Goal: Task Accomplishment & Management: Manage account settings

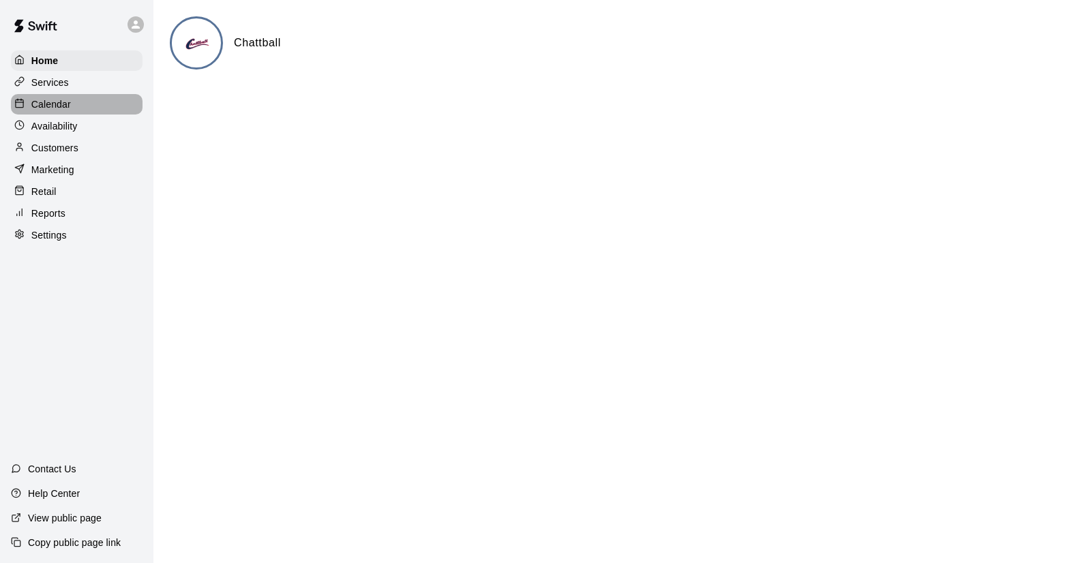
click at [54, 110] on p "Calendar" at bounding box center [51, 105] width 40 height 14
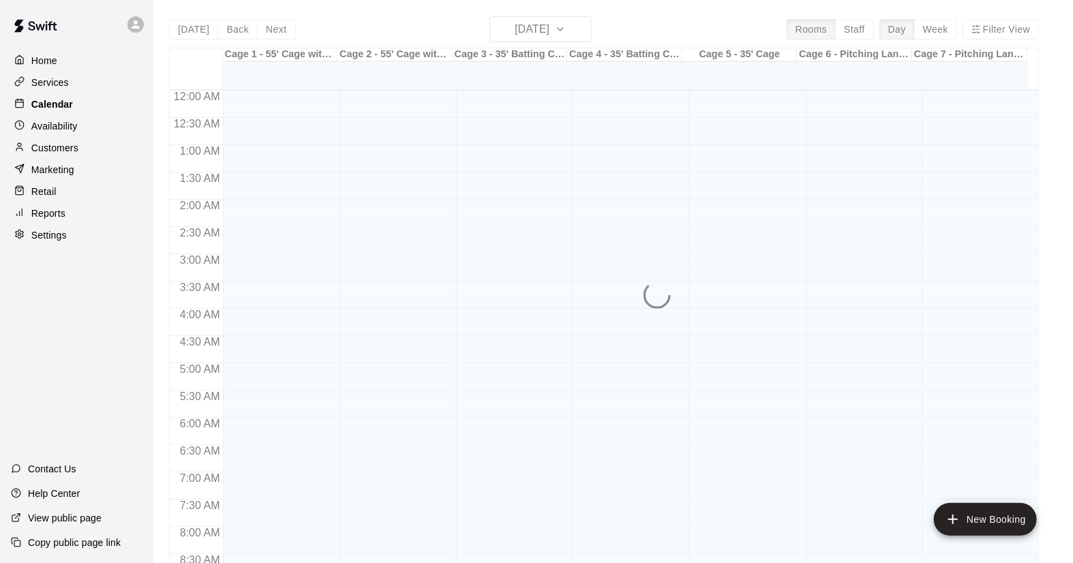
scroll to position [779, 0]
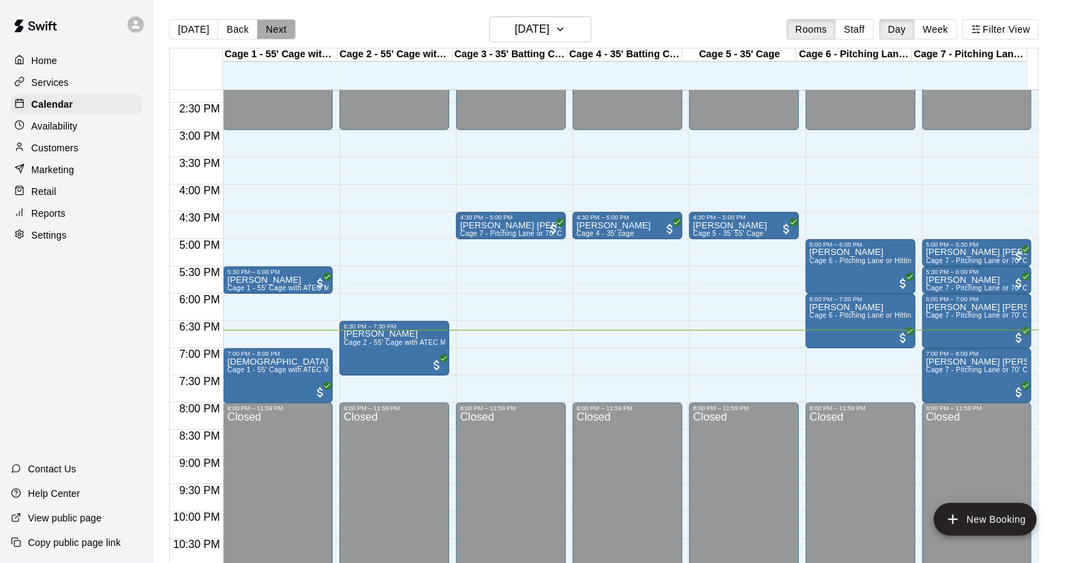
click at [263, 32] on button "Next" at bounding box center [276, 29] width 38 height 20
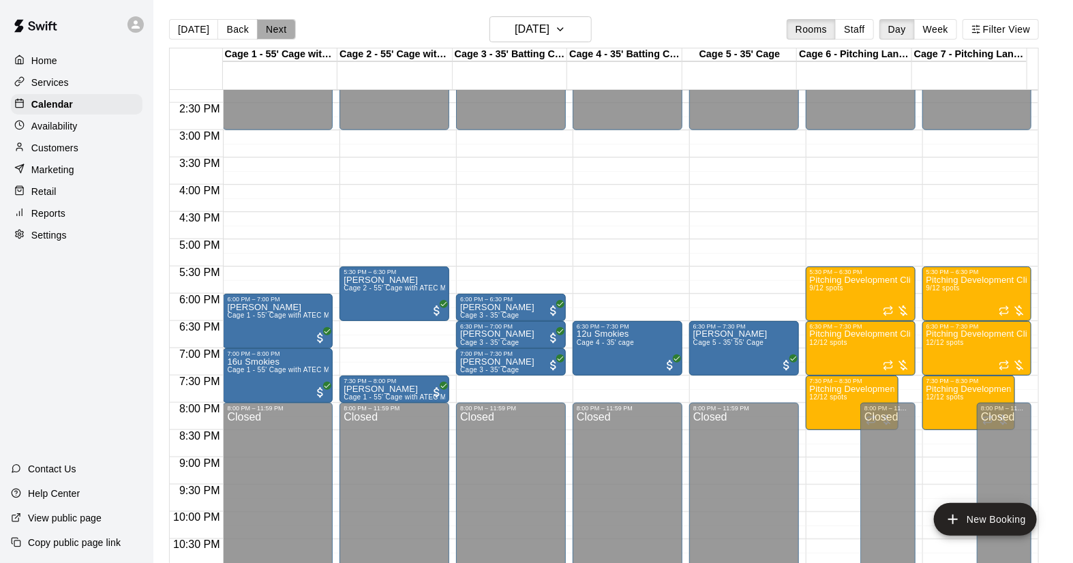
click at [276, 31] on button "Next" at bounding box center [276, 29] width 38 height 20
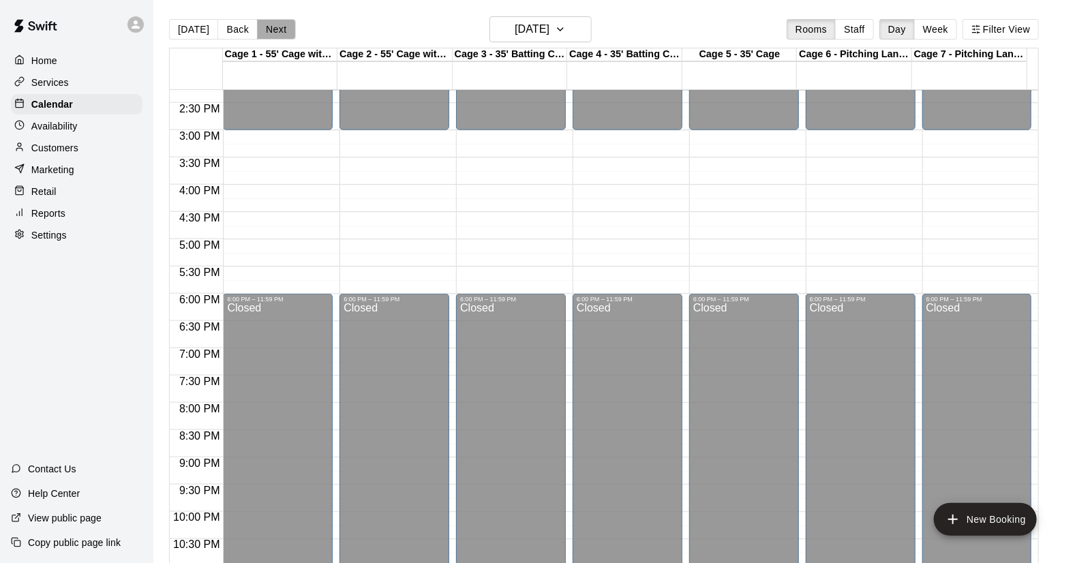
click at [276, 31] on button "Next" at bounding box center [276, 29] width 38 height 20
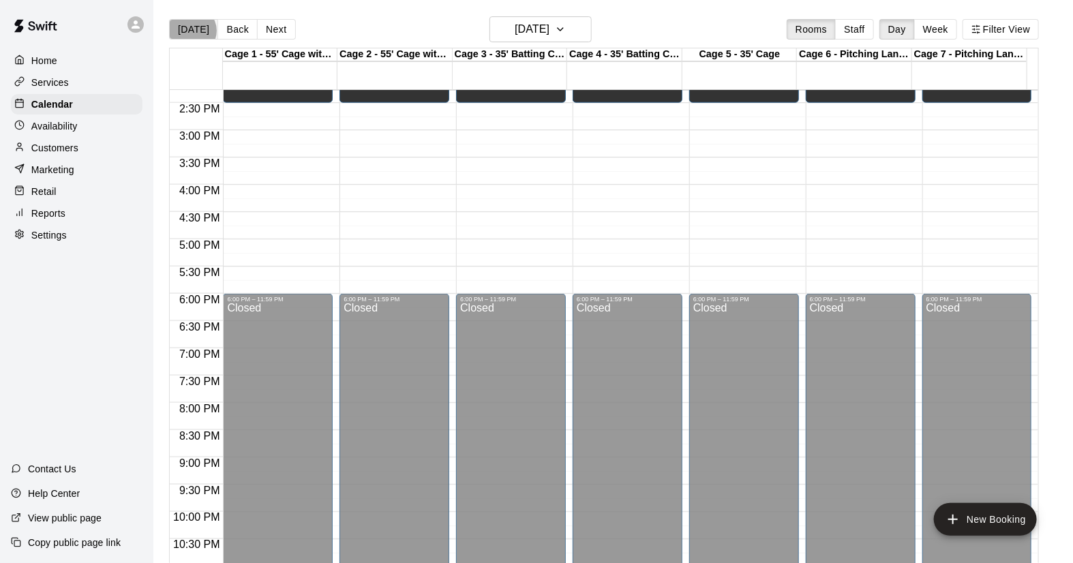
click at [192, 31] on button "Today" at bounding box center [193, 29] width 49 height 20
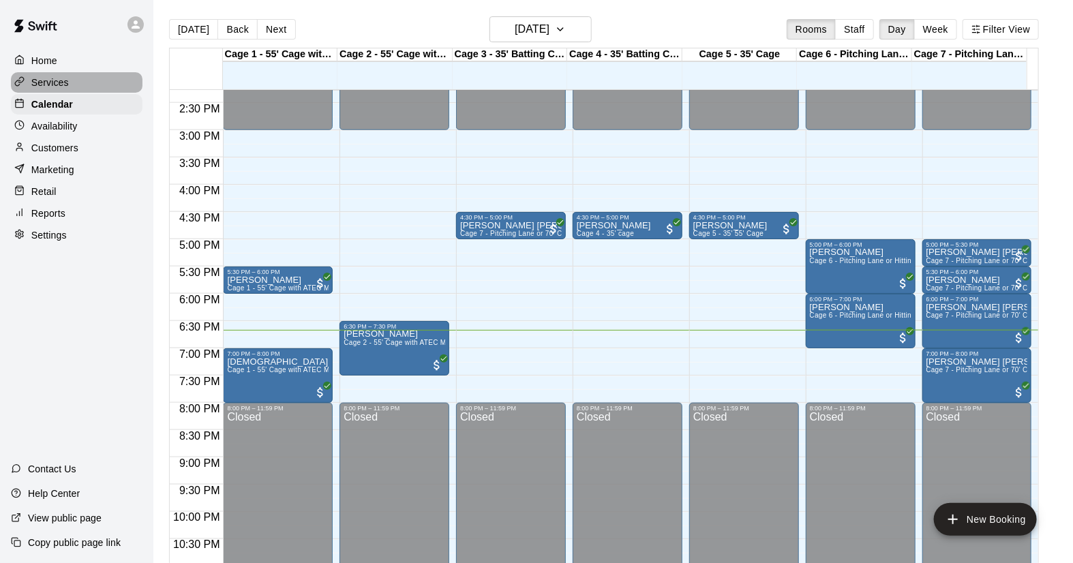
click at [47, 86] on p "Services" at bounding box center [50, 83] width 38 height 14
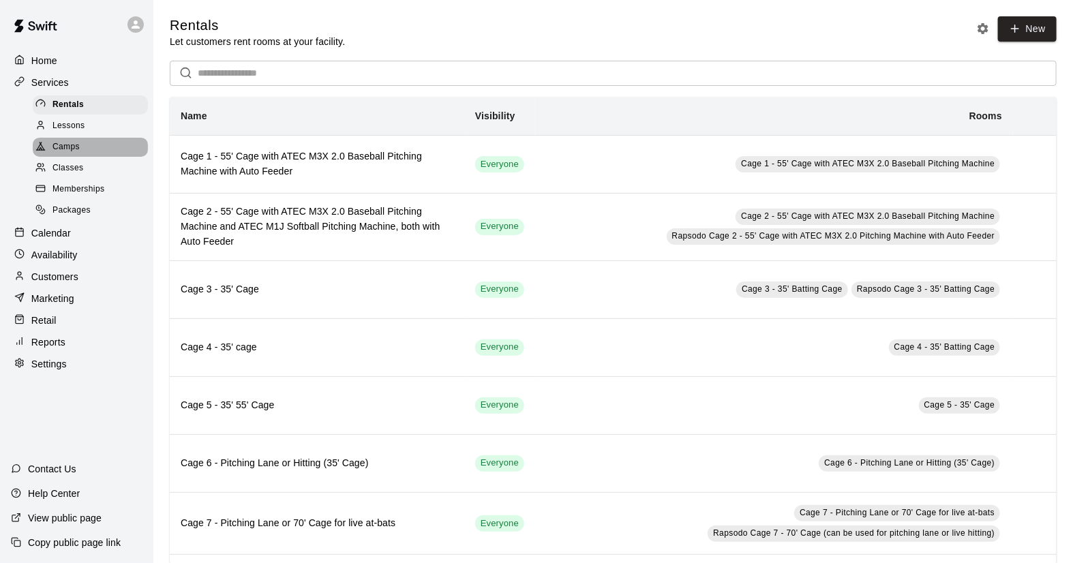
click at [59, 150] on span "Camps" at bounding box center [66, 147] width 27 height 14
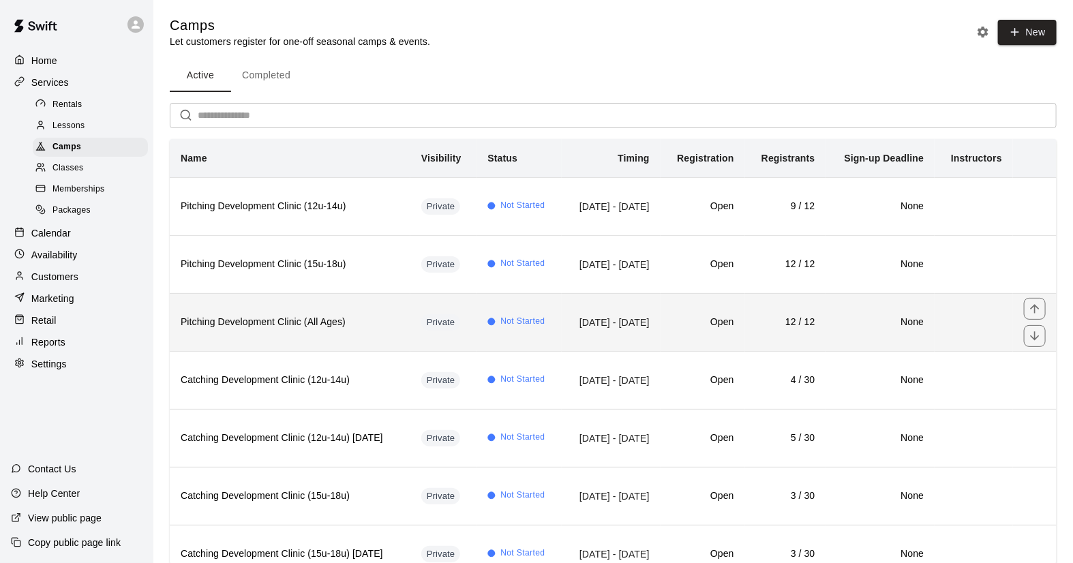
click at [639, 345] on td "[DATE] - [DATE]" at bounding box center [611, 322] width 99 height 58
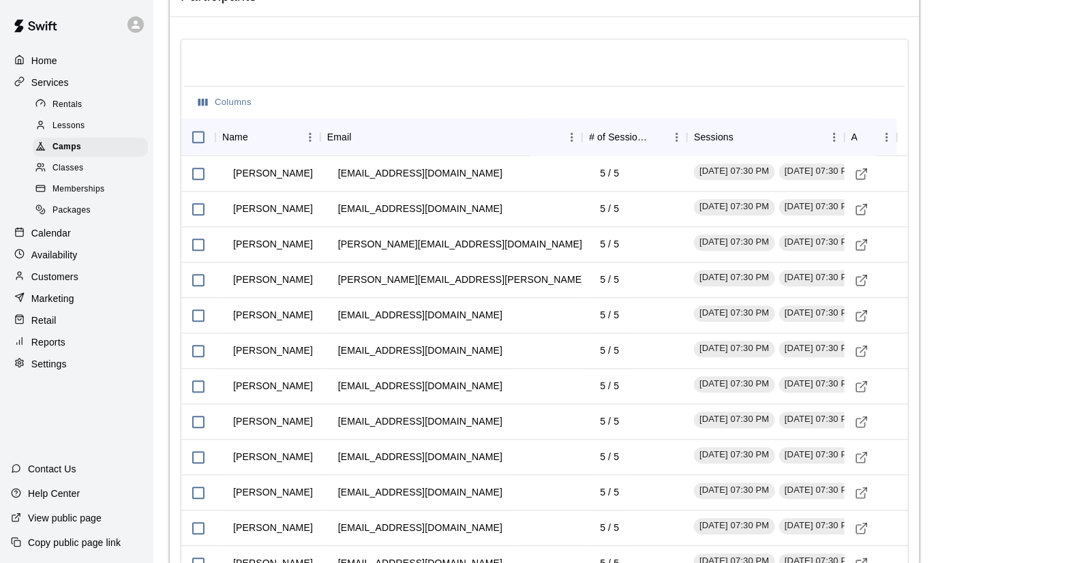
scroll to position [1462, 0]
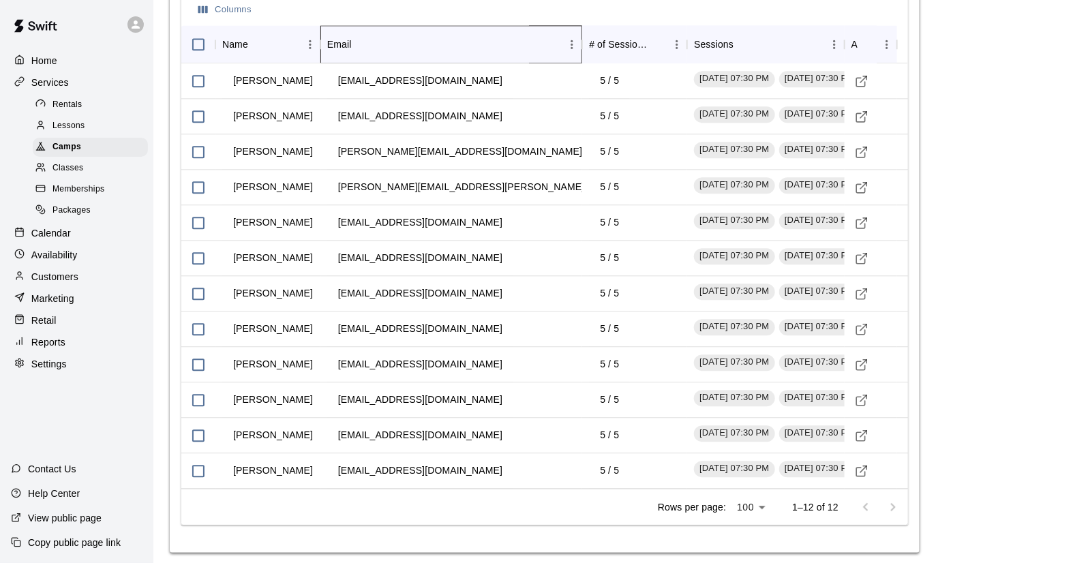
drag, startPoint x: 583, startPoint y: 38, endPoint x: 574, endPoint y: 43, distance: 10.1
click at [574, 43] on icon "Email" at bounding box center [582, 44] width 16 height 16
click at [571, 39] on div "Email" at bounding box center [451, 44] width 263 height 38
drag, startPoint x: 571, startPoint y: 39, endPoint x: 515, endPoint y: 41, distance: 55.9
click at [515, 41] on div "Email" at bounding box center [451, 44] width 249 height 38
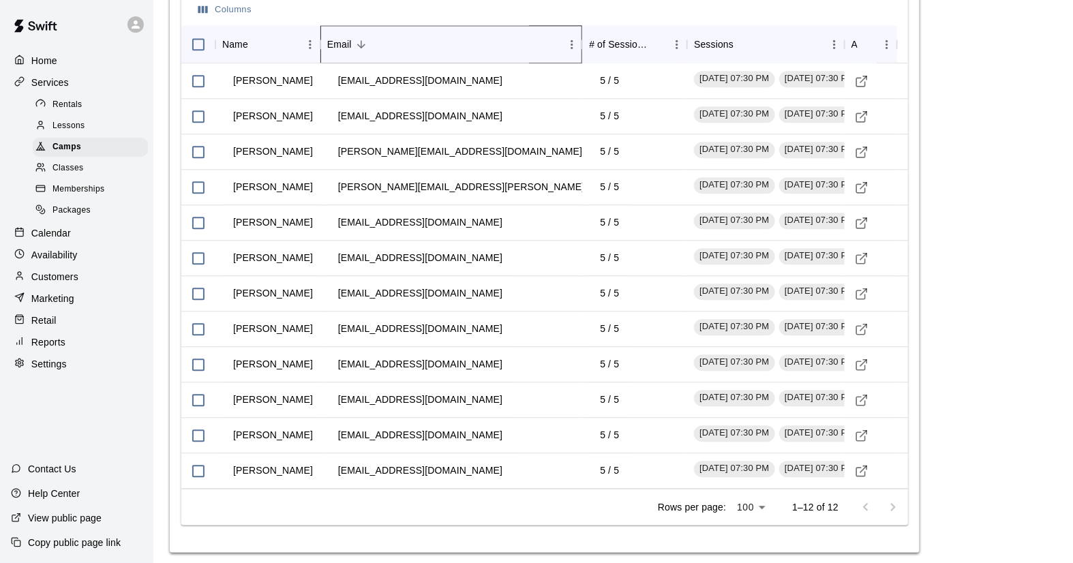
click at [578, 55] on div "Email" at bounding box center [582, 44] width 16 height 38
click at [596, 52] on div "# of Sessions" at bounding box center [618, 44] width 59 height 38
drag, startPoint x: 582, startPoint y: 48, endPoint x: 492, endPoint y: 48, distance: 90.0
click at [492, 48] on div "Email" at bounding box center [451, 44] width 263 height 38
click at [582, 49] on div "Email" at bounding box center [582, 44] width 16 height 38
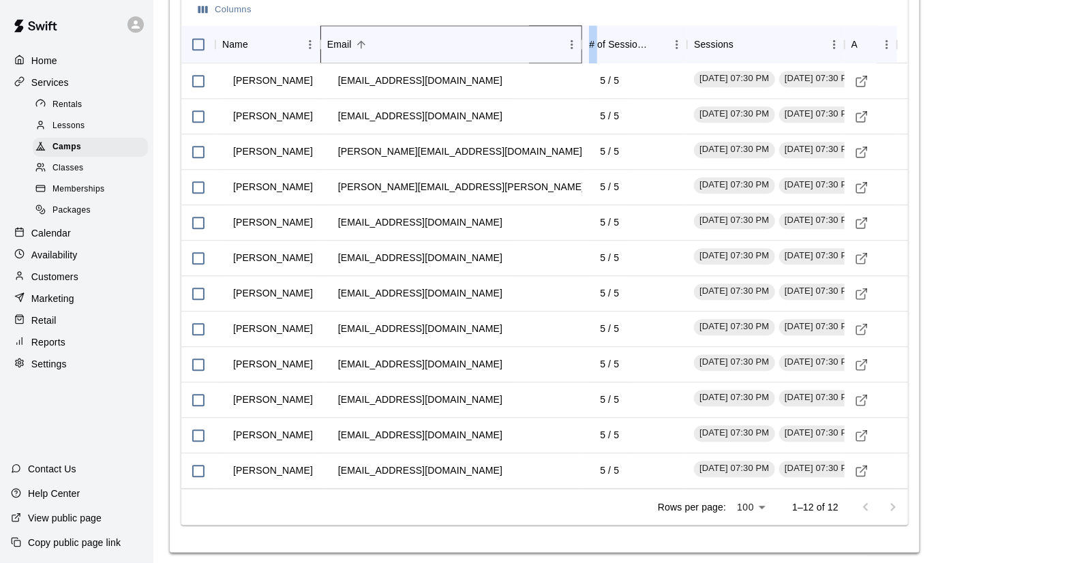
click at [582, 49] on div "Email" at bounding box center [582, 44] width 16 height 38
click at [580, 49] on div "Email" at bounding box center [582, 44] width 16 height 38
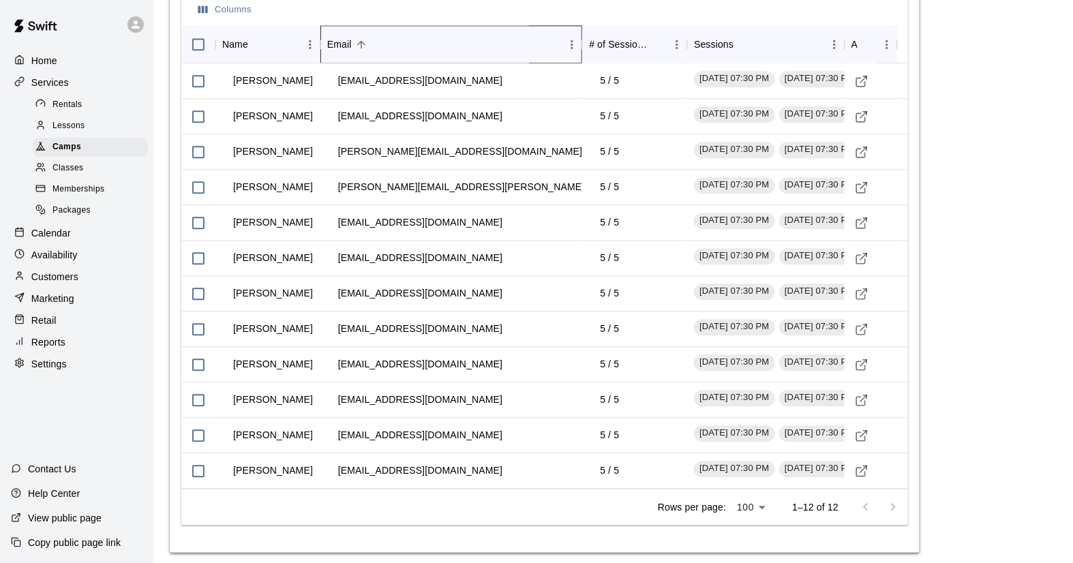
click at [580, 49] on div "Email" at bounding box center [582, 44] width 16 height 38
click at [570, 39] on icon "Menu" at bounding box center [572, 45] width 14 height 14
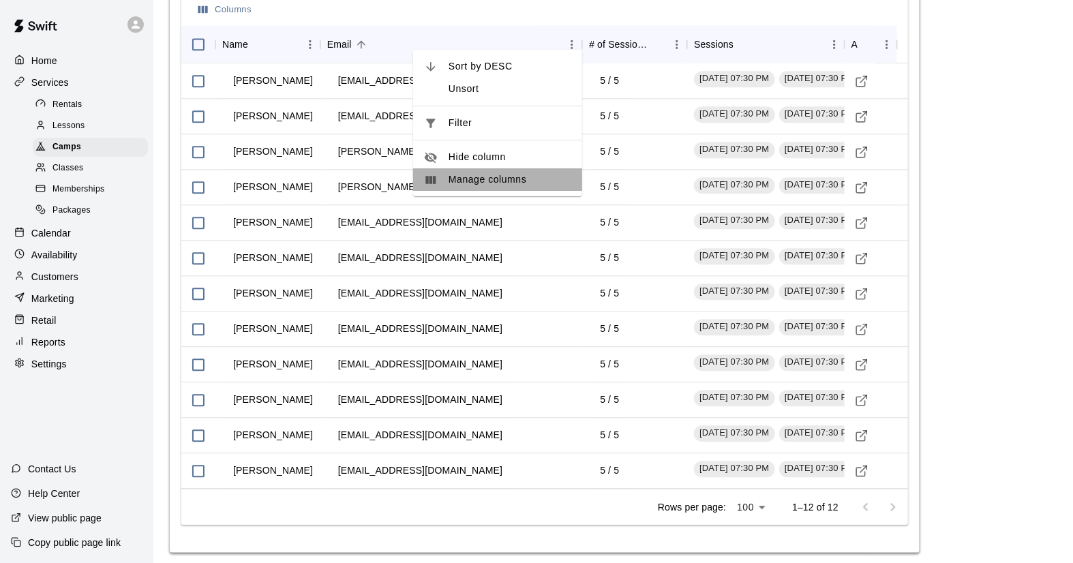
click at [498, 177] on span "Manage columns" at bounding box center [510, 180] width 123 height 14
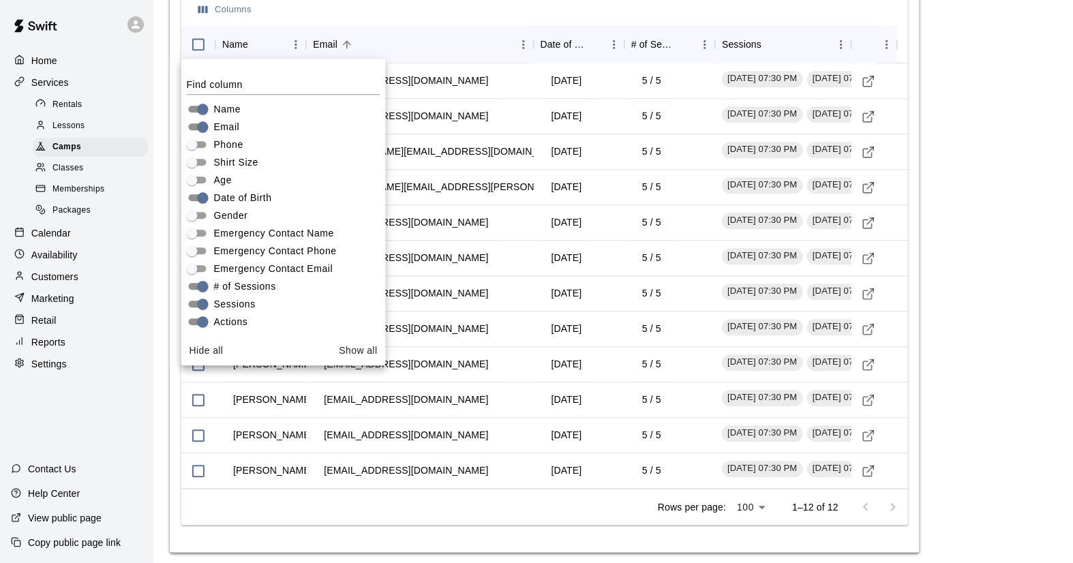
scroll to position [24, 0]
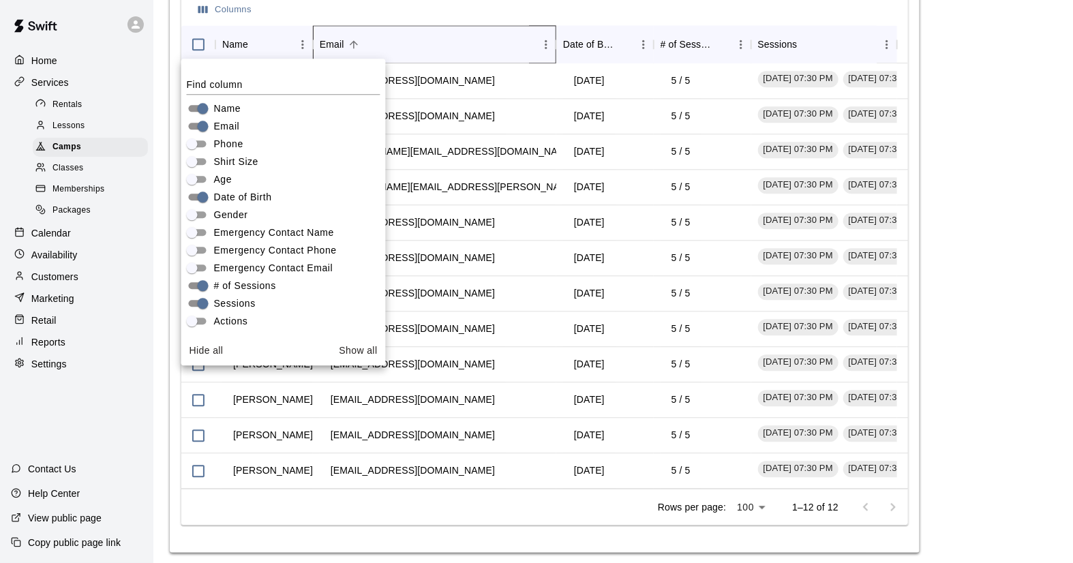
click at [453, 57] on div "Email" at bounding box center [428, 44] width 216 height 38
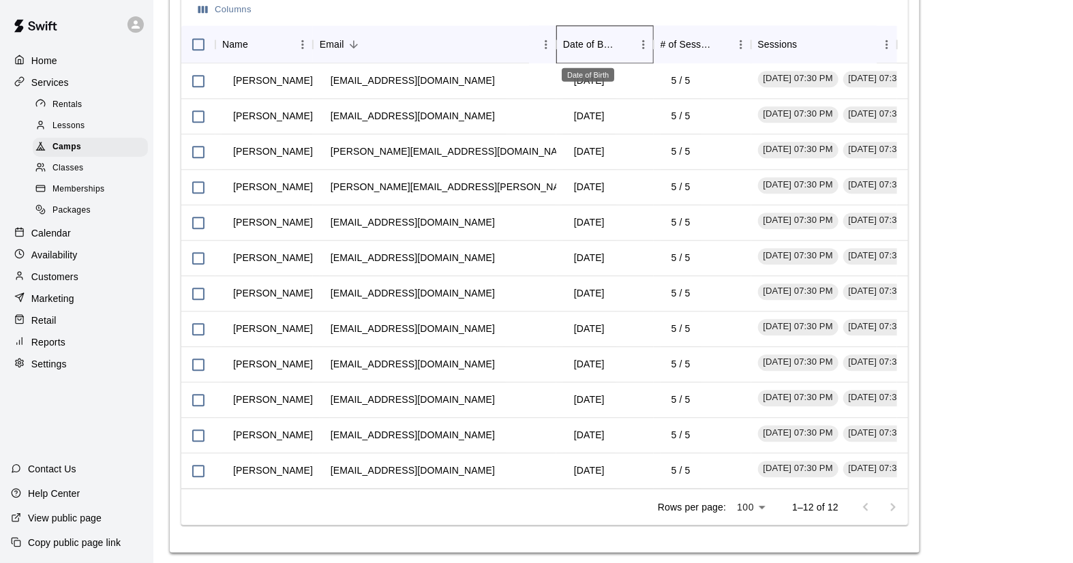
click at [584, 38] on div "Date of Birth" at bounding box center [588, 44] width 51 height 38
click at [626, 41] on icon "Sort" at bounding box center [624, 44] width 12 height 12
click at [582, 35] on div "Date of Birth" at bounding box center [588, 44] width 51 height 38
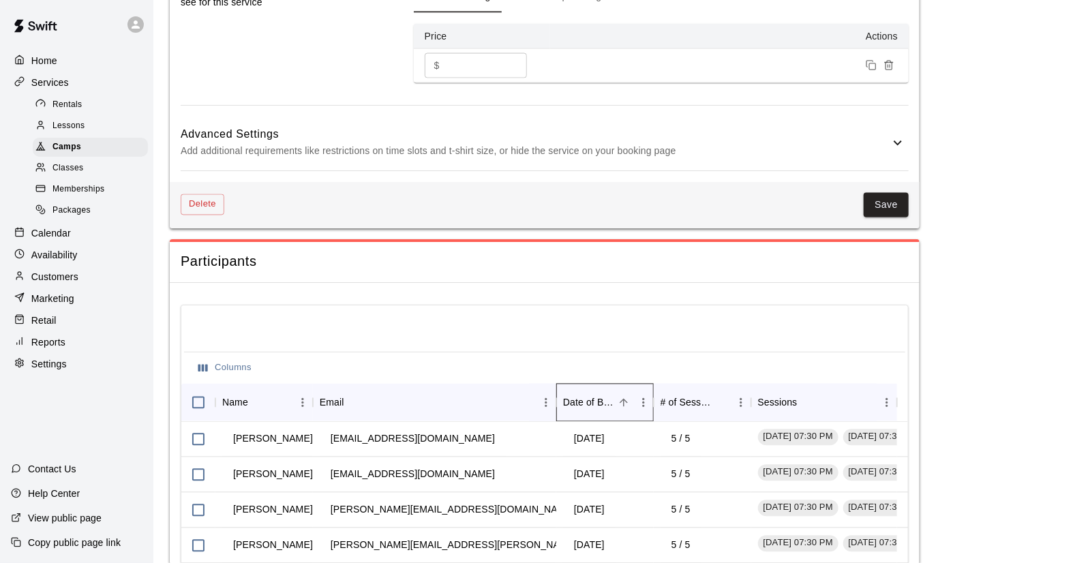
scroll to position [1100, 0]
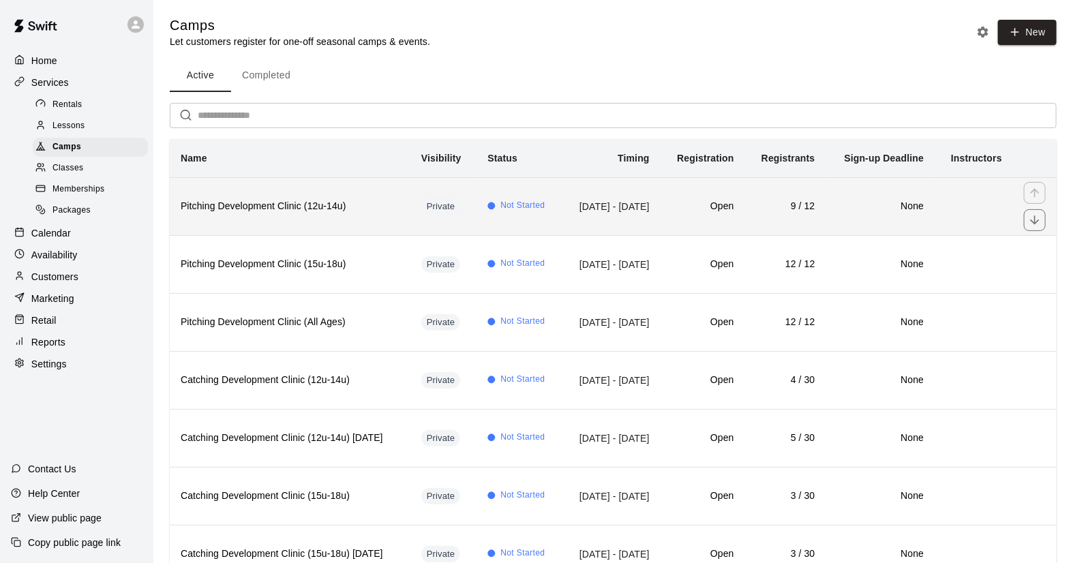
click at [339, 234] on th "Pitching Development Clinic (12u-14u)" at bounding box center [290, 206] width 241 height 58
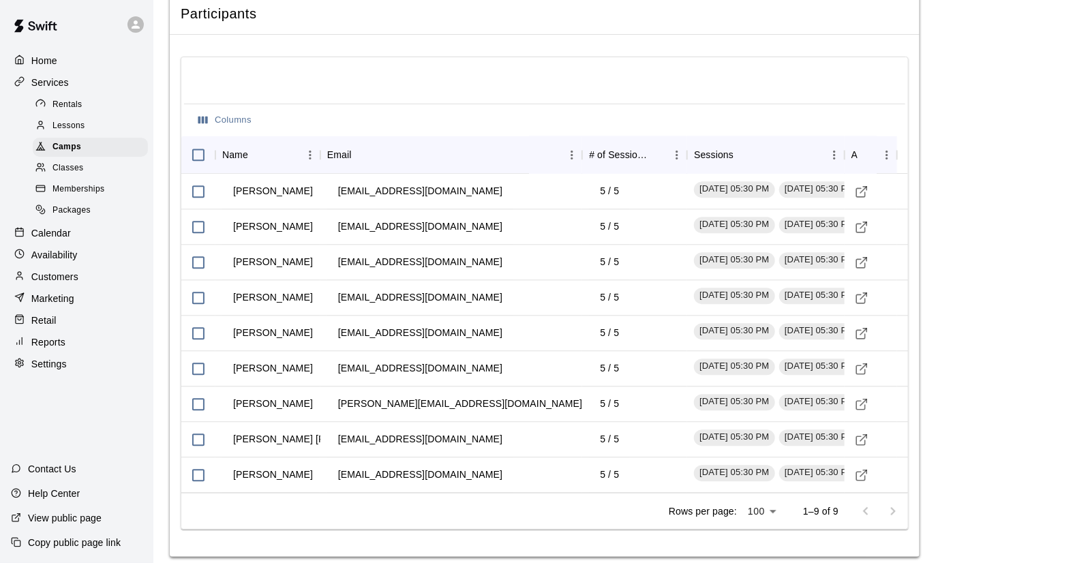
scroll to position [1356, 0]
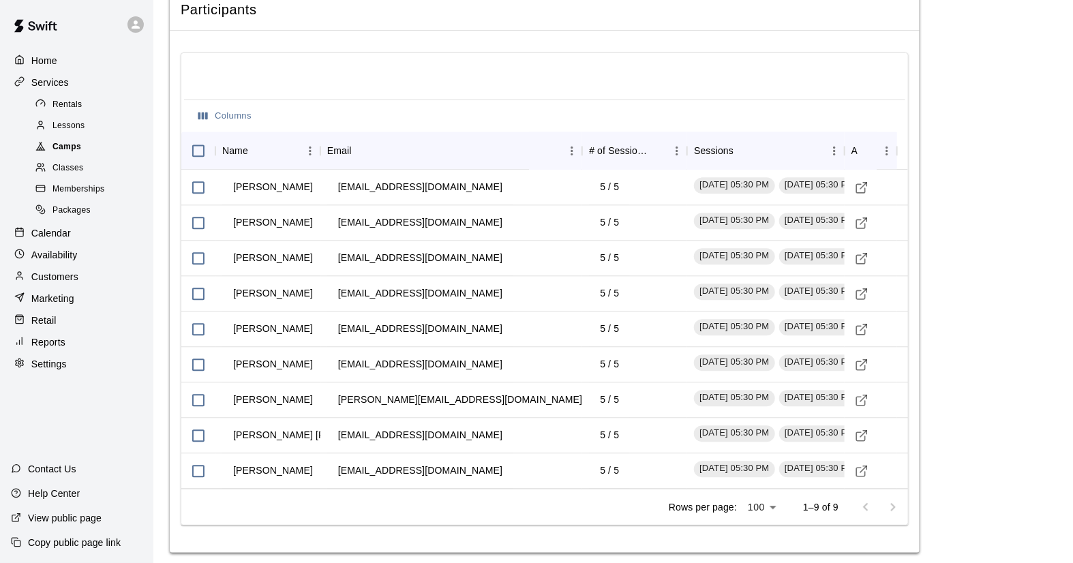
click at [61, 151] on span "Camps" at bounding box center [67, 147] width 29 height 14
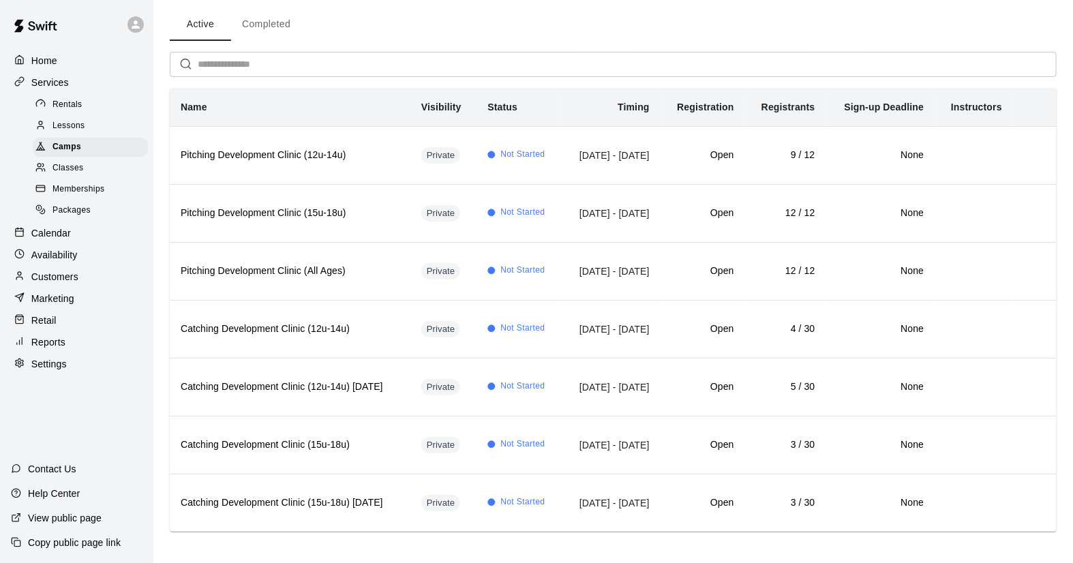
scroll to position [63, 0]
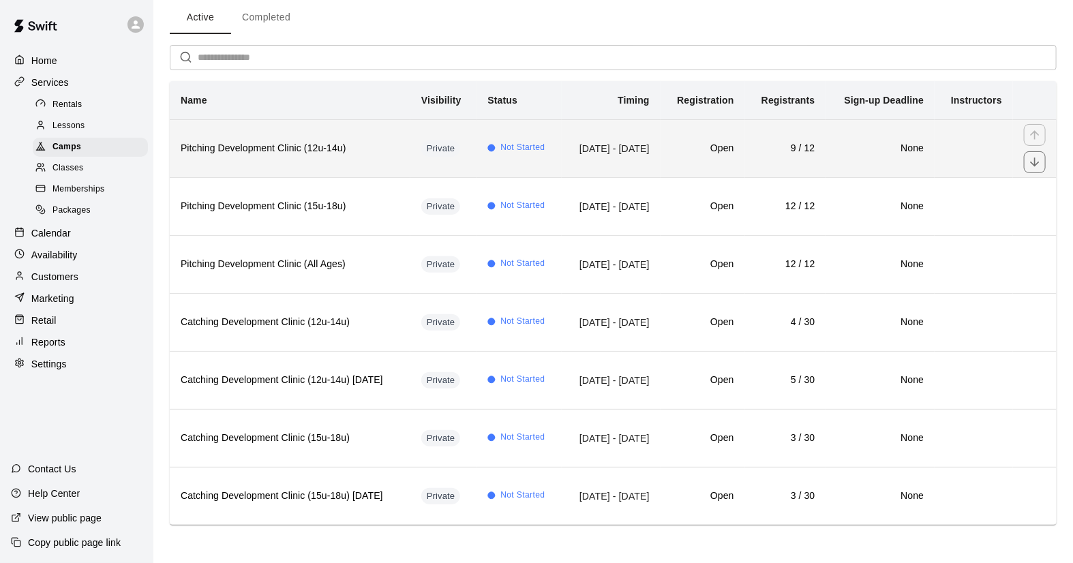
click at [615, 160] on td "[DATE] - [DATE]" at bounding box center [611, 148] width 99 height 58
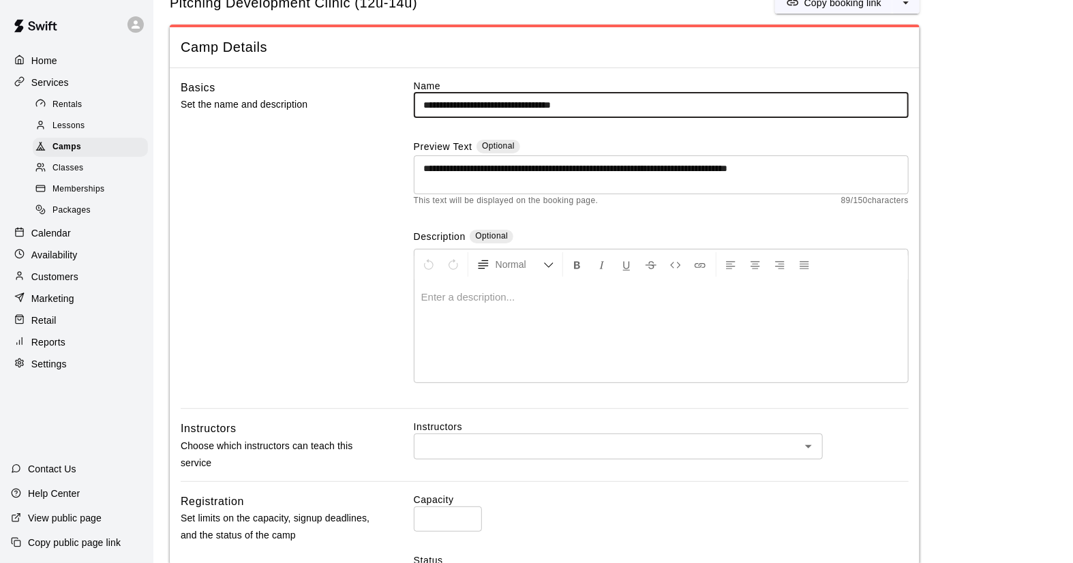
scroll to position [35, 0]
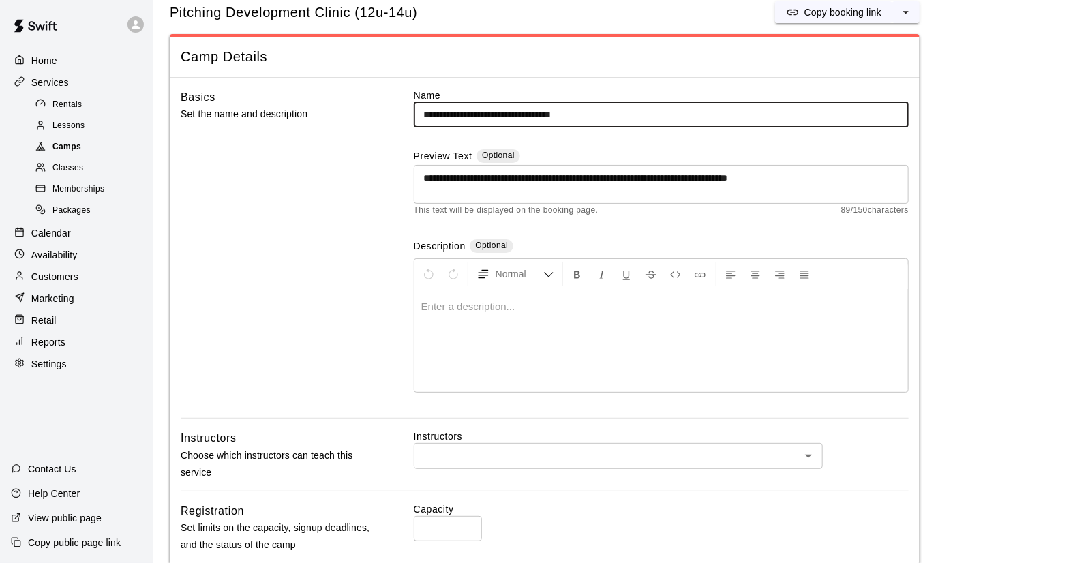
click at [66, 149] on span "Camps" at bounding box center [67, 147] width 29 height 14
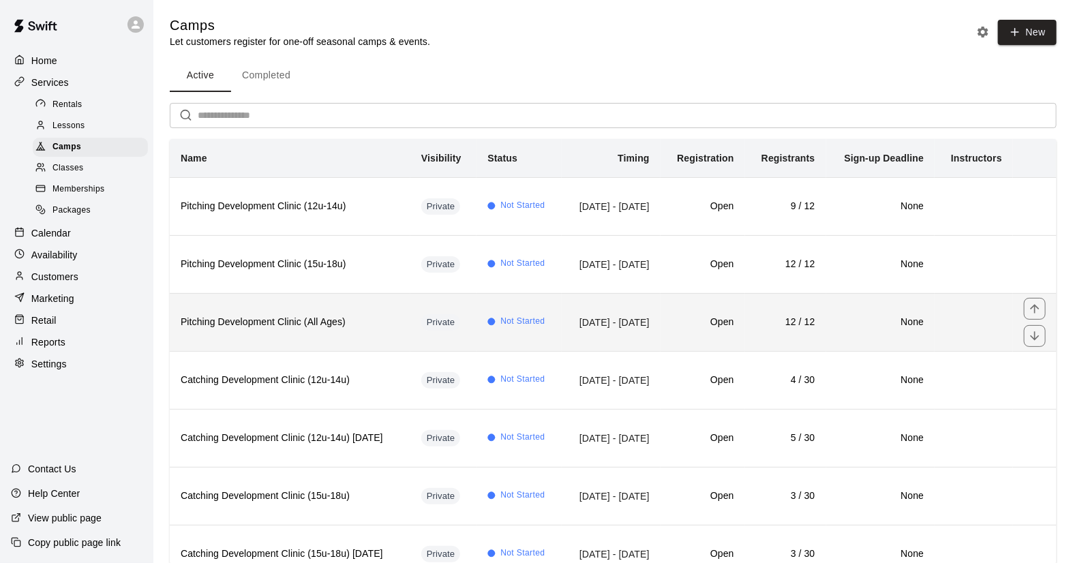
click at [314, 330] on h6 "Pitching Development Clinic (All Ages)" at bounding box center [290, 322] width 219 height 15
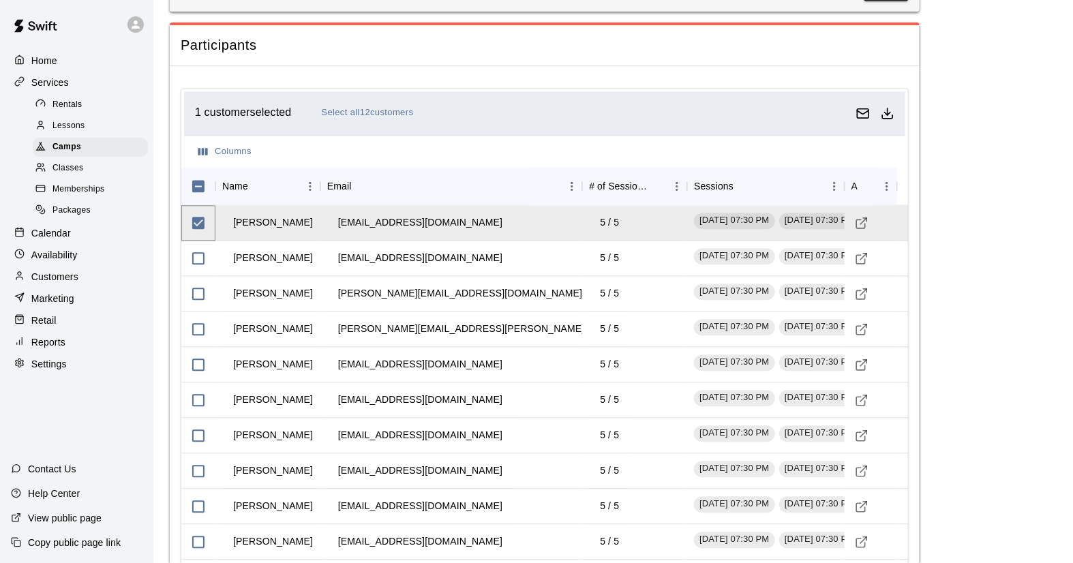
scroll to position [1334, 0]
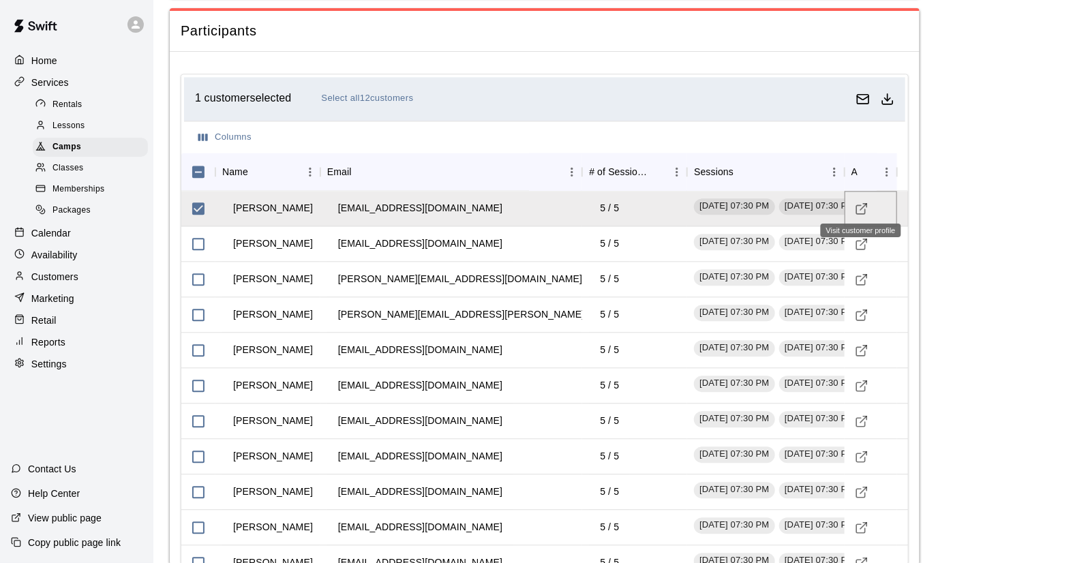
click at [860, 205] on line "Visit customer profile" at bounding box center [863, 206] width 6 height 6
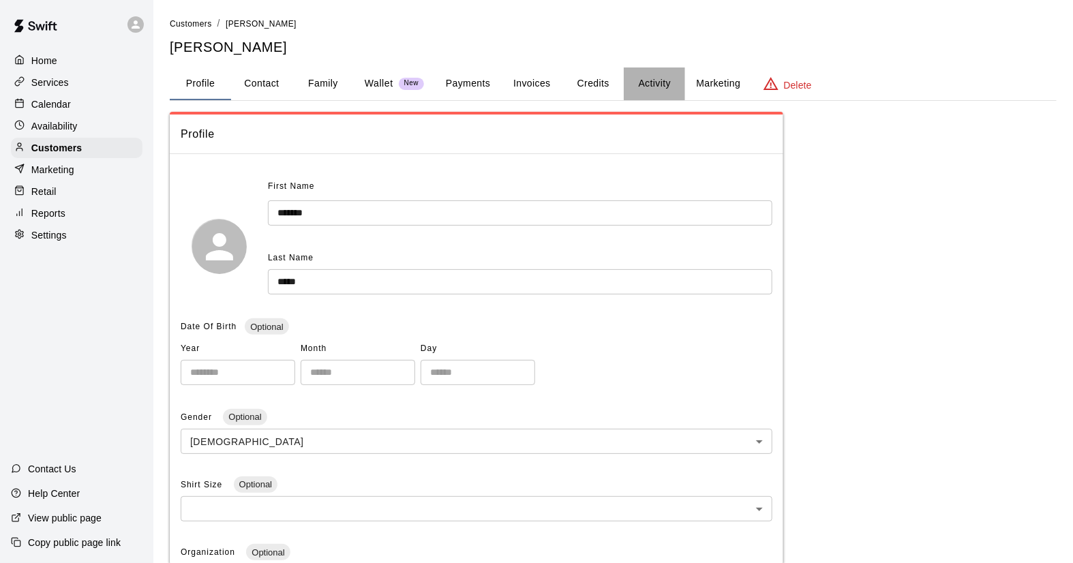
click at [648, 79] on button "Activity" at bounding box center [654, 84] width 61 height 33
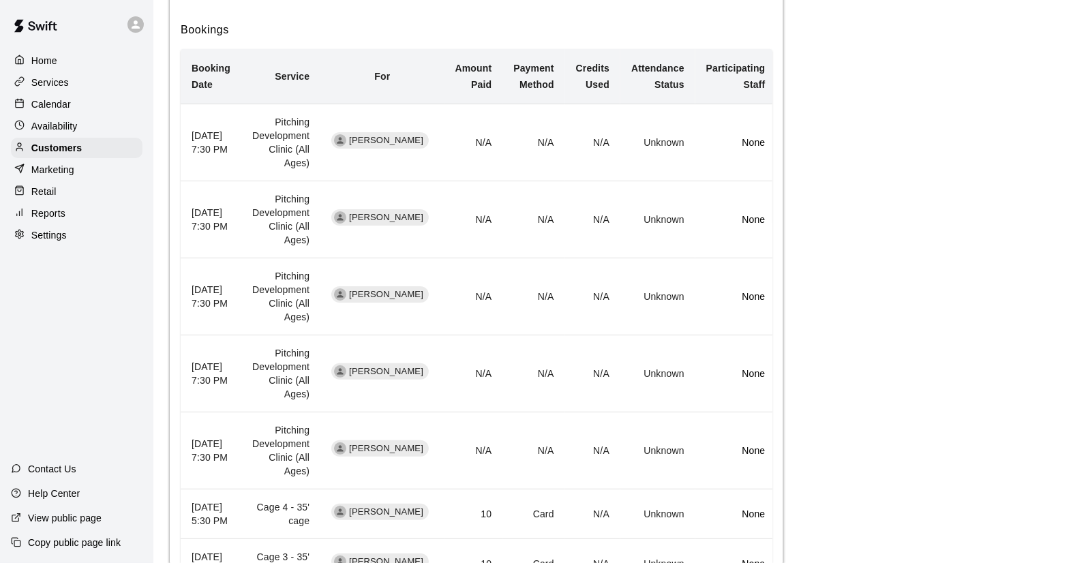
scroll to position [373, 0]
click at [536, 147] on td "N/A" at bounding box center [534, 142] width 62 height 77
click at [320, 144] on td "Pitching Development Clinic (All Ages)" at bounding box center [280, 142] width 79 height 77
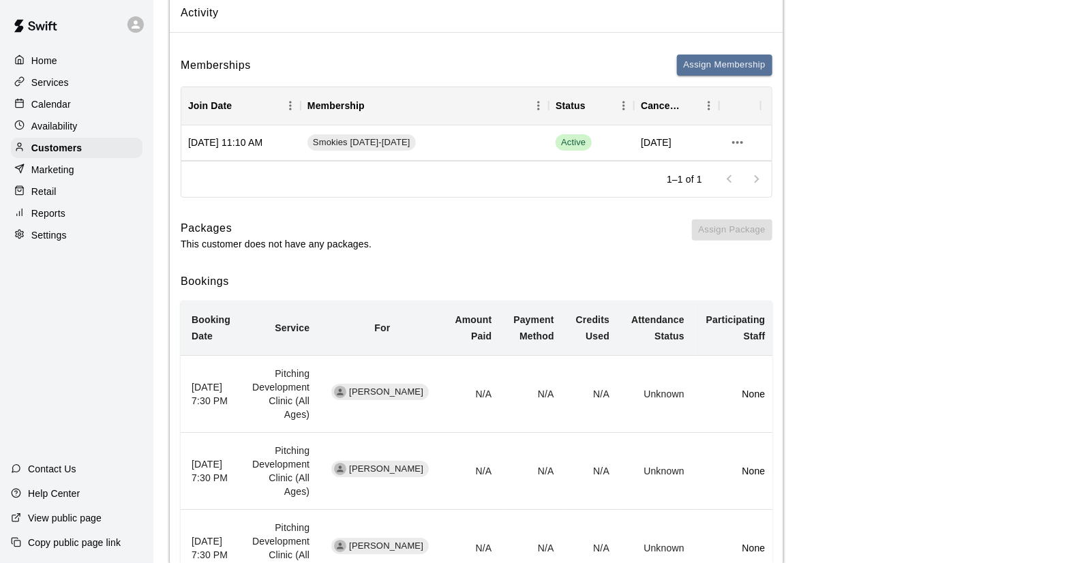
scroll to position [123, 0]
click at [241, 376] on th "September 18, 2025 7:30 PM" at bounding box center [211, 393] width 61 height 77
click at [53, 84] on p "Services" at bounding box center [50, 83] width 38 height 14
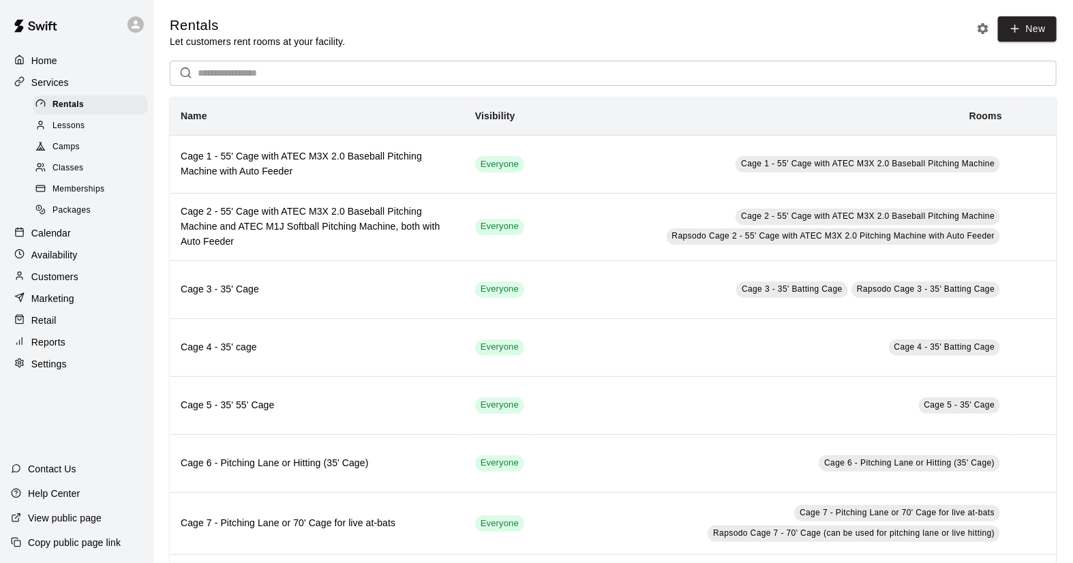
click at [60, 149] on span "Camps" at bounding box center [66, 147] width 27 height 14
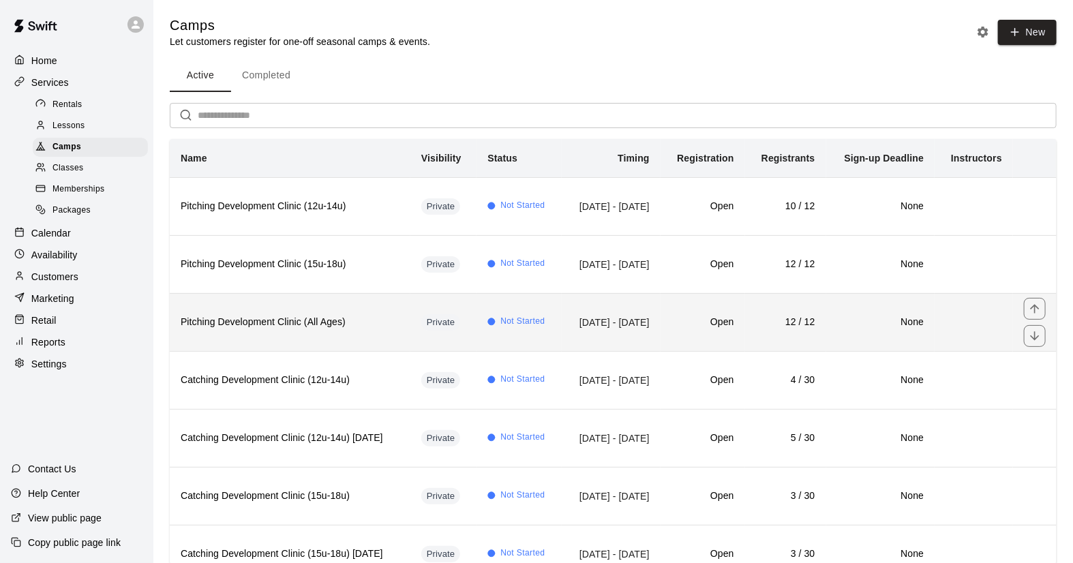
click at [282, 346] on th "Pitching Development Clinic (All Ages)" at bounding box center [290, 322] width 241 height 58
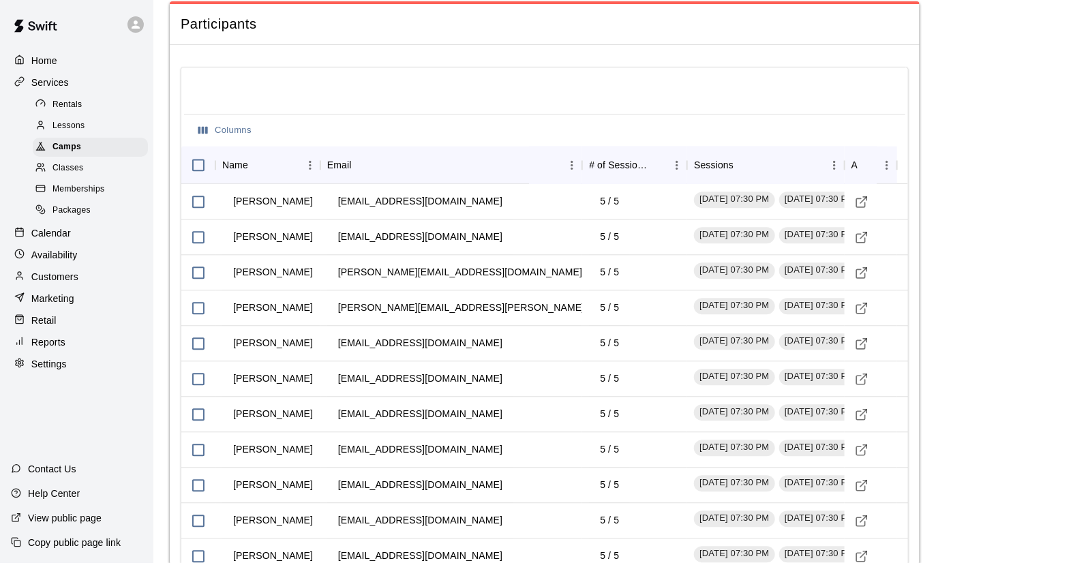
scroll to position [1360, 0]
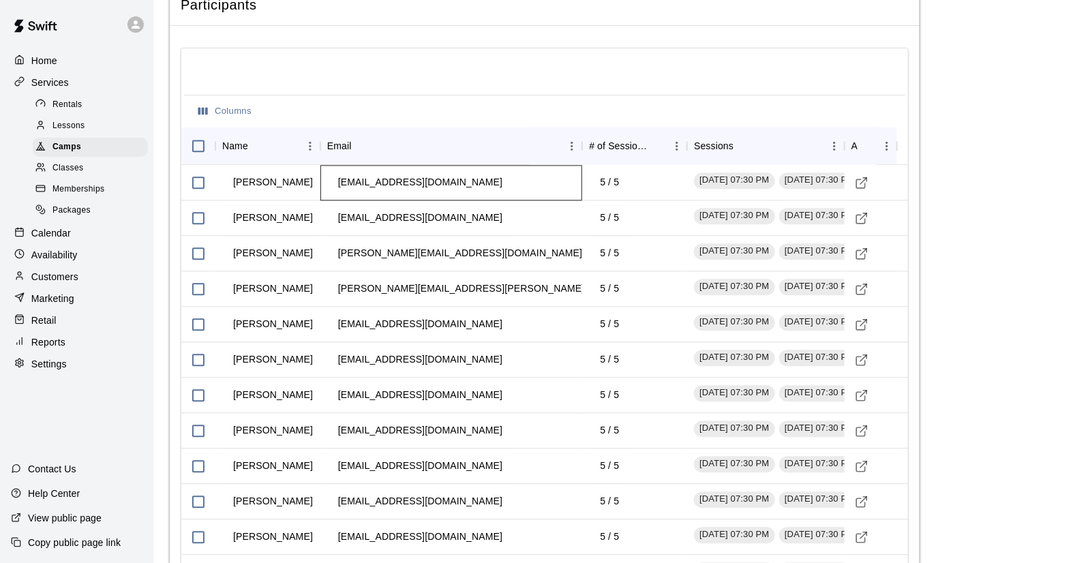
click at [420, 176] on td "[EMAIL_ADDRESS][DOMAIN_NAME]" at bounding box center [420, 182] width 186 height 36
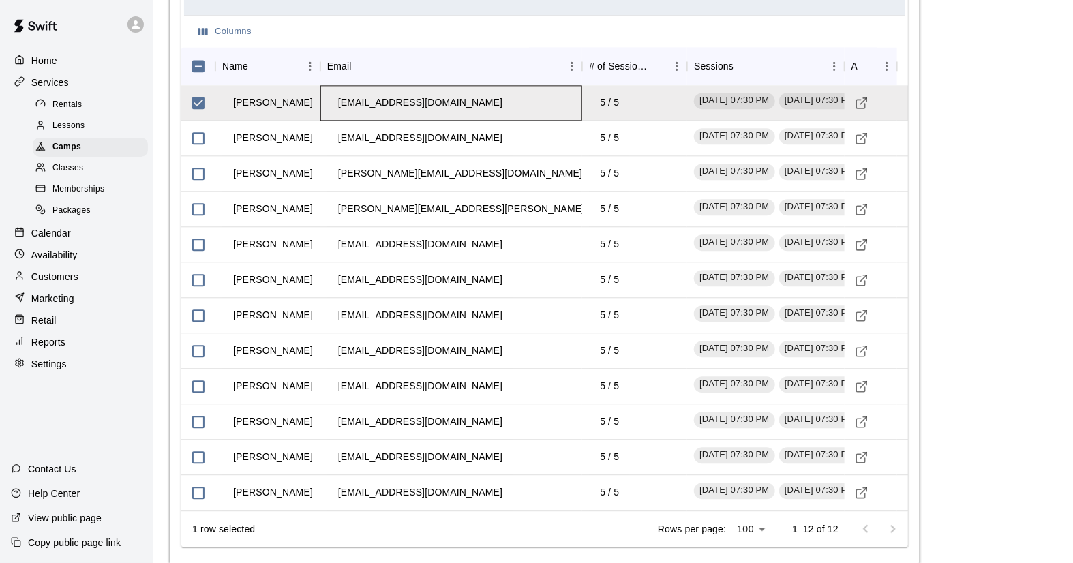
scroll to position [1462, 0]
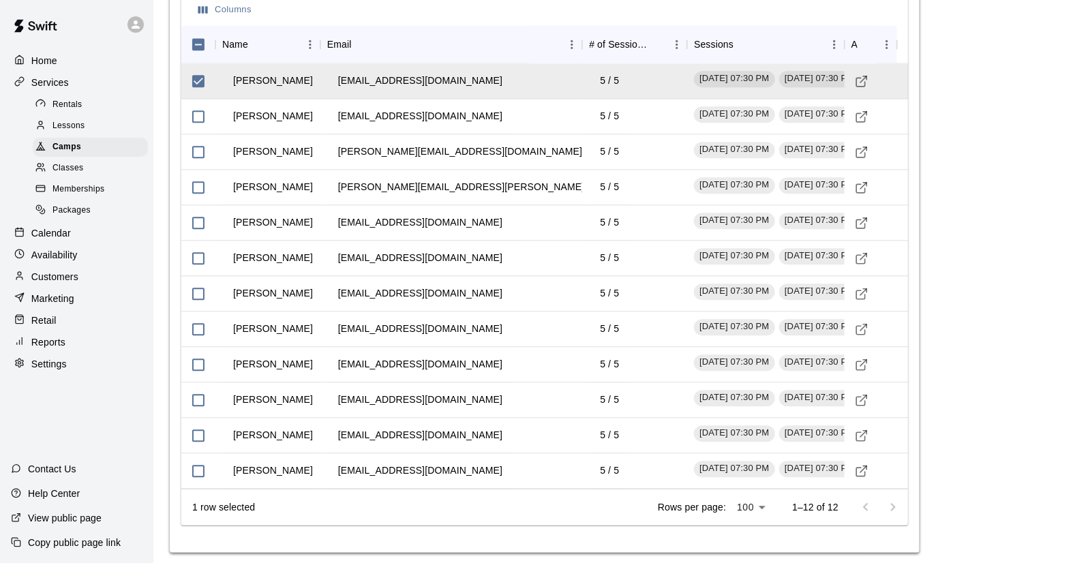
click at [892, 498] on div at bounding box center [879, 507] width 55 height 27
click at [882, 77] on div at bounding box center [871, 80] width 53 height 35
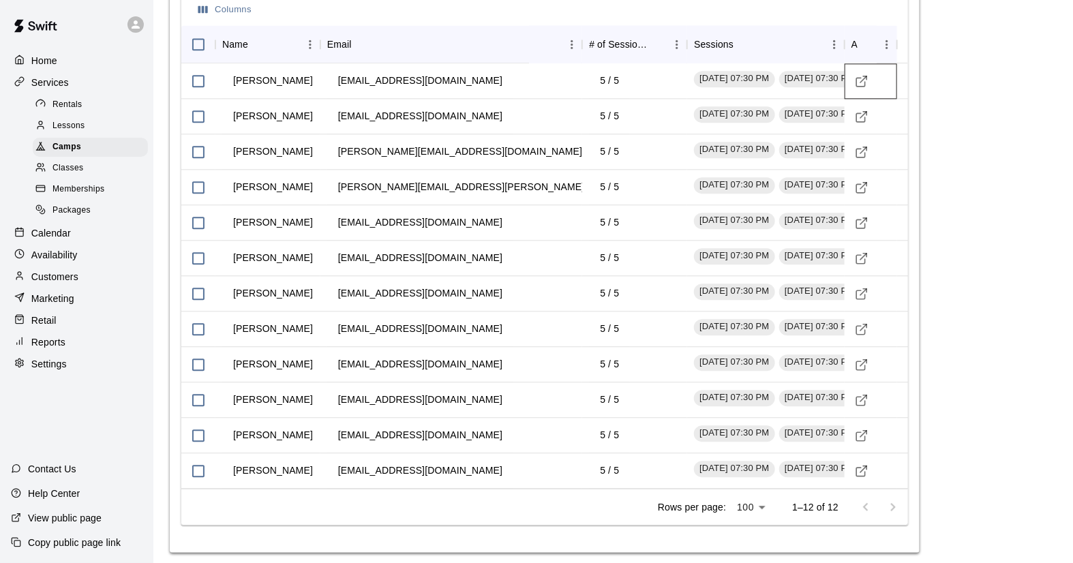
click at [882, 77] on div at bounding box center [871, 80] width 53 height 35
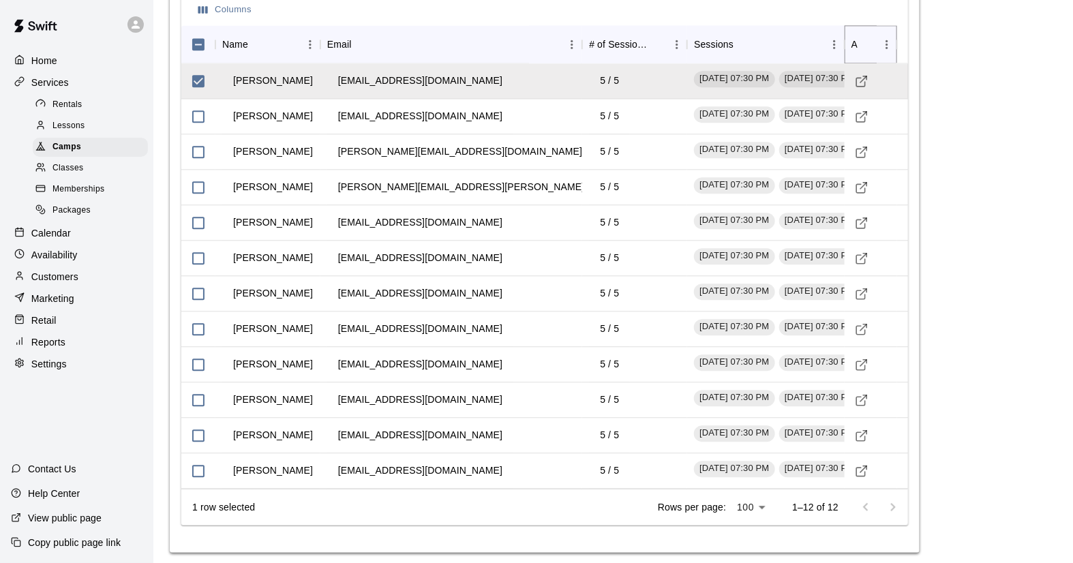
click at [884, 40] on icon "Menu" at bounding box center [887, 45] width 14 height 14
click at [309, 82] on div "[PERSON_NAME]" at bounding box center [267, 80] width 105 height 35
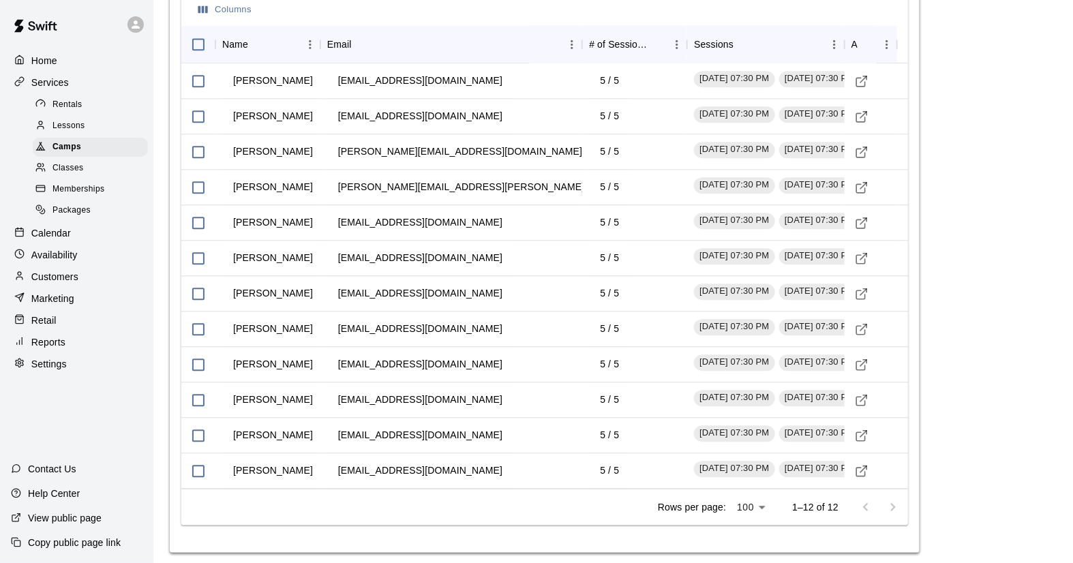
click at [908, 82] on div at bounding box center [904, 80] width 14 height 35
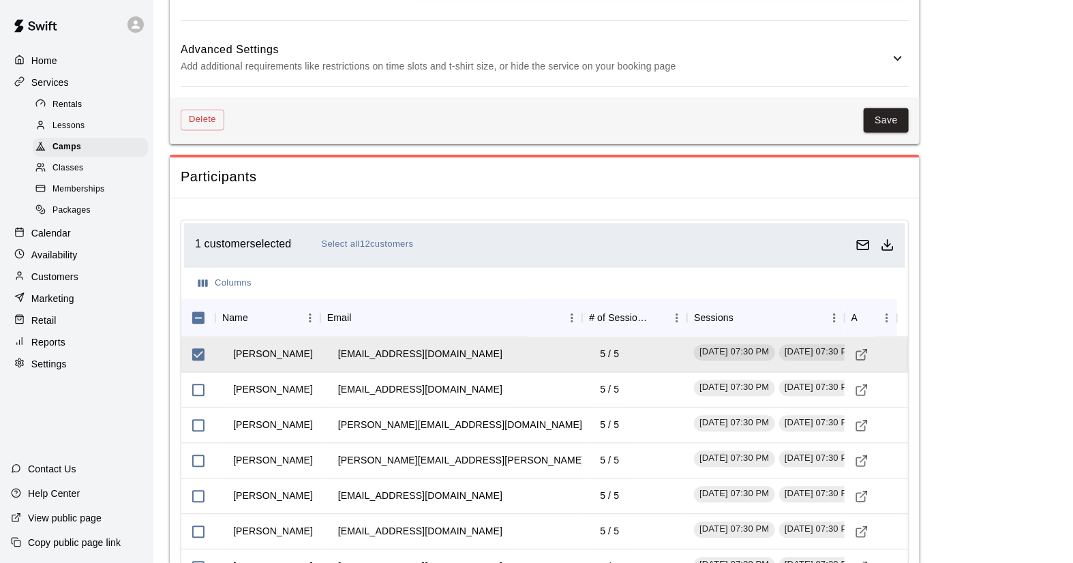
scroll to position [1197, 0]
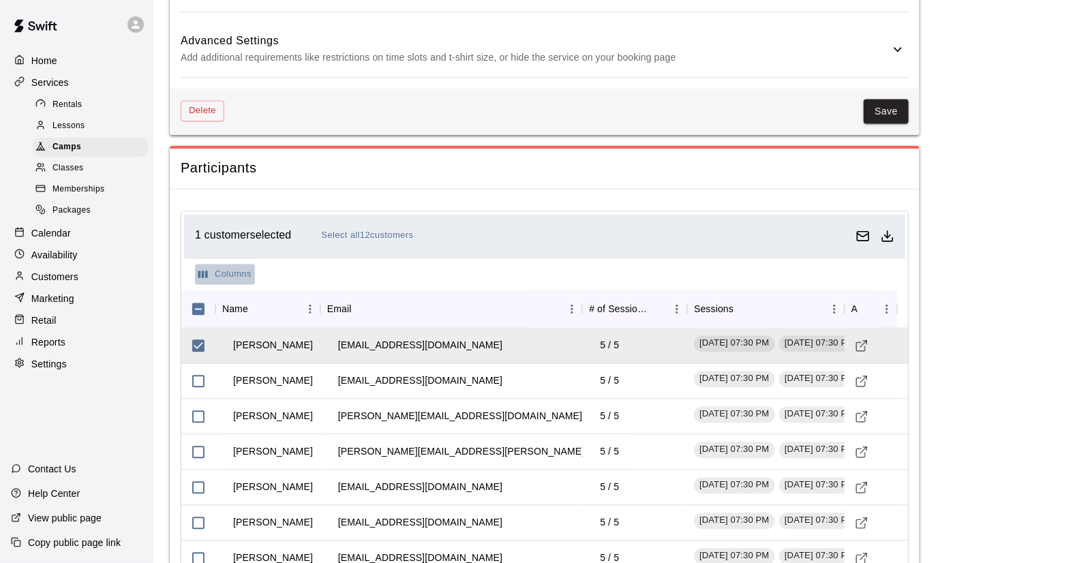
click at [198, 271] on icon "Select columns" at bounding box center [203, 275] width 10 height 8
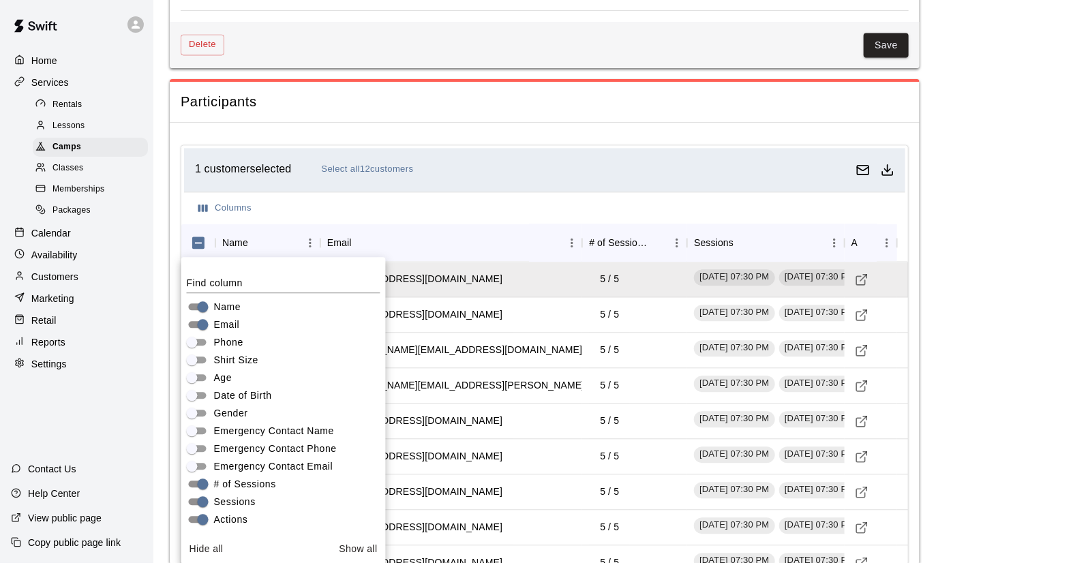
scroll to position [0, 0]
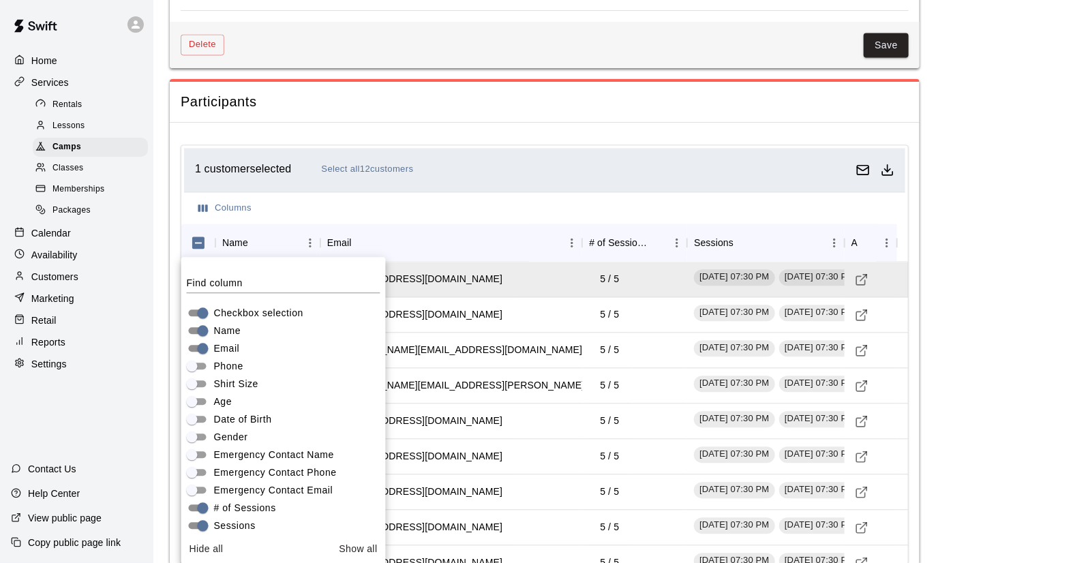
click at [520, 199] on div "Columns" at bounding box center [544, 208] width 721 height 33
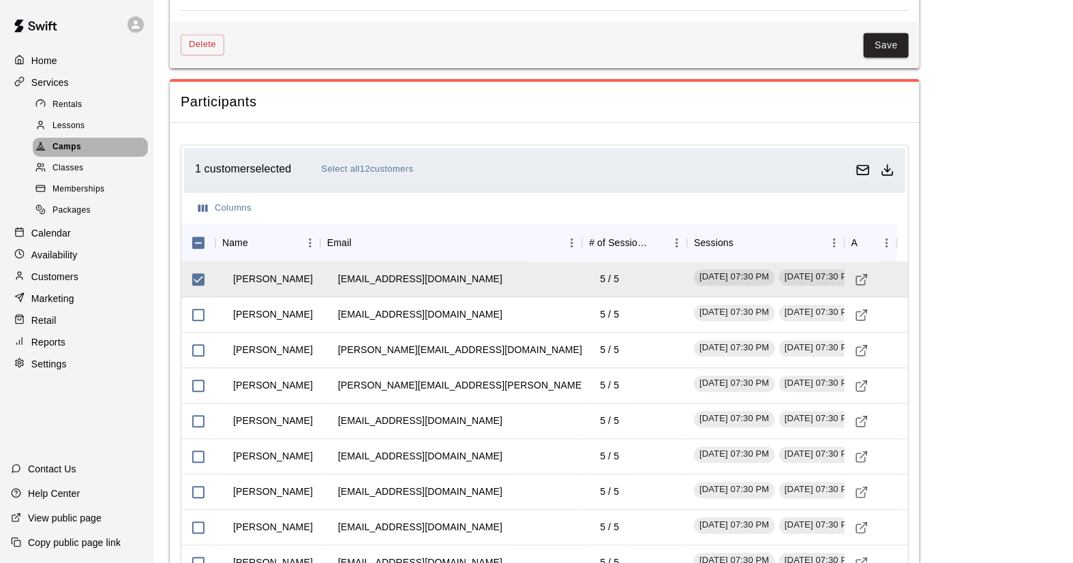
click at [60, 151] on span "Camps" at bounding box center [67, 147] width 29 height 14
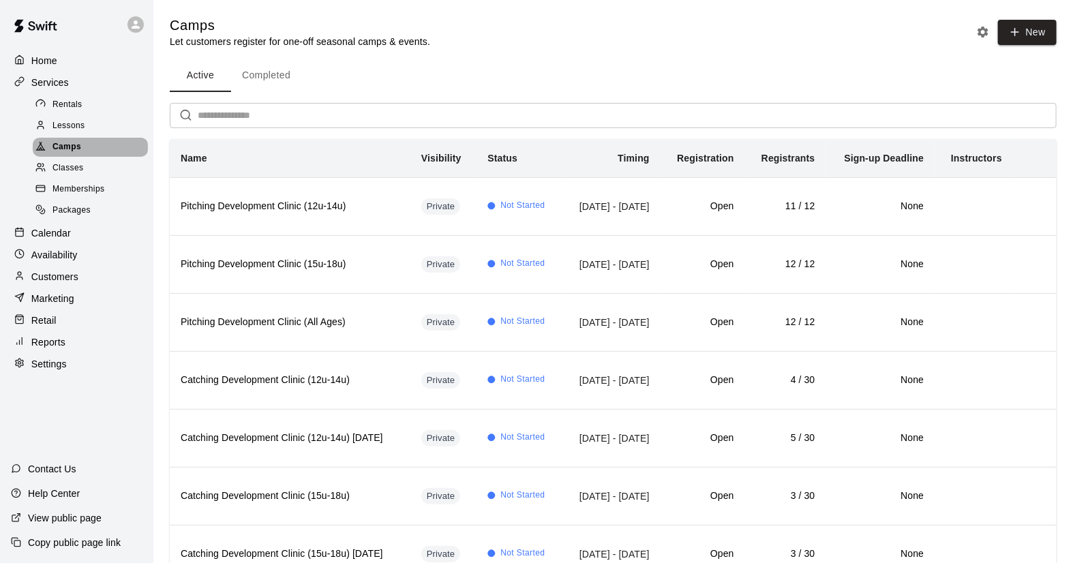
click at [57, 143] on div "Camps" at bounding box center [90, 147] width 115 height 19
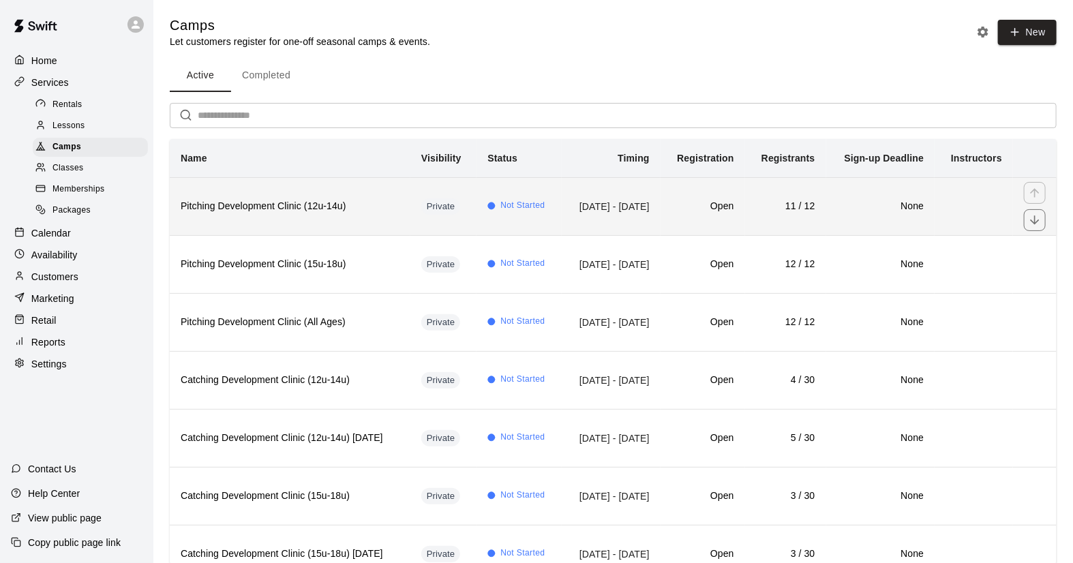
click at [365, 214] on h6 "Pitching Development Clinic (12u-14u)" at bounding box center [290, 206] width 219 height 15
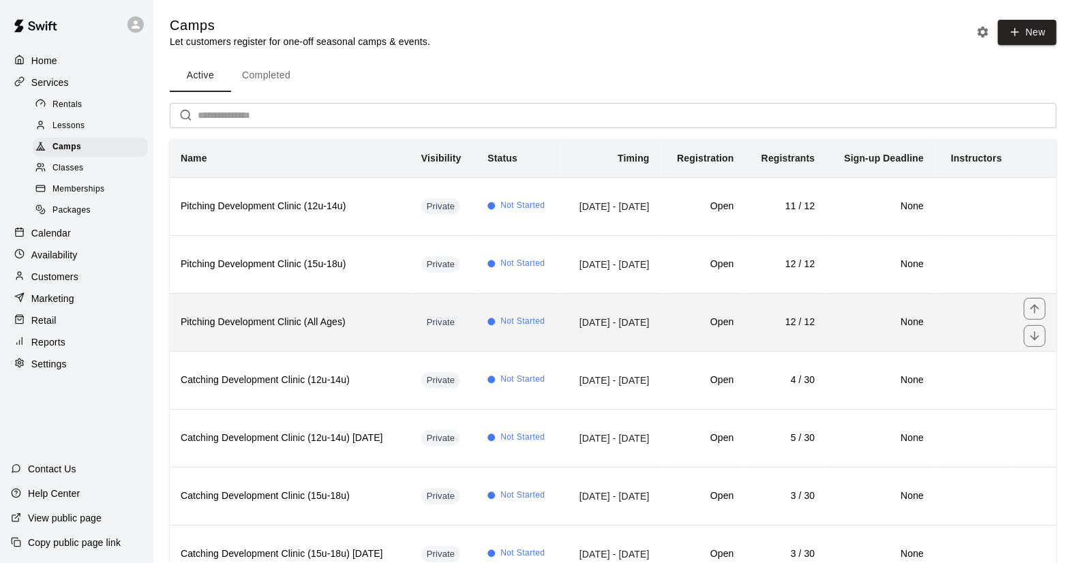
click at [382, 330] on h6 "Pitching Development Clinic (All Ages)" at bounding box center [290, 322] width 219 height 15
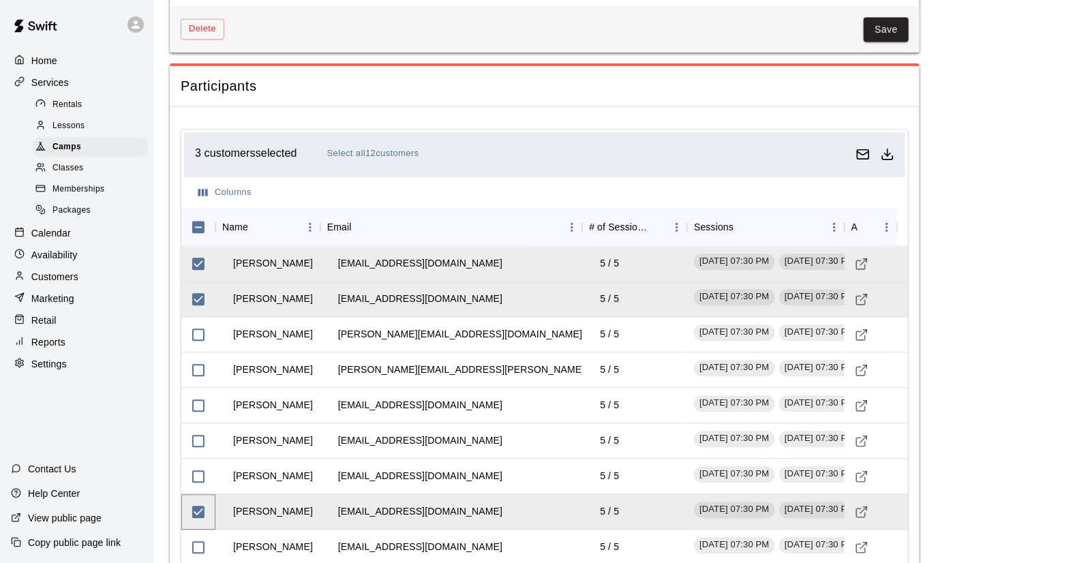
scroll to position [1238, 0]
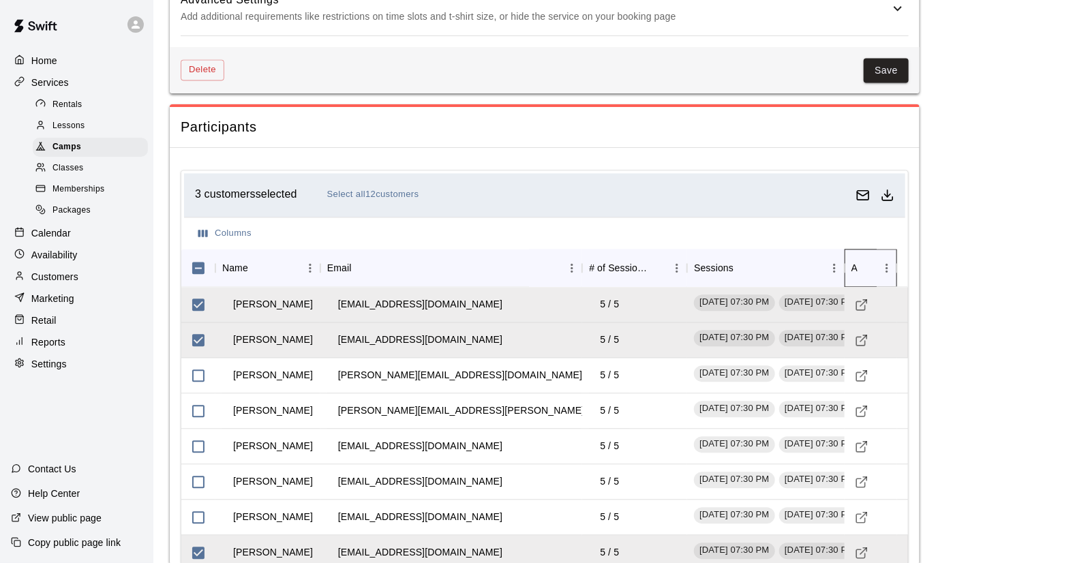
click at [890, 263] on icon "Actions" at bounding box center [897, 268] width 16 height 16
click at [887, 263] on icon "Menu" at bounding box center [887, 267] width 2 height 9
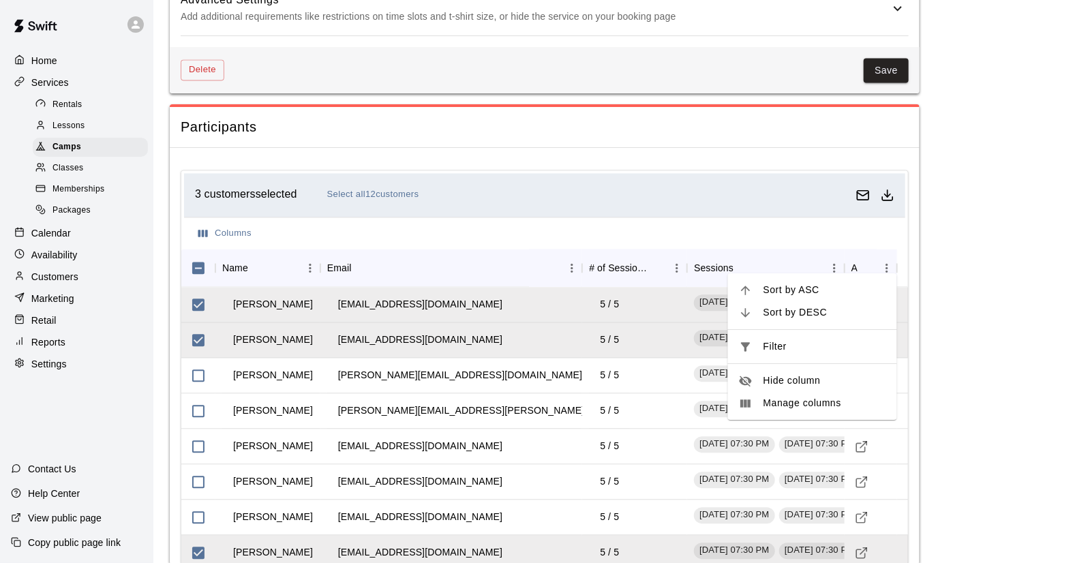
click at [792, 345] on span "Filter" at bounding box center [825, 347] width 123 height 14
select select "*******"
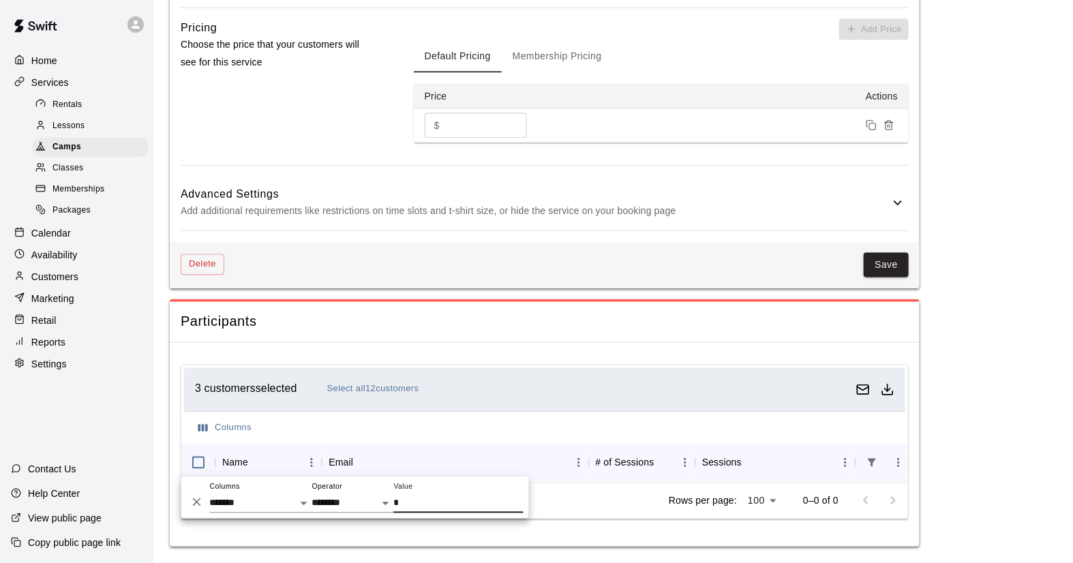
scroll to position [1048, 0]
type input "******"
click at [918, 399] on div "3 customers selected Select all 12 customers Columns Name Email # of Sessions S…" at bounding box center [545, 445] width 750 height 205
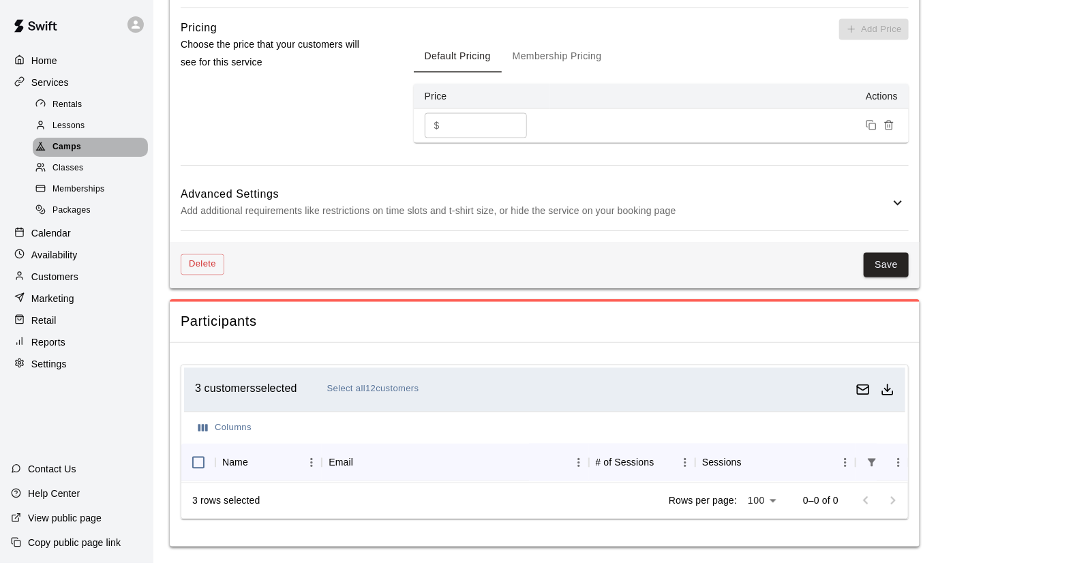
click at [59, 145] on span "Camps" at bounding box center [67, 147] width 29 height 14
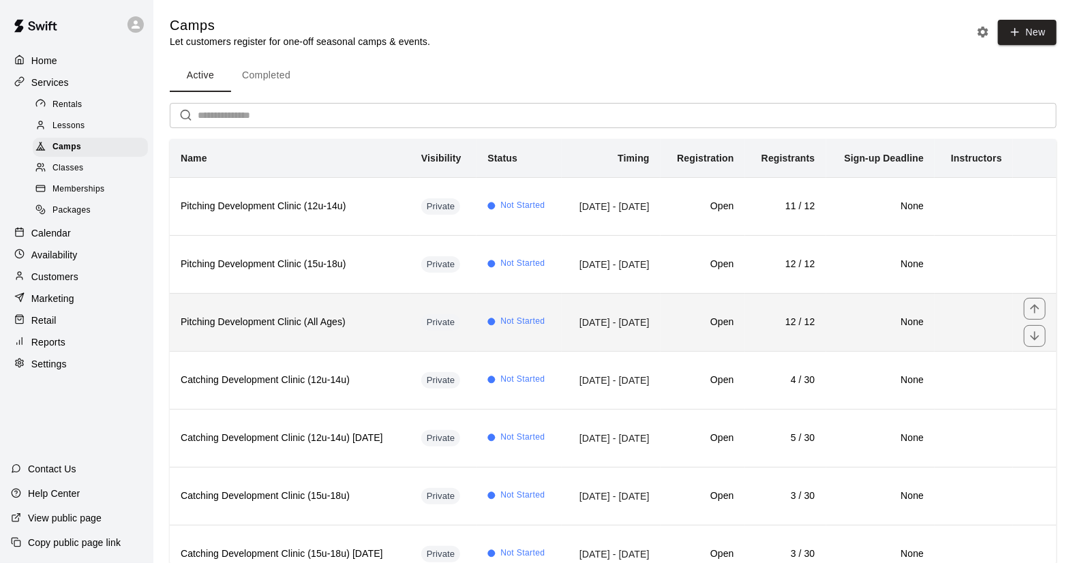
click at [332, 351] on th "Pitching Development Clinic (All Ages)" at bounding box center [290, 322] width 241 height 58
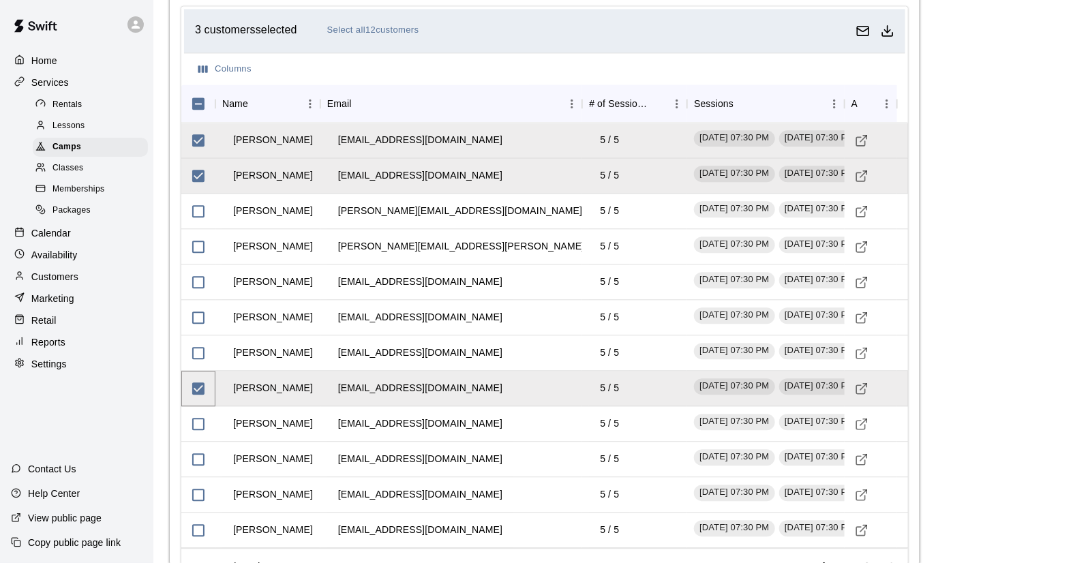
scroll to position [1399, 0]
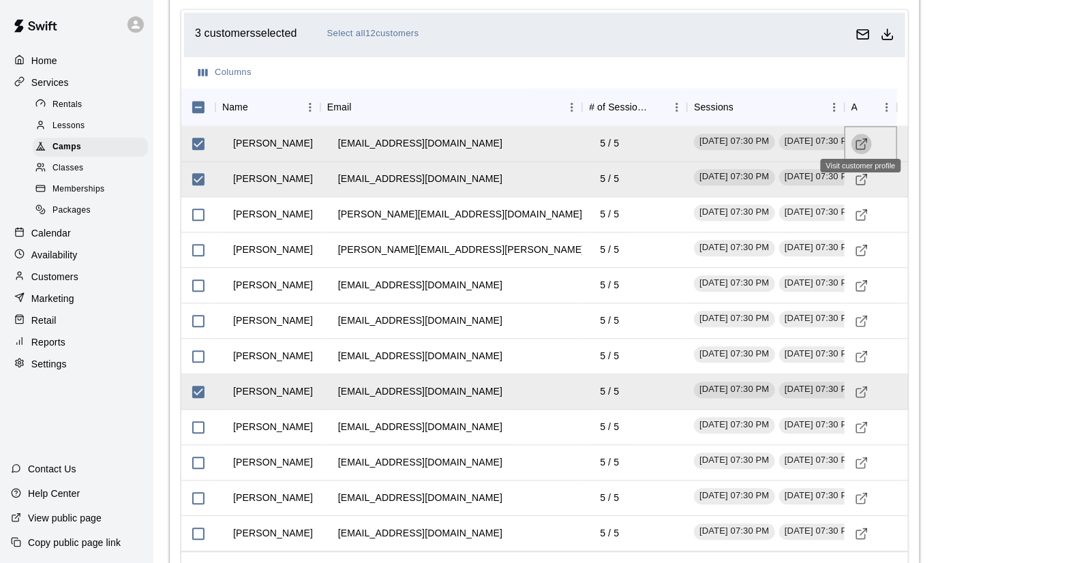
click at [856, 140] on icon "Visit customer profile" at bounding box center [860, 144] width 9 height 9
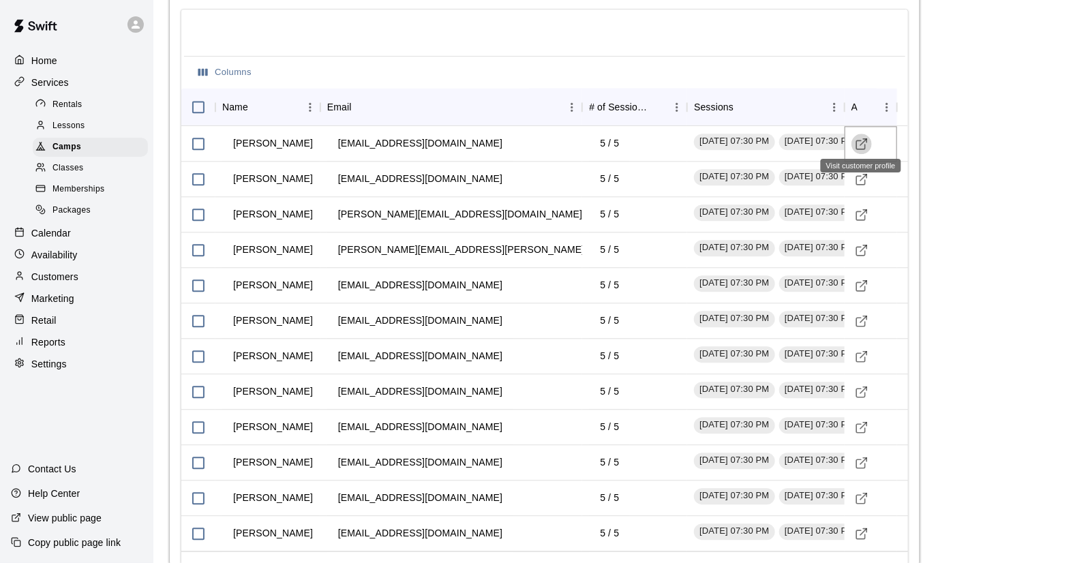
click at [857, 140] on icon "Visit customer profile" at bounding box center [862, 144] width 14 height 14
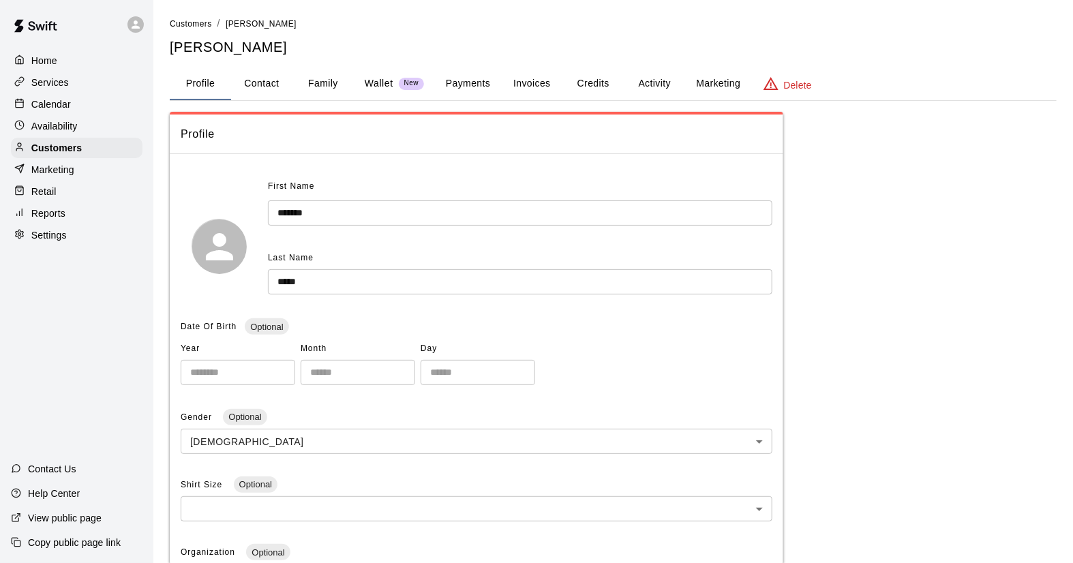
click at [655, 86] on button "Activity" at bounding box center [654, 84] width 61 height 33
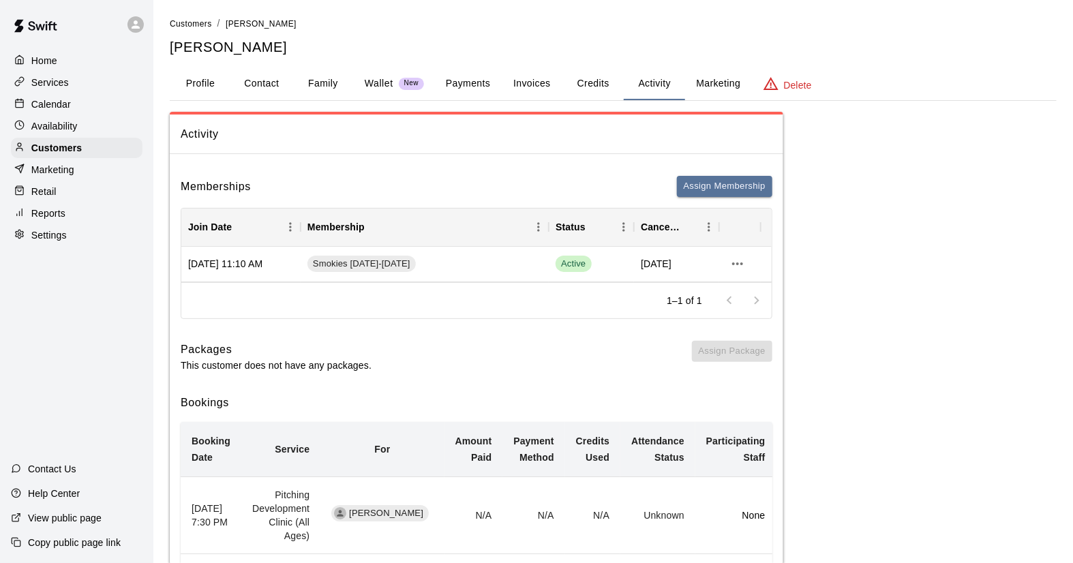
click at [436, 511] on td "[PERSON_NAME]" at bounding box center [381, 515] width 123 height 77
click at [768, 503] on td "None" at bounding box center [735, 515] width 81 height 77
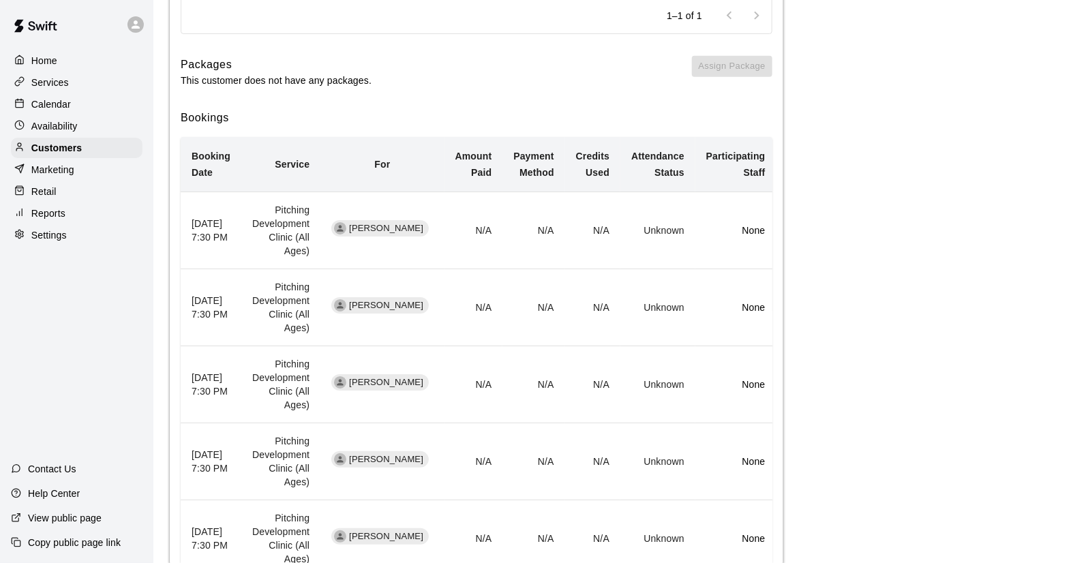
scroll to position [286, 0]
click at [385, 225] on span "[PERSON_NAME]" at bounding box center [386, 227] width 85 height 13
click at [346, 225] on div "simple table" at bounding box center [340, 227] width 12 height 12
click at [241, 228] on th "September 18, 2025 7:30 PM" at bounding box center [211, 229] width 61 height 77
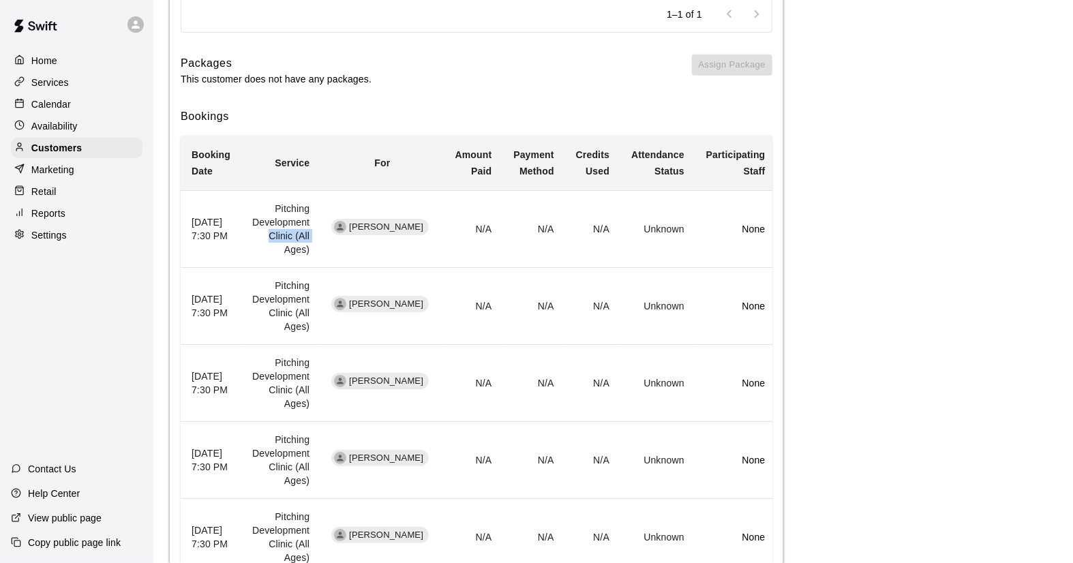
drag, startPoint x: 243, startPoint y: 228, endPoint x: 263, endPoint y: 240, distance: 23.5
click at [263, 240] on td "Pitching Development Clinic (All Ages)" at bounding box center [280, 229] width 79 height 77
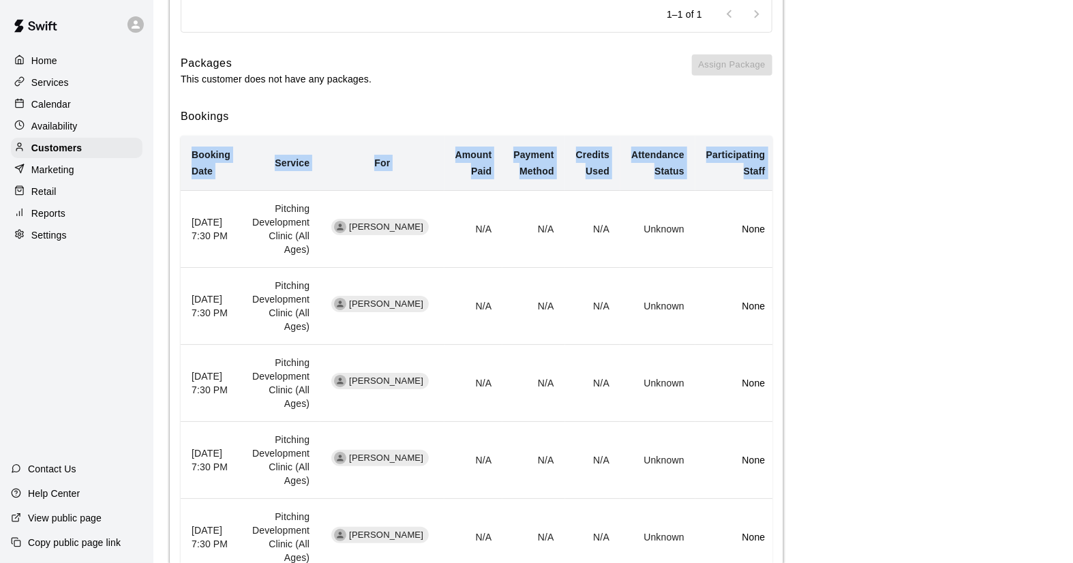
drag, startPoint x: 263, startPoint y: 240, endPoint x: 824, endPoint y: 525, distance: 628.8
click at [824, 525] on div "Activity Memberships Assign Membership Join Date Membership Status Cancel Date …" at bounding box center [613, 350] width 887 height 1051
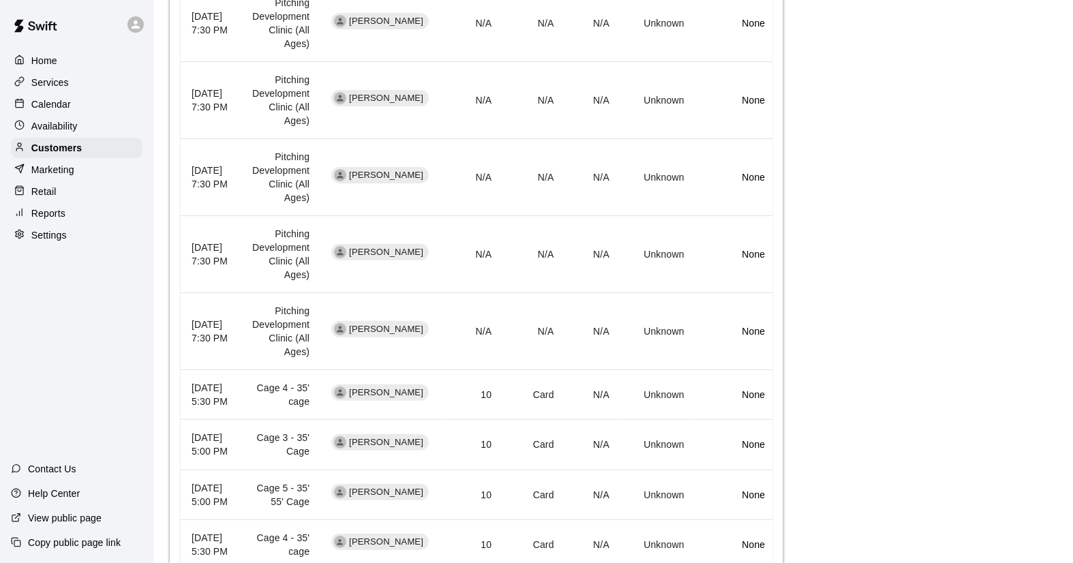
scroll to position [498, 0]
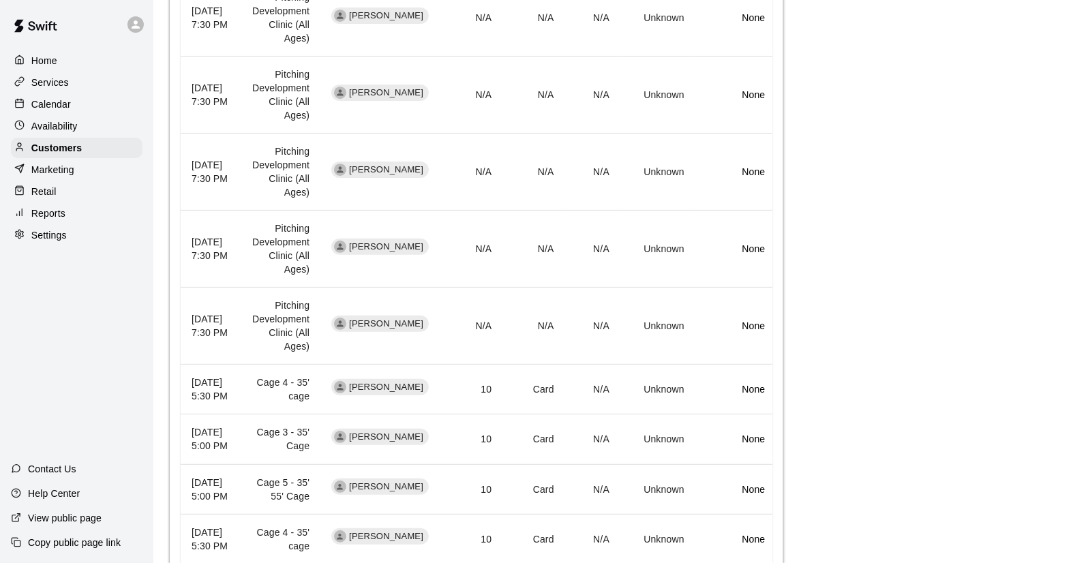
click at [670, 350] on td "Unknown" at bounding box center [657, 326] width 75 height 77
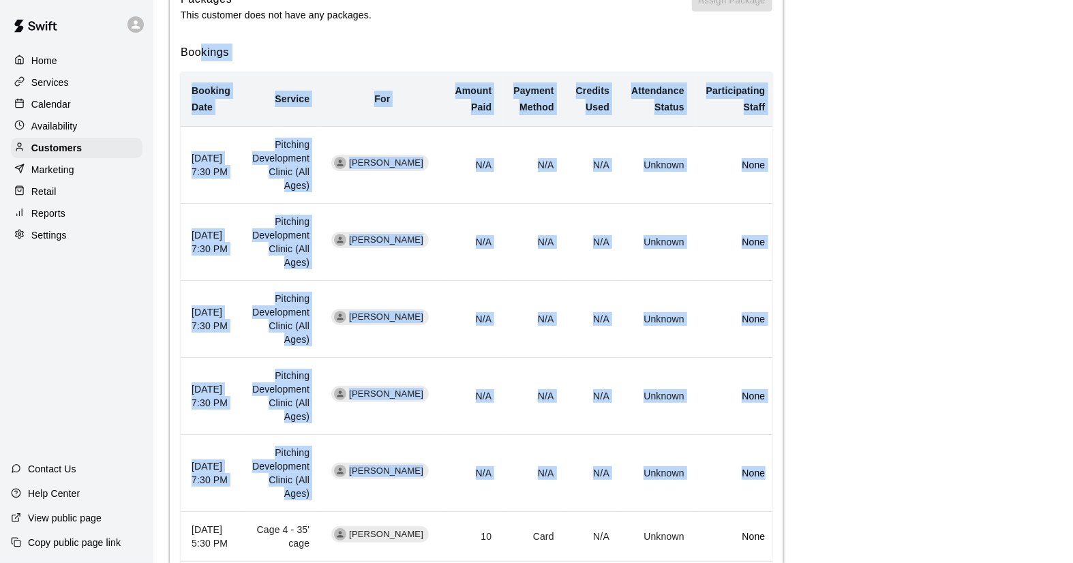
scroll to position [348, 0]
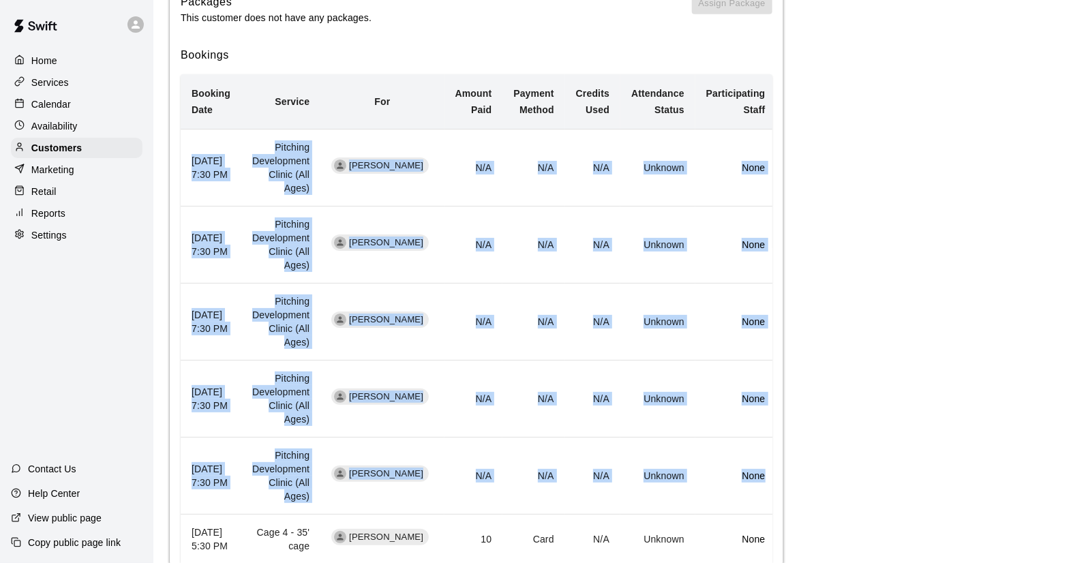
drag, startPoint x: 764, startPoint y: 323, endPoint x: 189, endPoint y: 150, distance: 600.1
click at [189, 150] on tbody "September 18, 2025 7:30 PM Pitching Development Clinic (All Ages) George Drane …" at bounding box center [479, 447] width 596 height 634
click at [432, 198] on td "[PERSON_NAME]" at bounding box center [381, 168] width 123 height 77
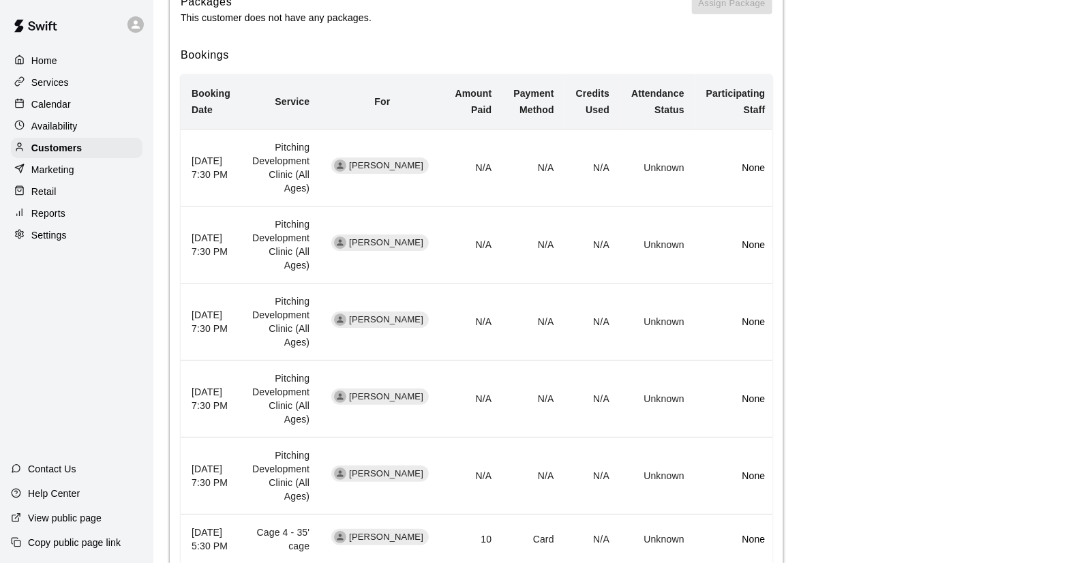
click at [345, 166] on icon "simple table" at bounding box center [340, 166] width 10 height 10
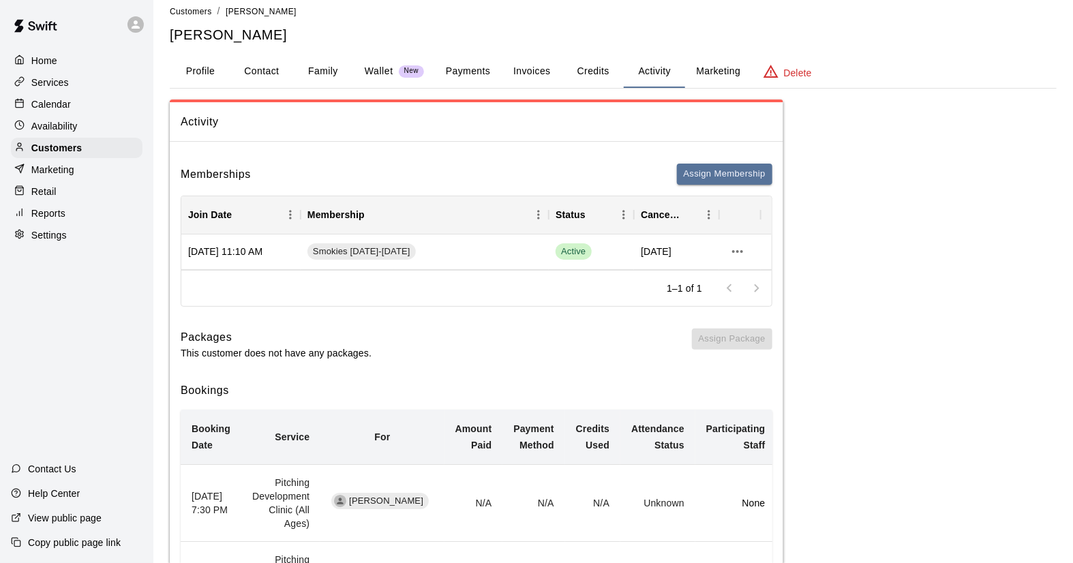
scroll to position [0, 0]
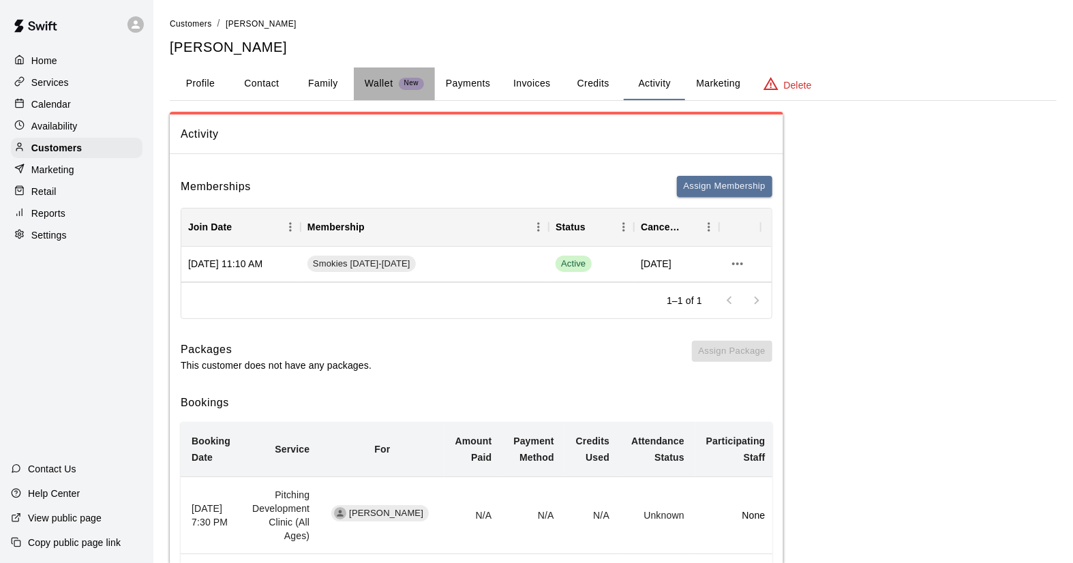
click at [372, 87] on p "Wallet" at bounding box center [379, 83] width 29 height 14
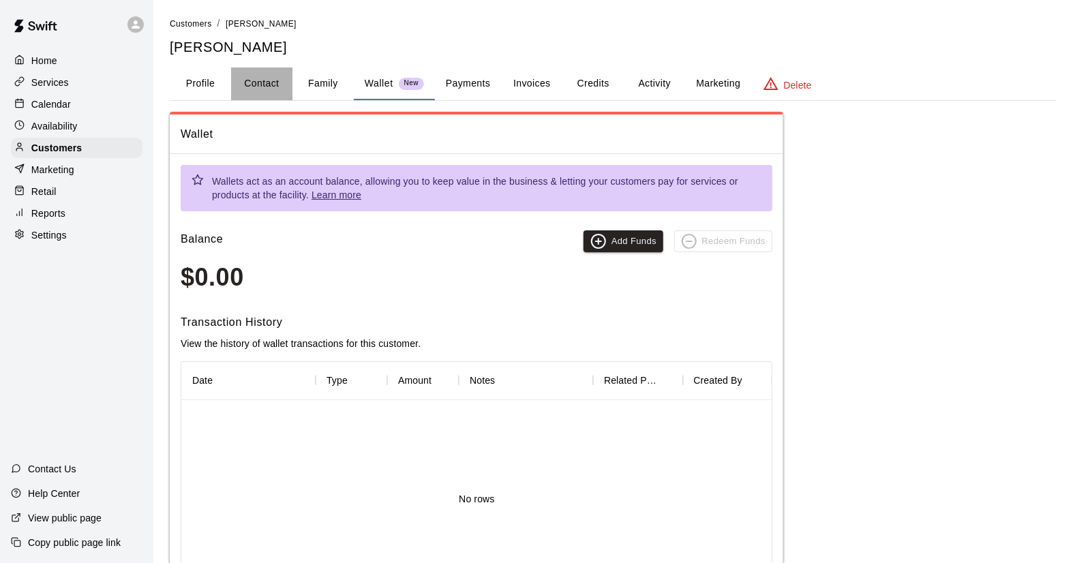
click at [270, 84] on button "Contact" at bounding box center [261, 84] width 61 height 33
select select "**"
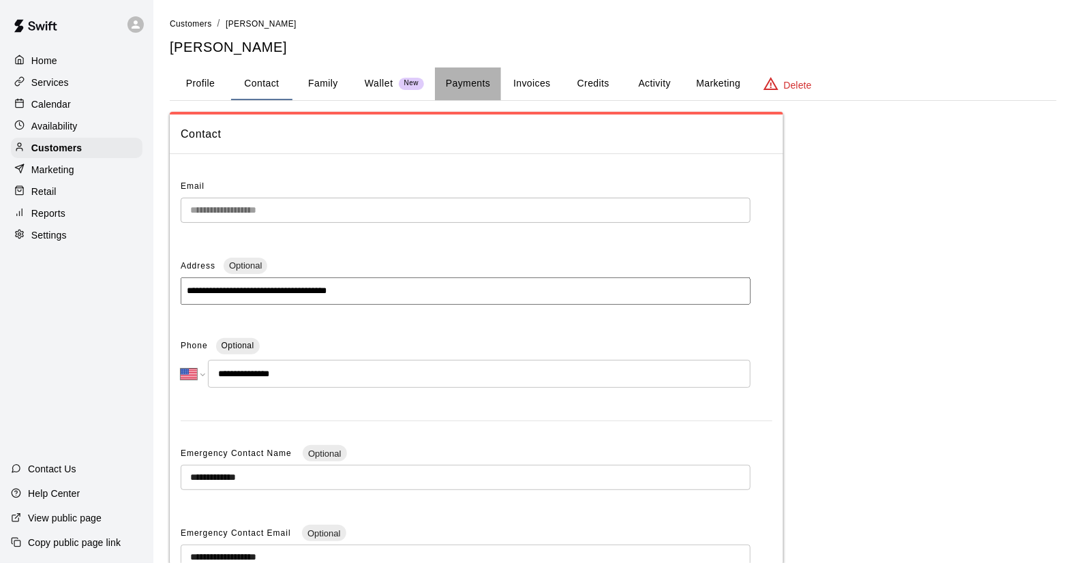
click at [467, 76] on button "Payments" at bounding box center [468, 84] width 66 height 33
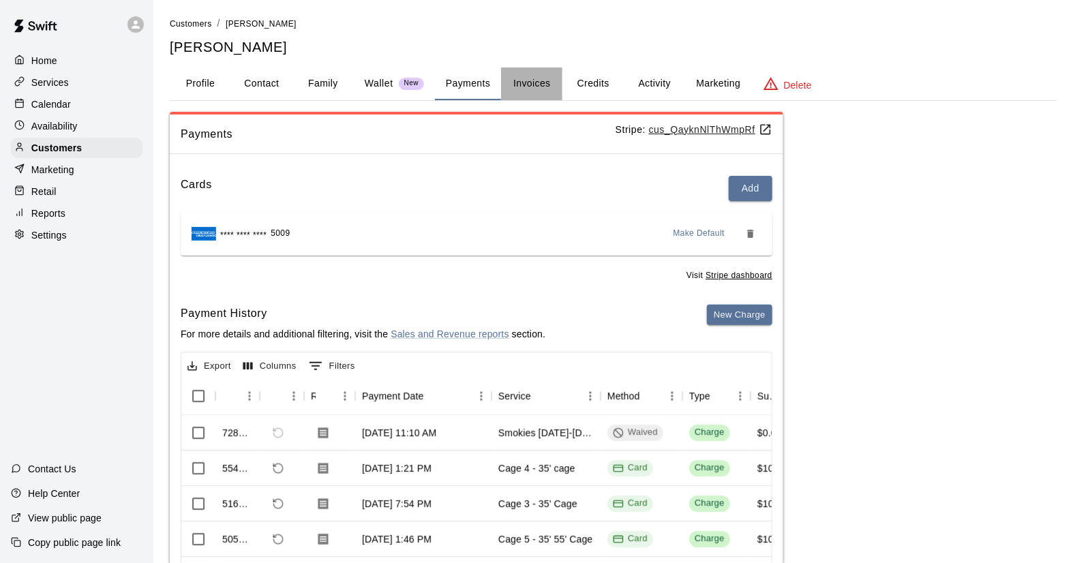
click at [543, 85] on button "Invoices" at bounding box center [531, 84] width 61 height 33
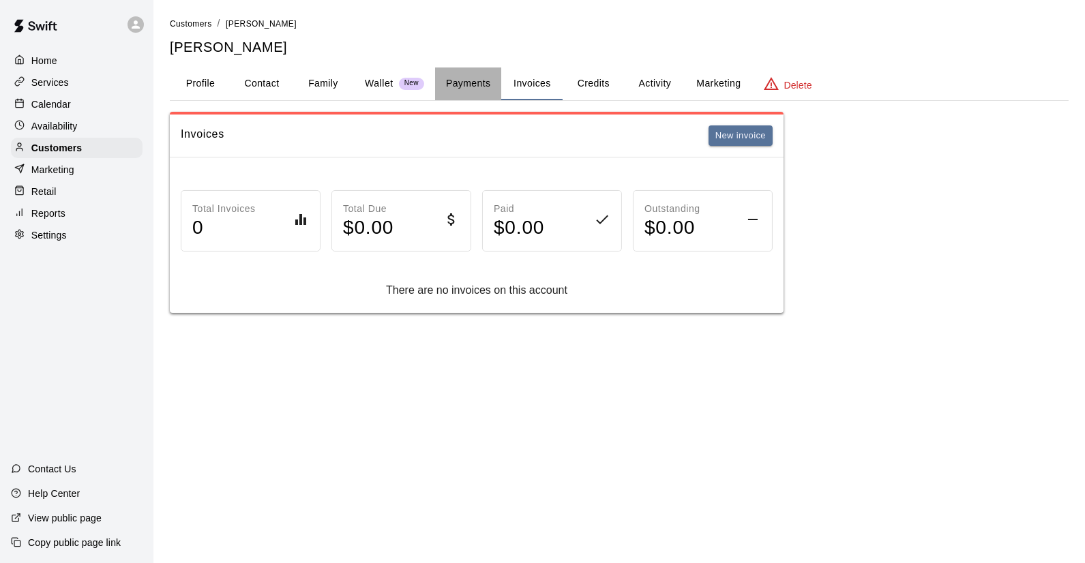
click at [473, 78] on button "Payments" at bounding box center [468, 84] width 66 height 33
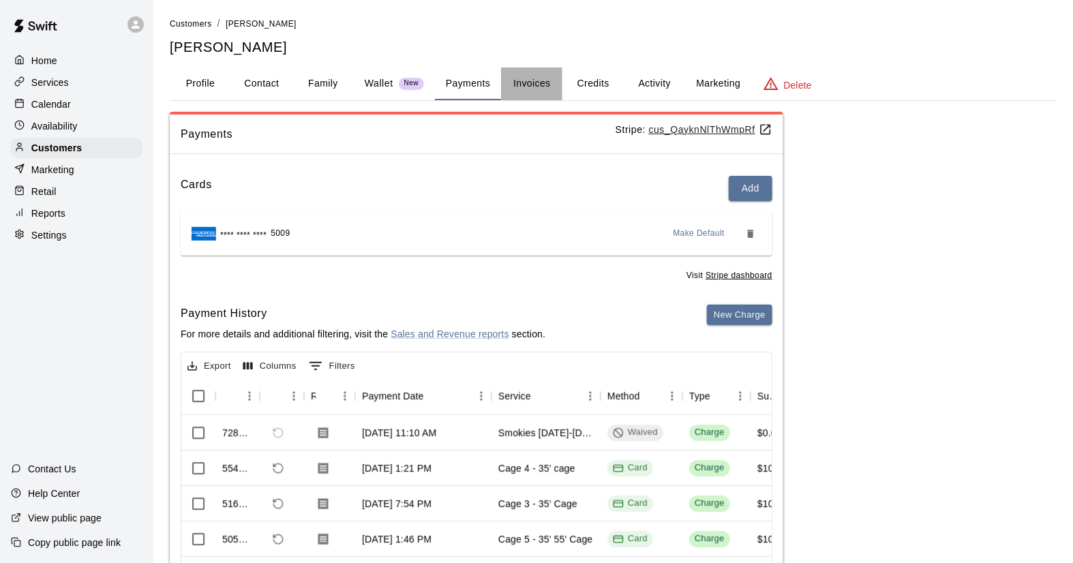
click at [541, 81] on button "Invoices" at bounding box center [531, 84] width 61 height 33
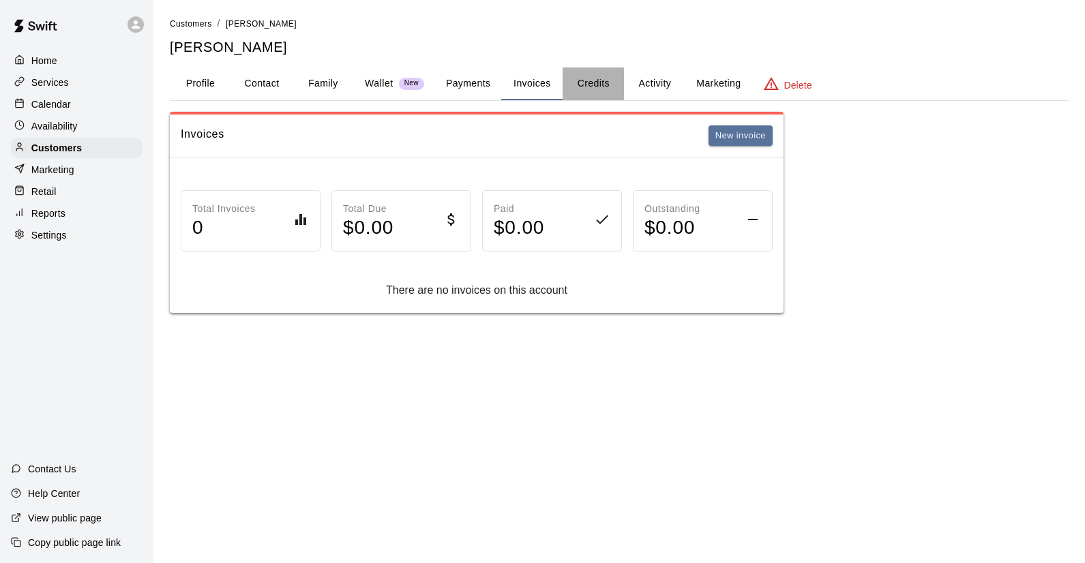
click at [593, 83] on button "Credits" at bounding box center [593, 84] width 61 height 33
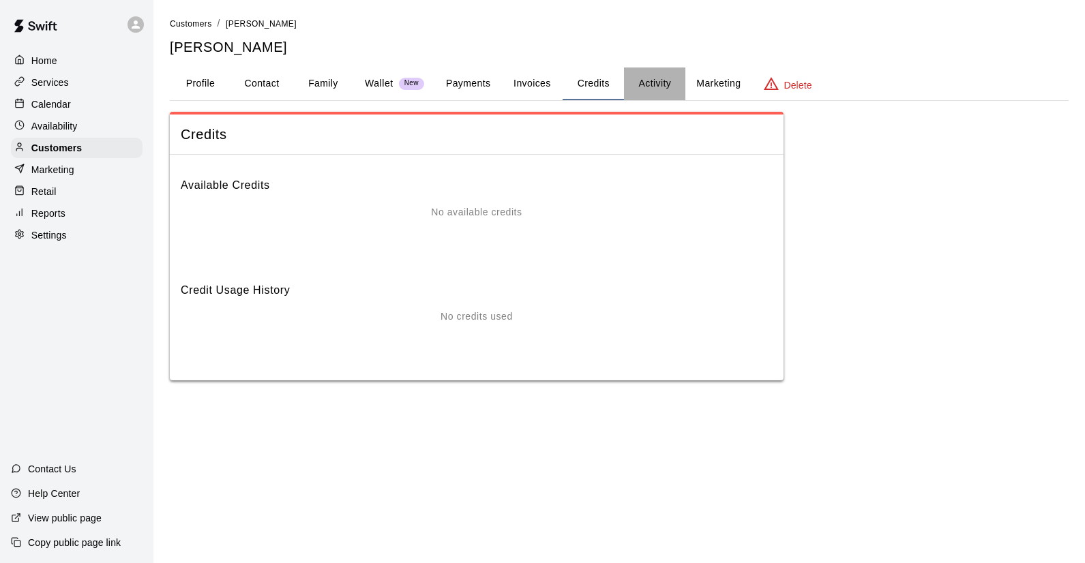
click at [653, 91] on button "Activity" at bounding box center [654, 84] width 61 height 33
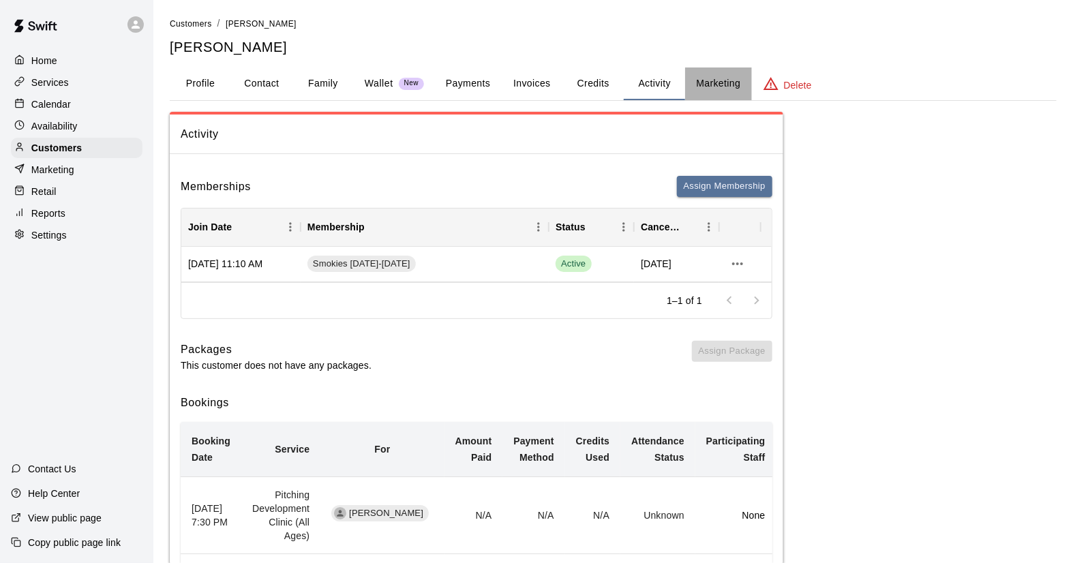
click at [719, 81] on button "Marketing" at bounding box center [718, 84] width 66 height 33
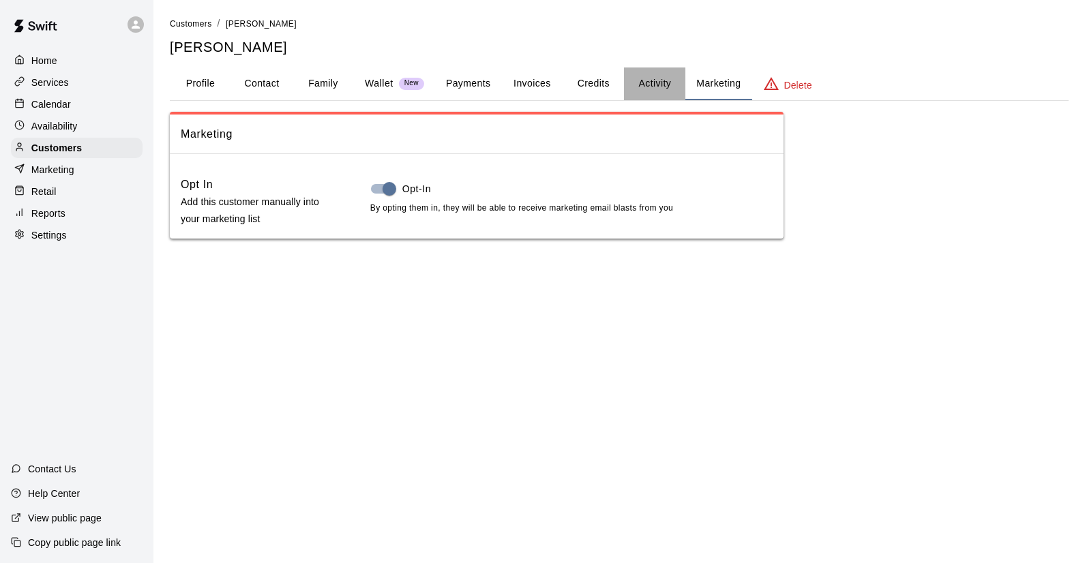
click at [650, 80] on button "Activity" at bounding box center [654, 84] width 61 height 33
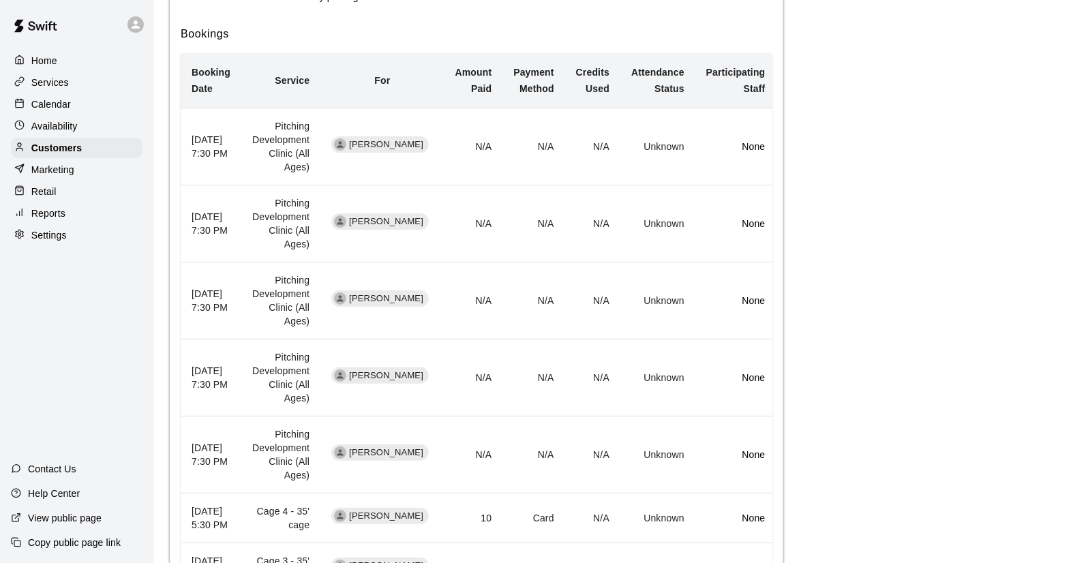
scroll to position [373, 0]
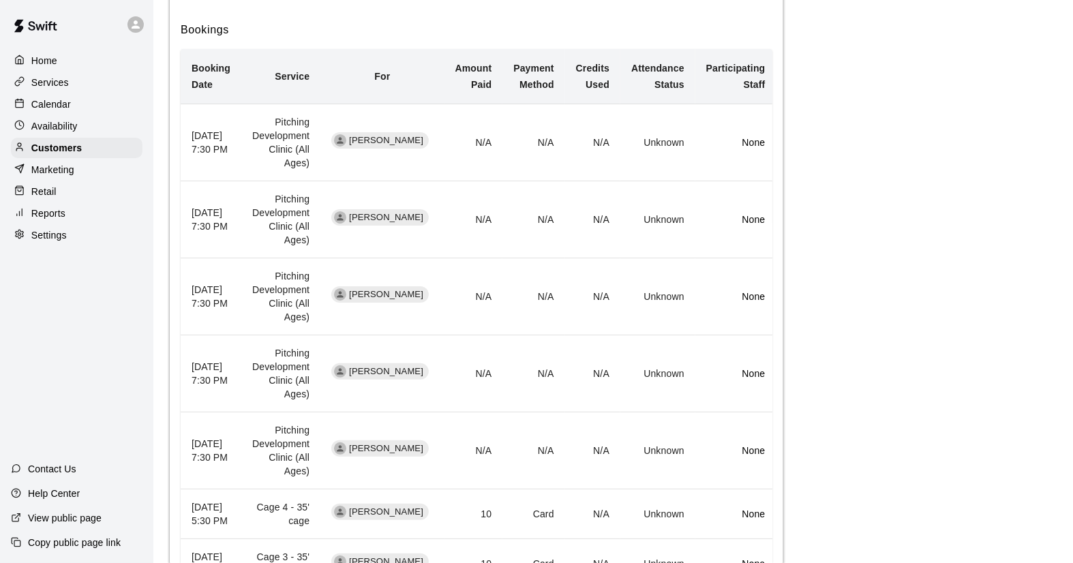
click at [189, 149] on th "September 18, 2025 7:30 PM" at bounding box center [211, 142] width 61 height 77
click at [46, 80] on p "Services" at bounding box center [50, 83] width 38 height 14
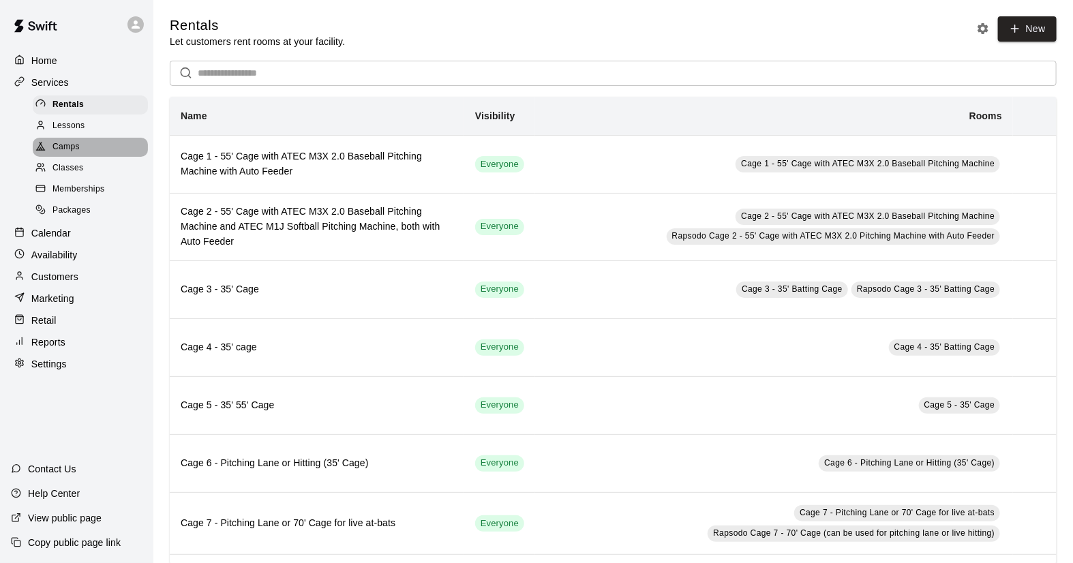
click at [65, 154] on span "Camps" at bounding box center [66, 147] width 27 height 14
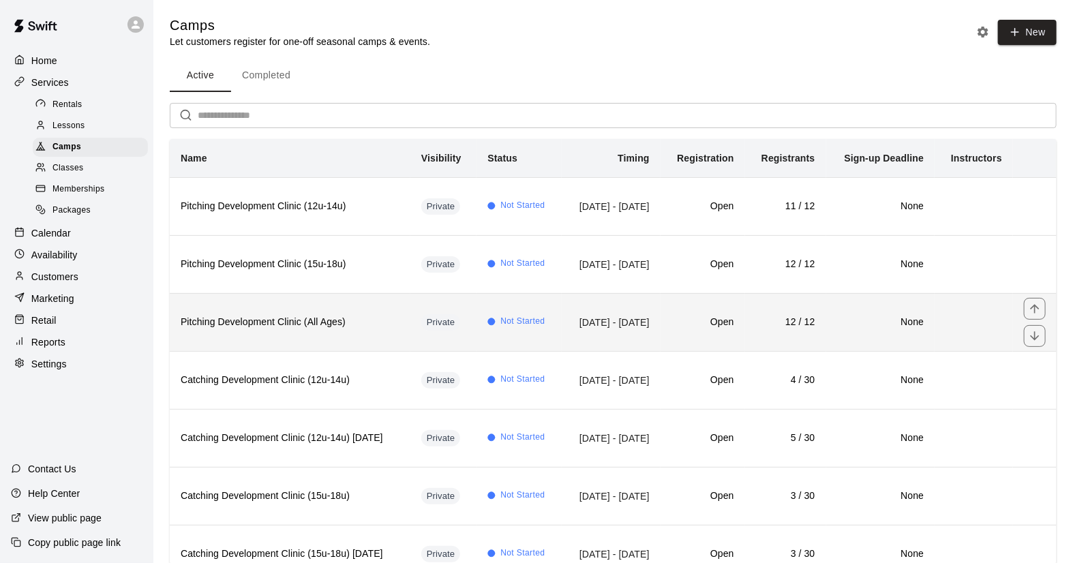
click at [359, 330] on h6 "Pitching Development Clinic (All Ages)" at bounding box center [290, 322] width 219 height 15
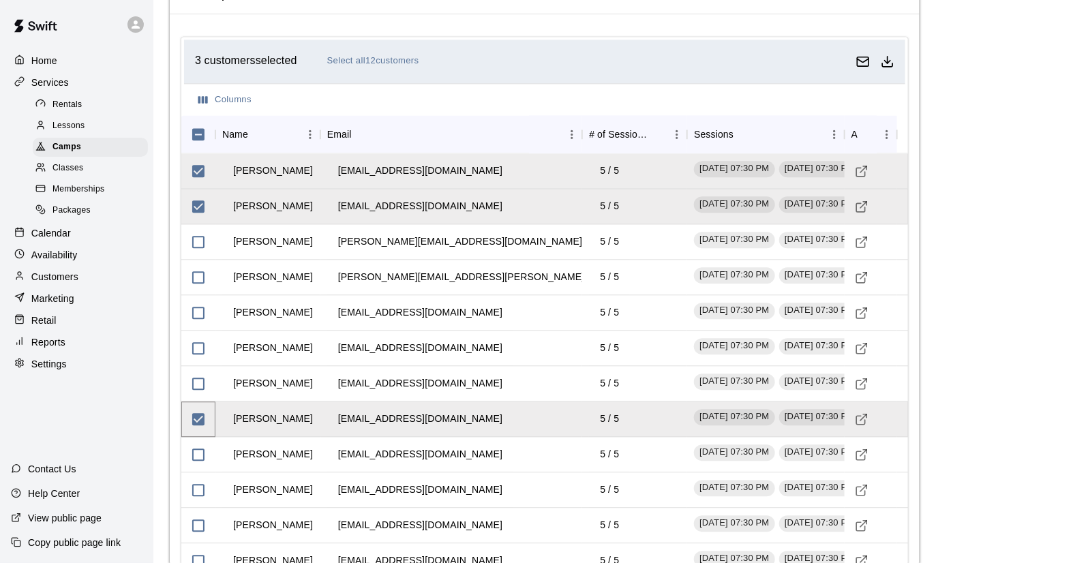
scroll to position [1386, 0]
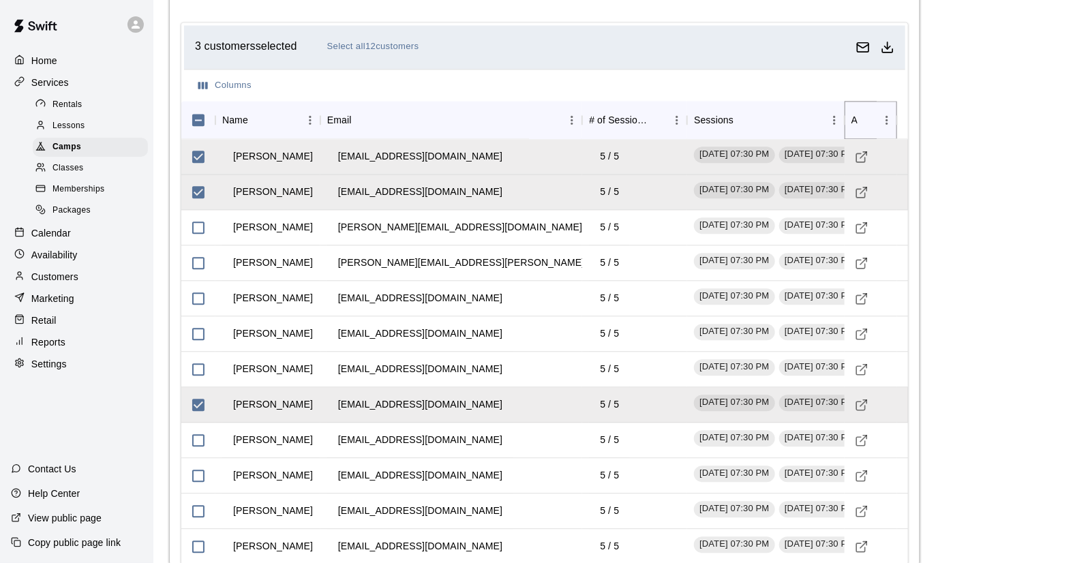
click at [888, 117] on icon "Menu" at bounding box center [887, 120] width 14 height 14
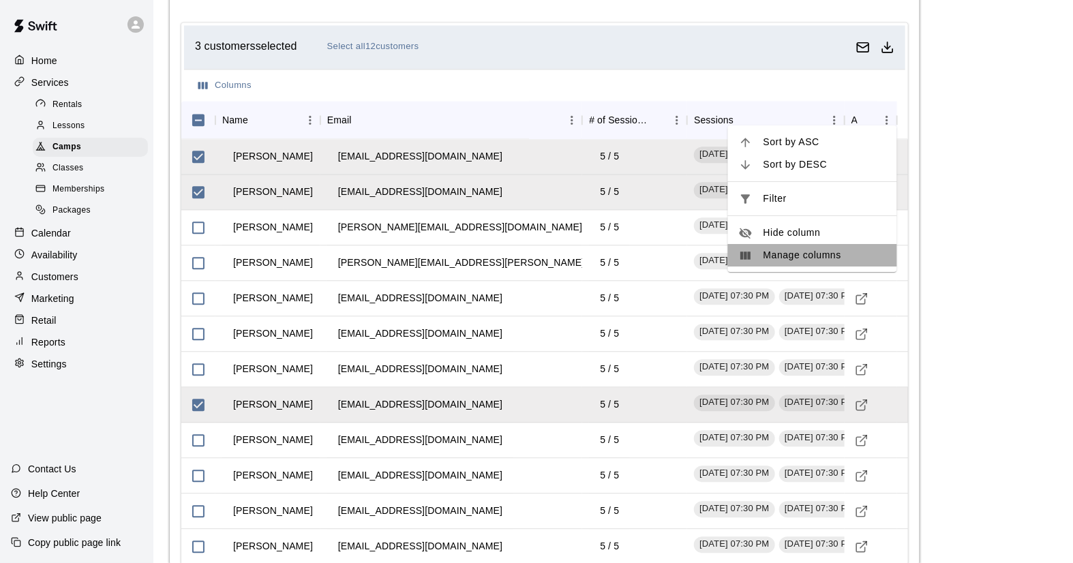
click at [782, 259] on span "Manage columns" at bounding box center [825, 255] width 123 height 14
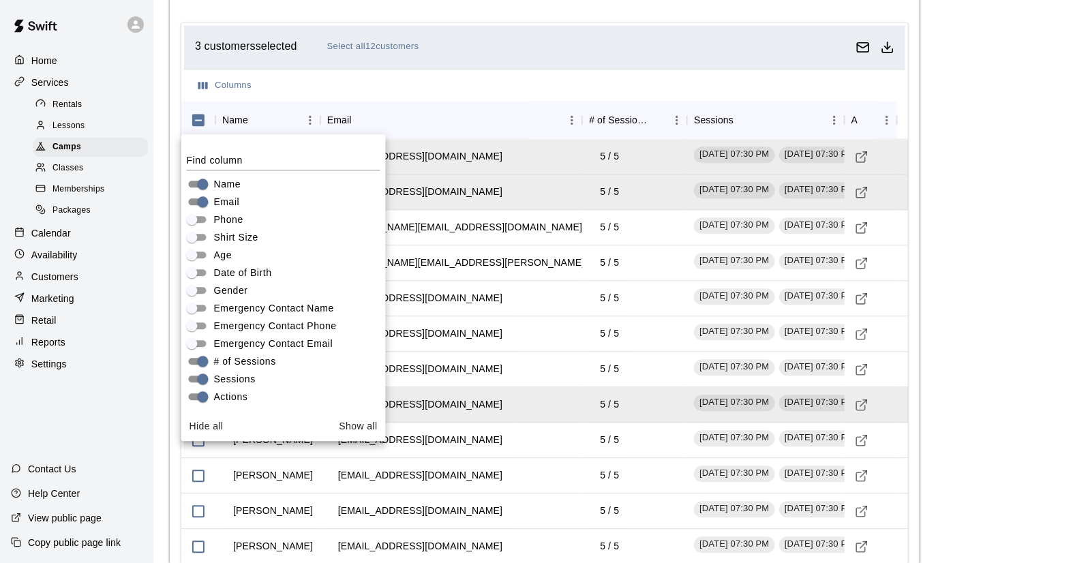
scroll to position [0, 0]
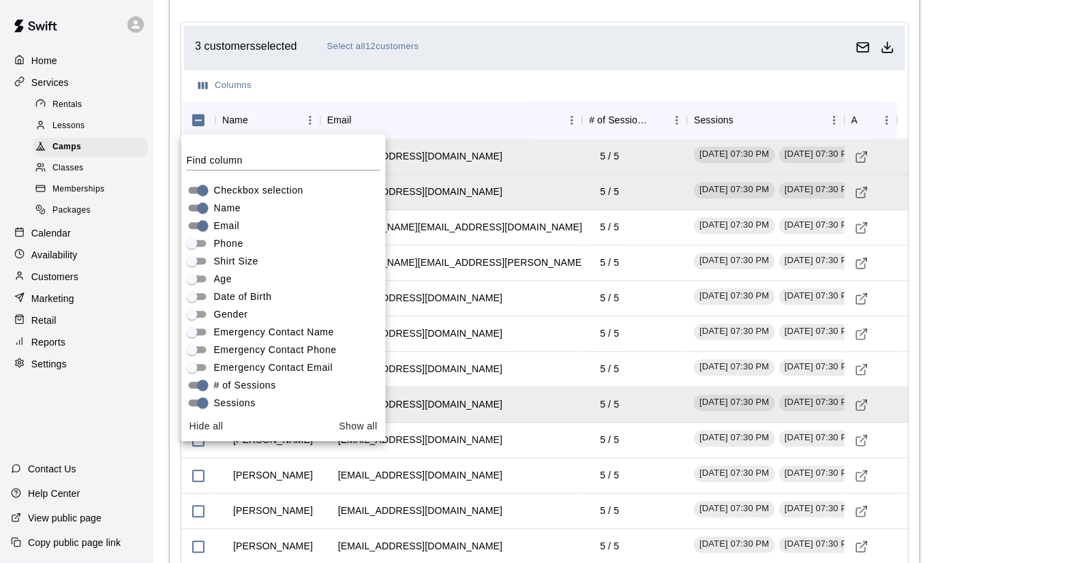
click at [468, 77] on div "Columns" at bounding box center [544, 85] width 721 height 33
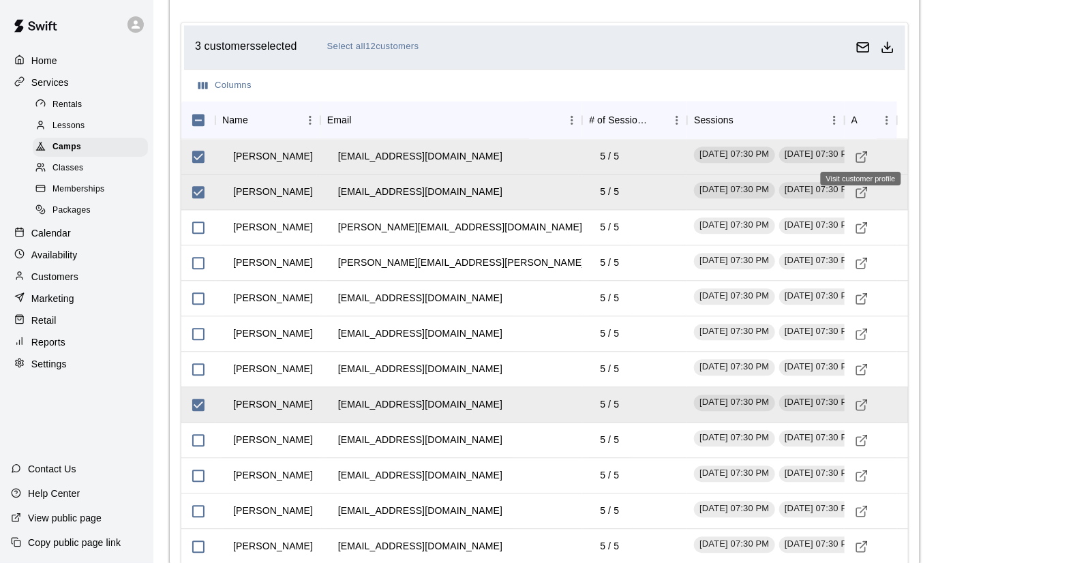
drag, startPoint x: 833, startPoint y: 185, endPoint x: 827, endPoint y: 188, distance: 7.0
drag, startPoint x: 827, startPoint y: 188, endPoint x: 820, endPoint y: 189, distance: 7.5
click at [820, 189] on div "August 21, 2025 - 07:30 PM August 28, 2025 - 07:30 PM September 04, 2025 - 07:3…" at bounding box center [766, 192] width 158 height 35
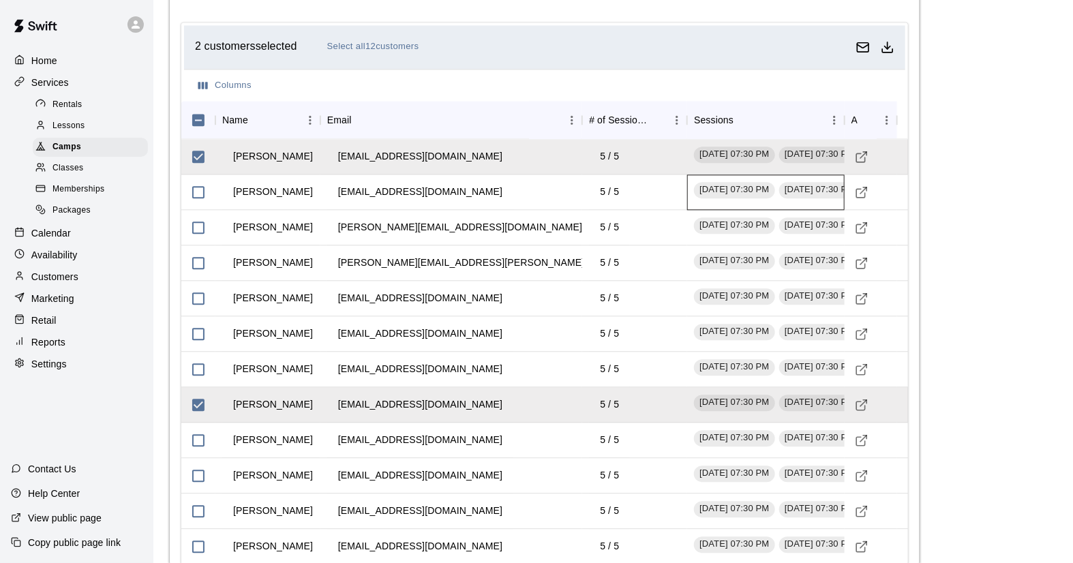
click at [820, 188] on span "[DATE] 07:30 PM" at bounding box center [819, 189] width 80 height 13
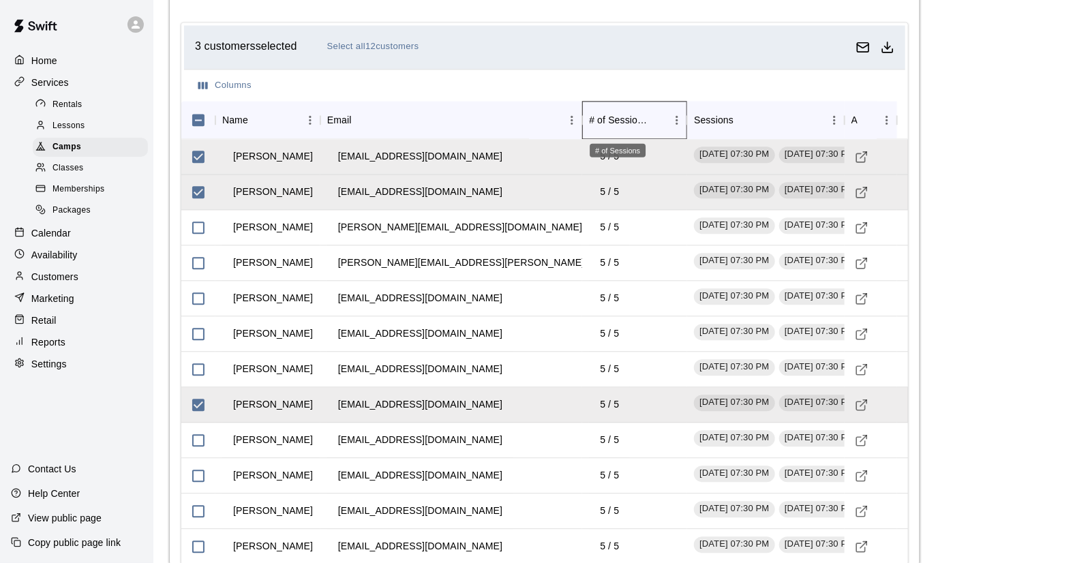
click at [620, 125] on div "# of Sessions" at bounding box center [618, 120] width 59 height 38
drag, startPoint x: 687, startPoint y: 113, endPoint x: 587, endPoint y: 116, distance: 100.3
click at [587, 116] on div "Name Email # of Sessions Sessions Actions" at bounding box center [539, 120] width 716 height 38
drag, startPoint x: 318, startPoint y: 113, endPoint x: 260, endPoint y: 117, distance: 58.1
click at [260, 117] on div "Name" at bounding box center [267, 120] width 105 height 38
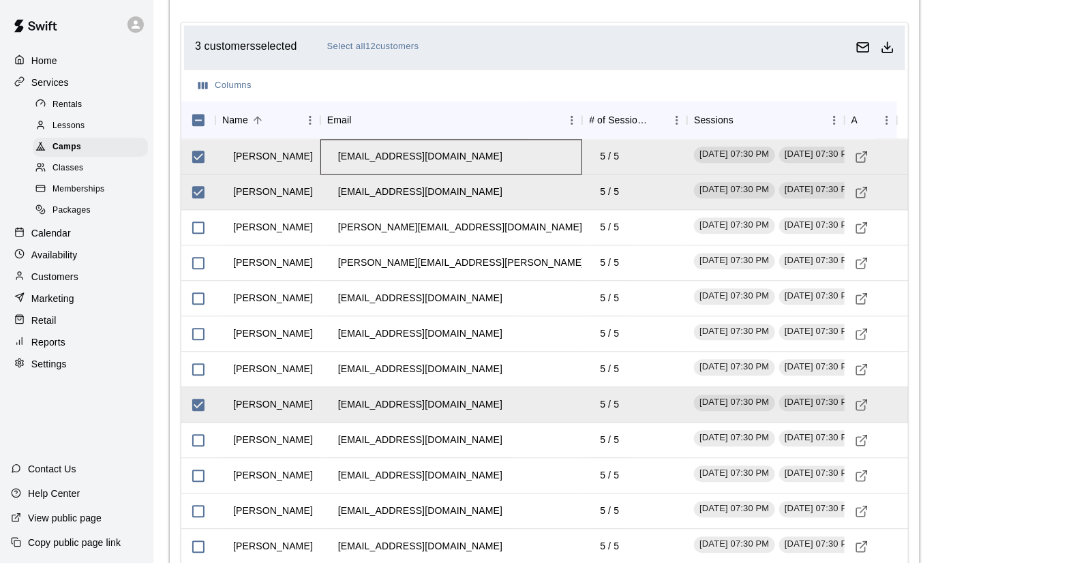
click at [470, 154] on div "[EMAIL_ADDRESS][DOMAIN_NAME]" at bounding box center [451, 156] width 263 height 35
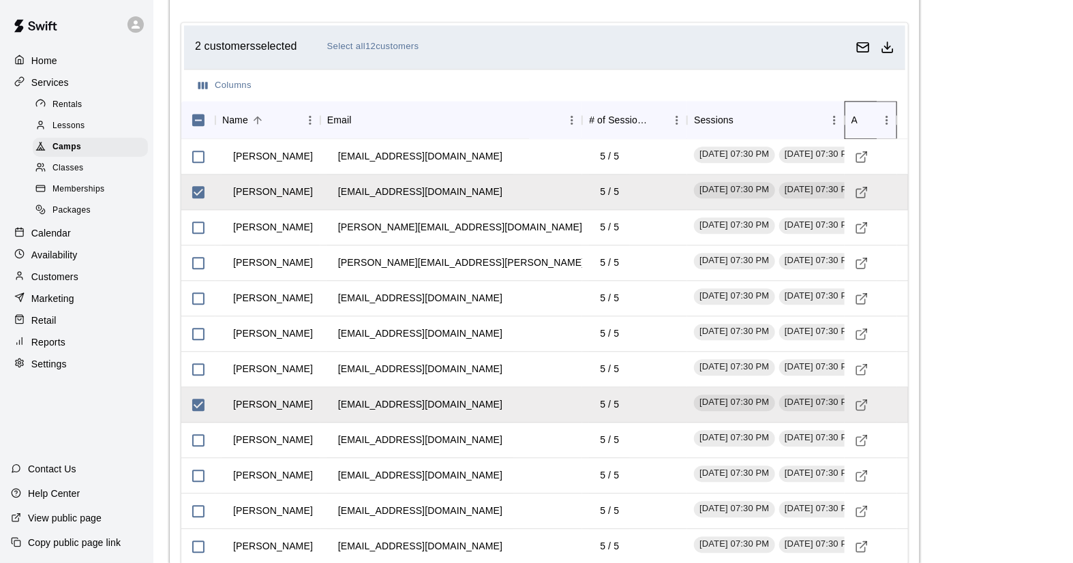
drag, startPoint x: 898, startPoint y: 115, endPoint x: 881, endPoint y: 114, distance: 17.1
click at [881, 114] on div "Actions" at bounding box center [871, 120] width 53 height 38
drag, startPoint x: 847, startPoint y: 115, endPoint x: 792, endPoint y: 115, distance: 55.2
click at [792, 115] on div "Sessions" at bounding box center [766, 120] width 158 height 38
drag, startPoint x: 319, startPoint y: 117, endPoint x: 362, endPoint y: 117, distance: 43.0
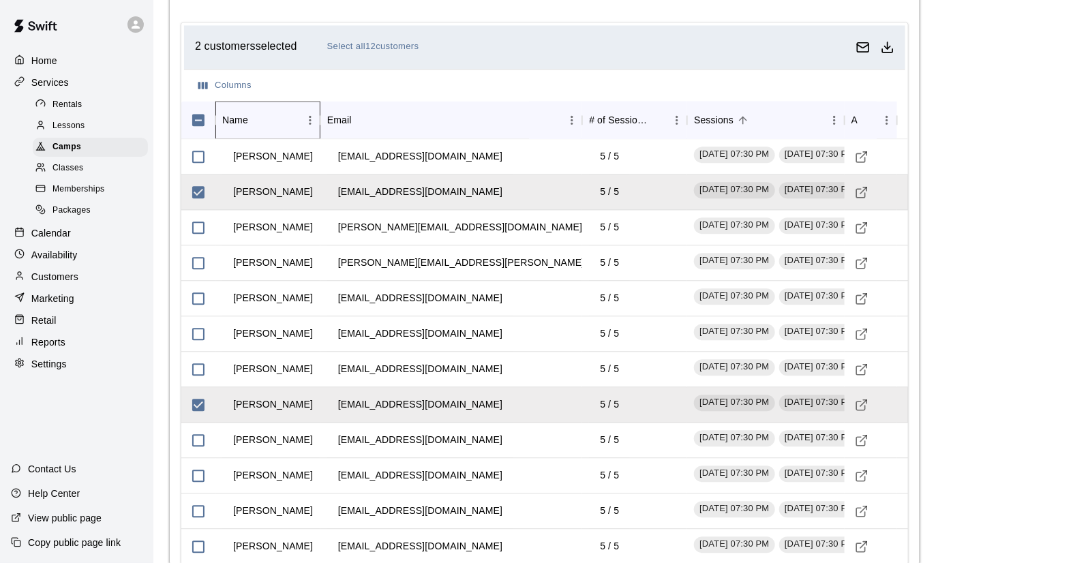
click at [362, 117] on div "Name Email # of Sessions Sessions Actions" at bounding box center [539, 120] width 716 height 38
drag, startPoint x: 584, startPoint y: 111, endPoint x: 602, endPoint y: 113, distance: 18.5
click at [602, 113] on div "Name Email # of Sessions Sessions Actions" at bounding box center [539, 120] width 716 height 38
click at [53, 371] on p "Settings" at bounding box center [48, 364] width 35 height 14
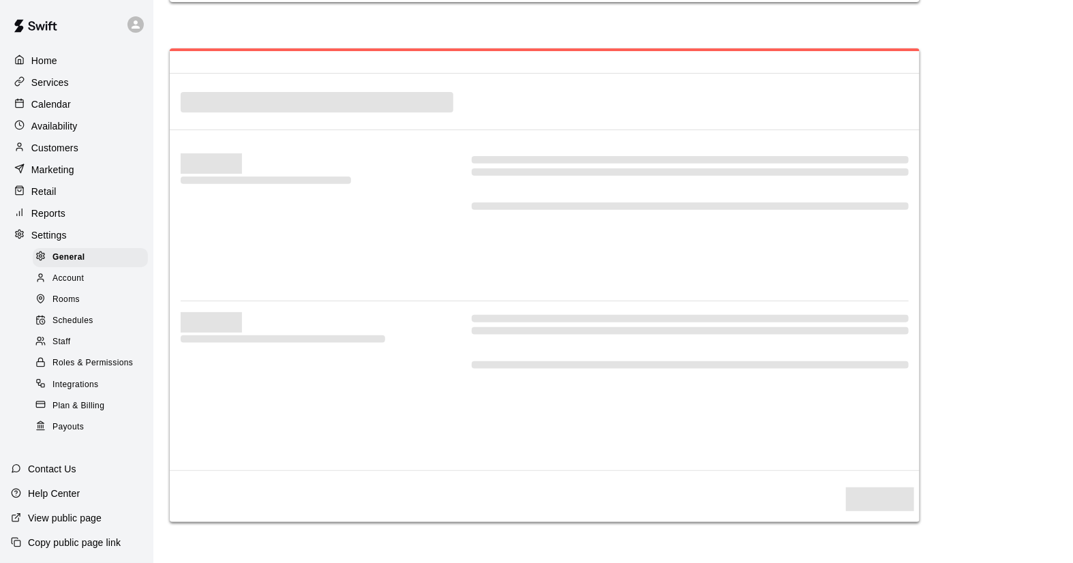
select select "**"
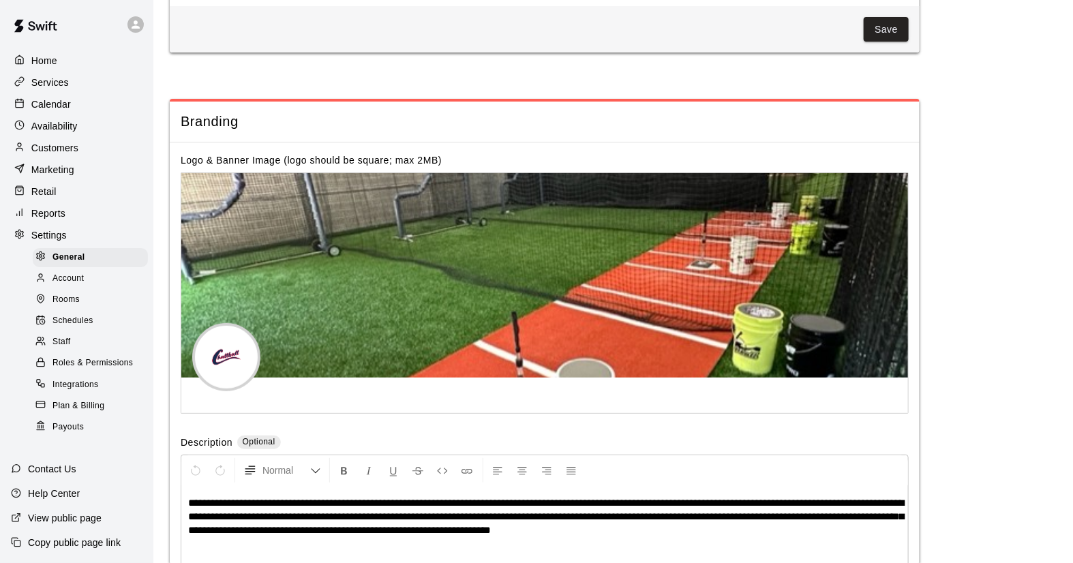
scroll to position [2702, 0]
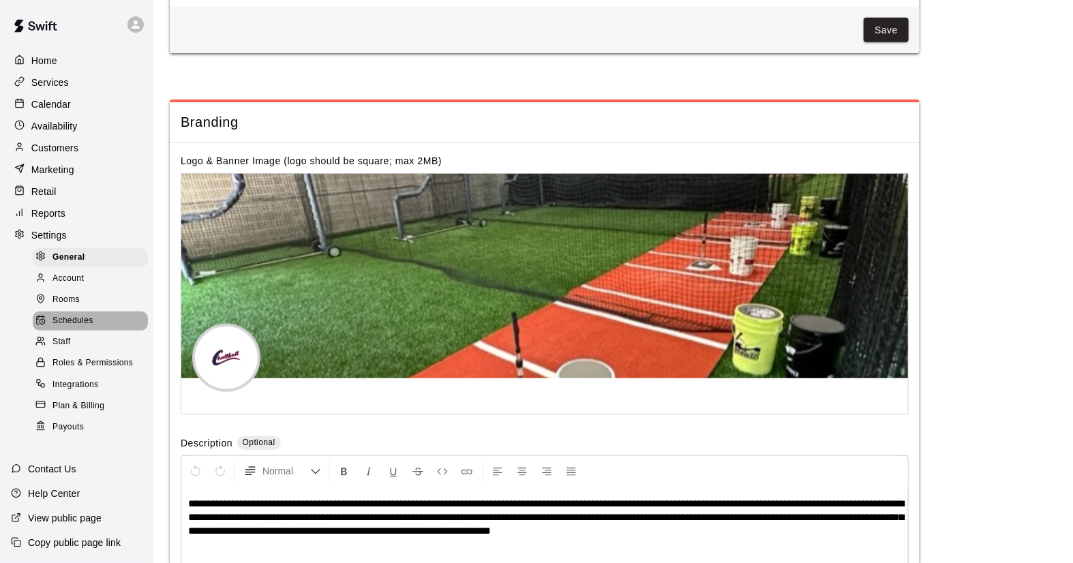
click at [72, 327] on span "Schedules" at bounding box center [73, 321] width 41 height 14
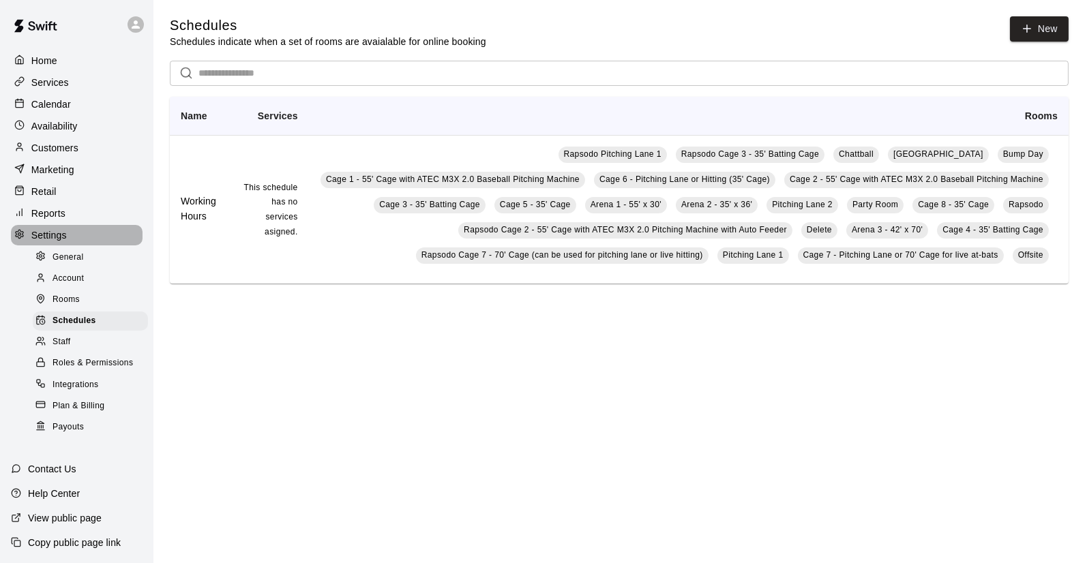
click at [49, 242] on p "Settings" at bounding box center [48, 235] width 35 height 14
select select "**"
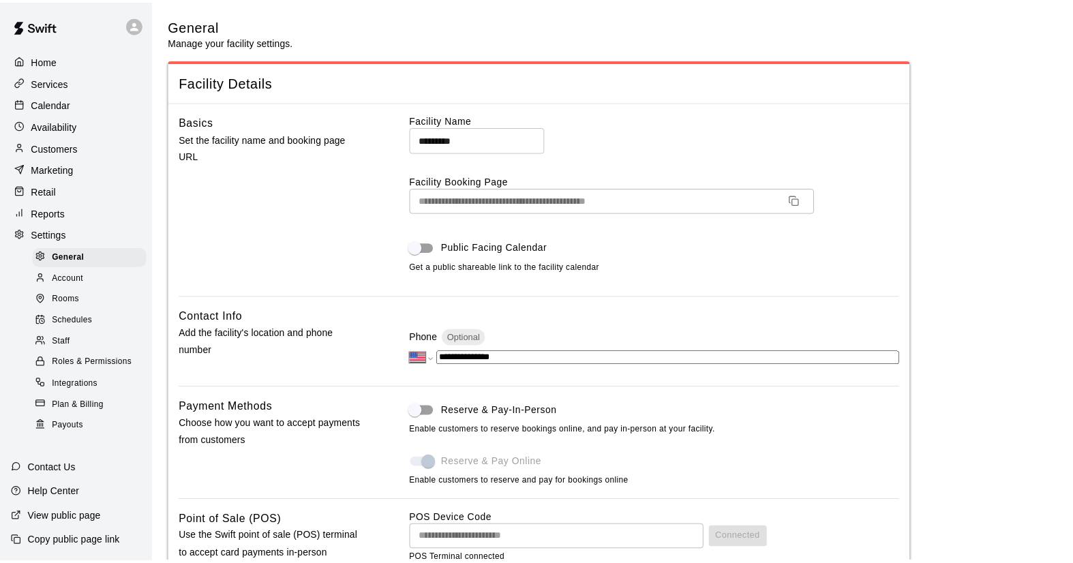
scroll to position [2702, 0]
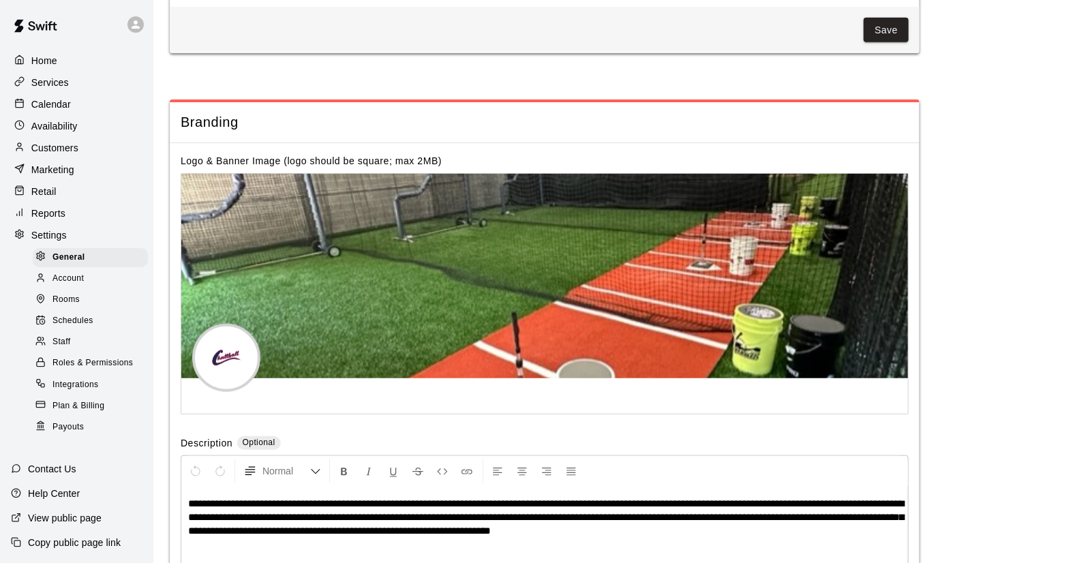
click at [53, 469] on p "Contact Us" at bounding box center [52, 469] width 48 height 14
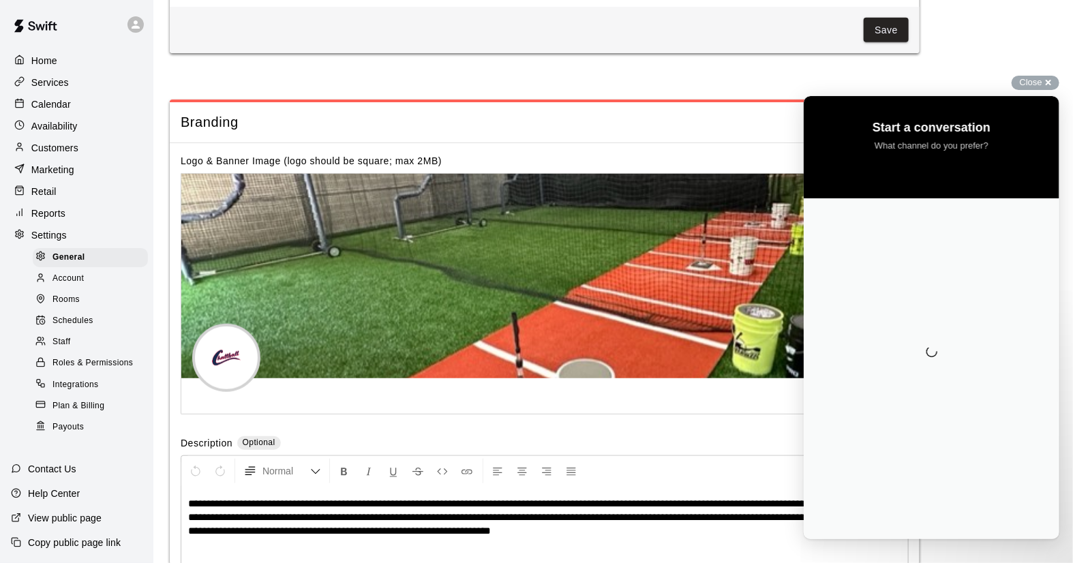
scroll to position [0, 0]
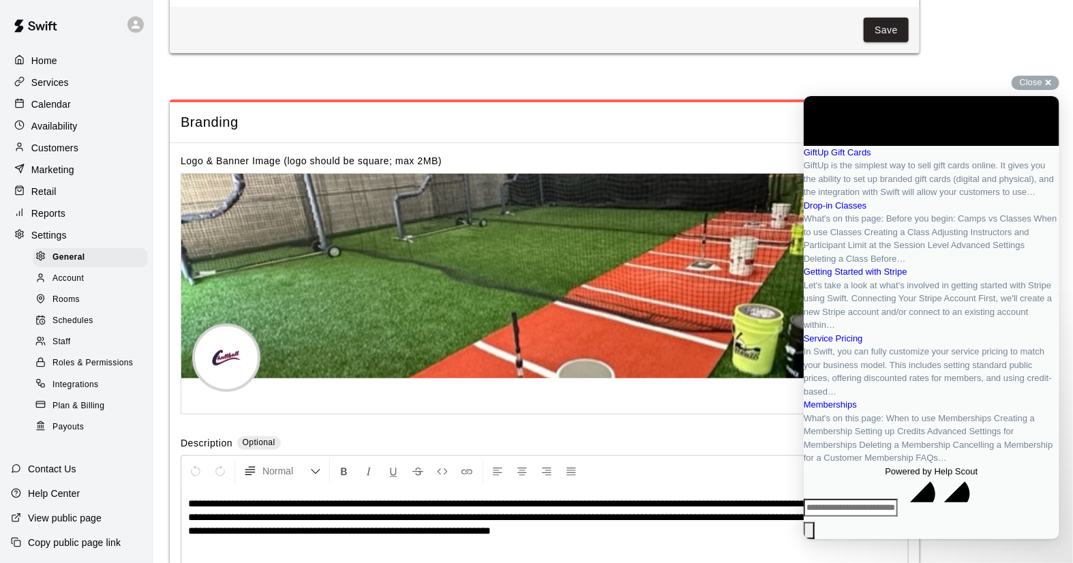
click at [858, 516] on input "Search Doc articles" at bounding box center [850, 507] width 94 height 18
click at [841, 516] on input "**********" at bounding box center [850, 507] width 94 height 18
type input "**********"
click at [897, 516] on input "**********" at bounding box center [850, 507] width 94 height 18
click button "search" at bounding box center [808, 531] width 11 height 18
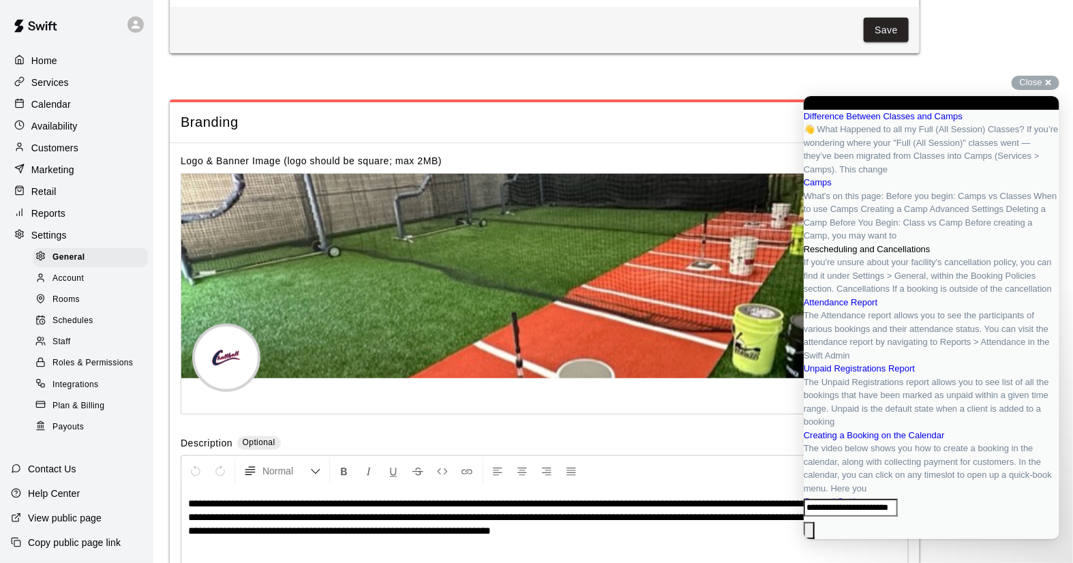
click at [904, 293] on span "If you're unsure about your facility's cancellation policy, you can find it und…" at bounding box center [927, 274] width 248 height 37
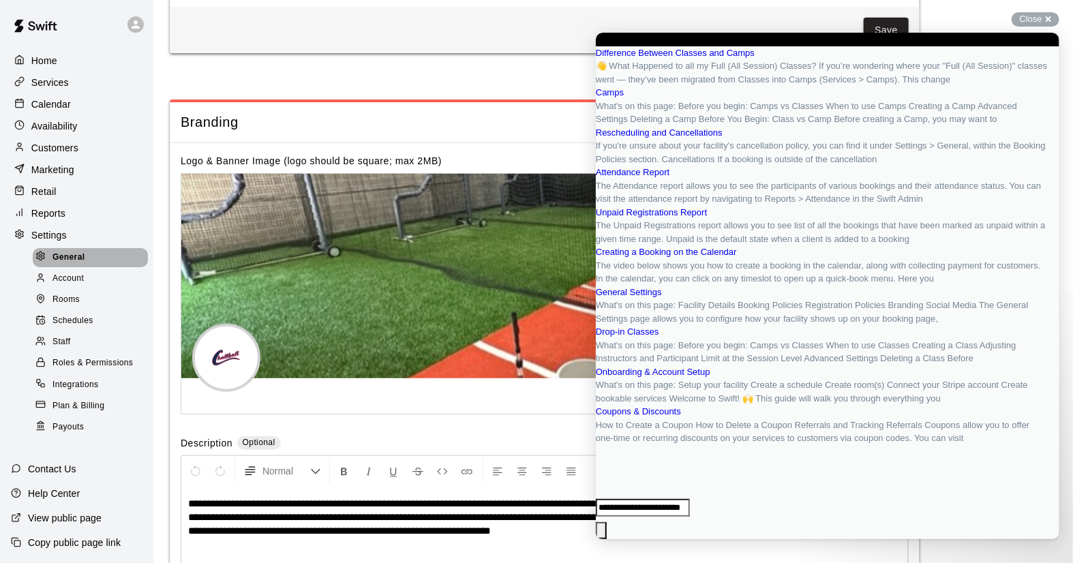
click at [72, 263] on span "General" at bounding box center [69, 258] width 33 height 14
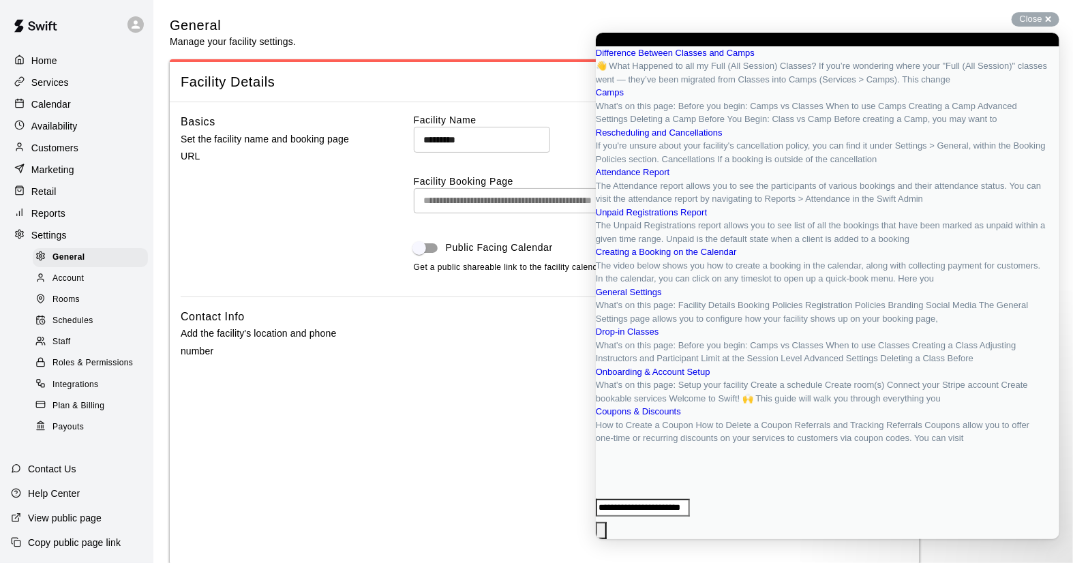
click at [606, 539] on button "Close" at bounding box center [600, 548] width 11 height 18
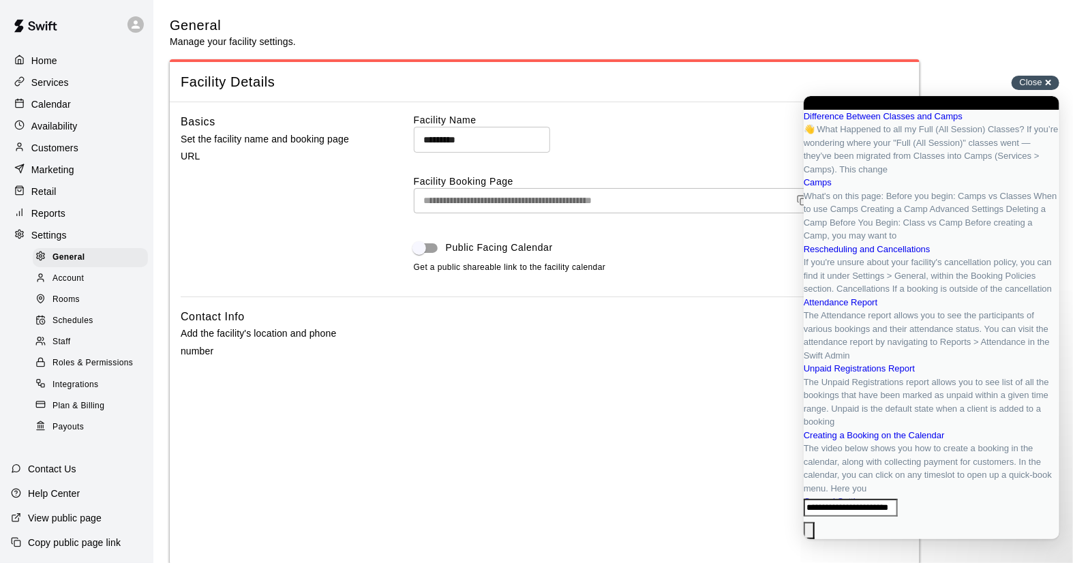
click at [1049, 76] on div "Close cross-small" at bounding box center [1036, 83] width 48 height 14
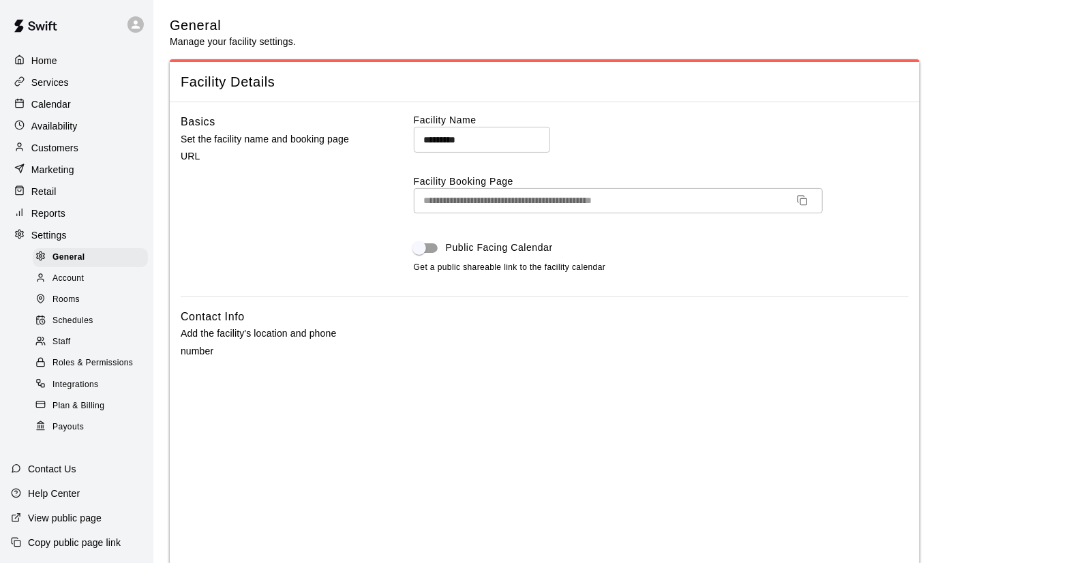
click at [43, 80] on p "Services" at bounding box center [50, 83] width 38 height 14
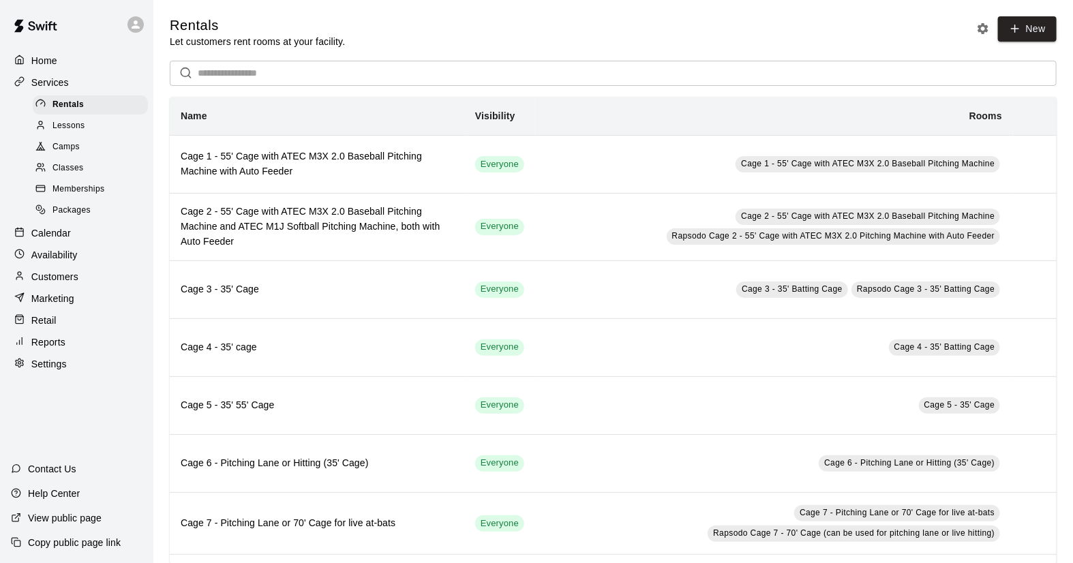
click at [61, 148] on span "Camps" at bounding box center [66, 147] width 27 height 14
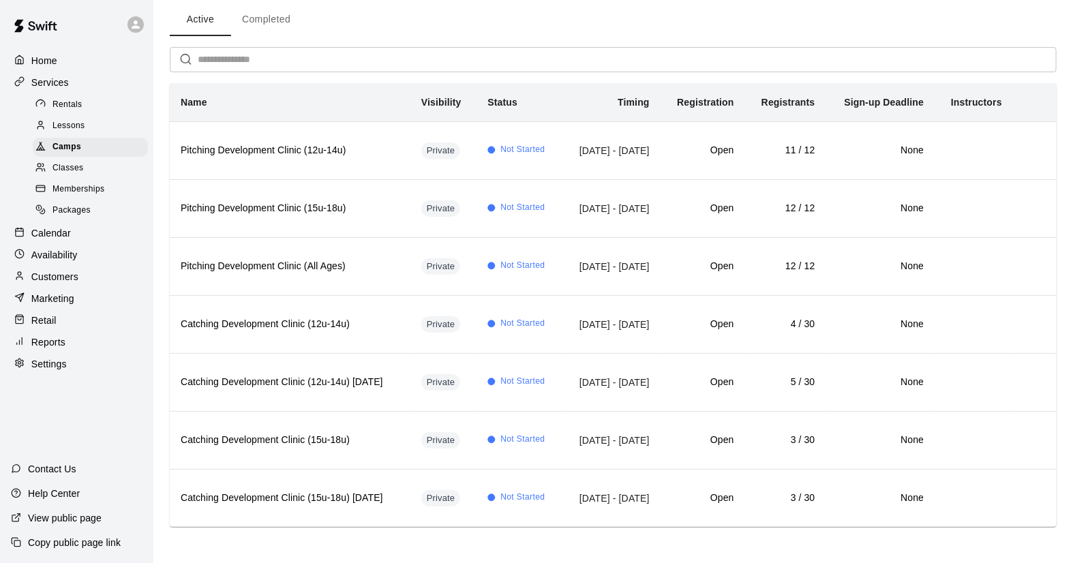
scroll to position [63, 0]
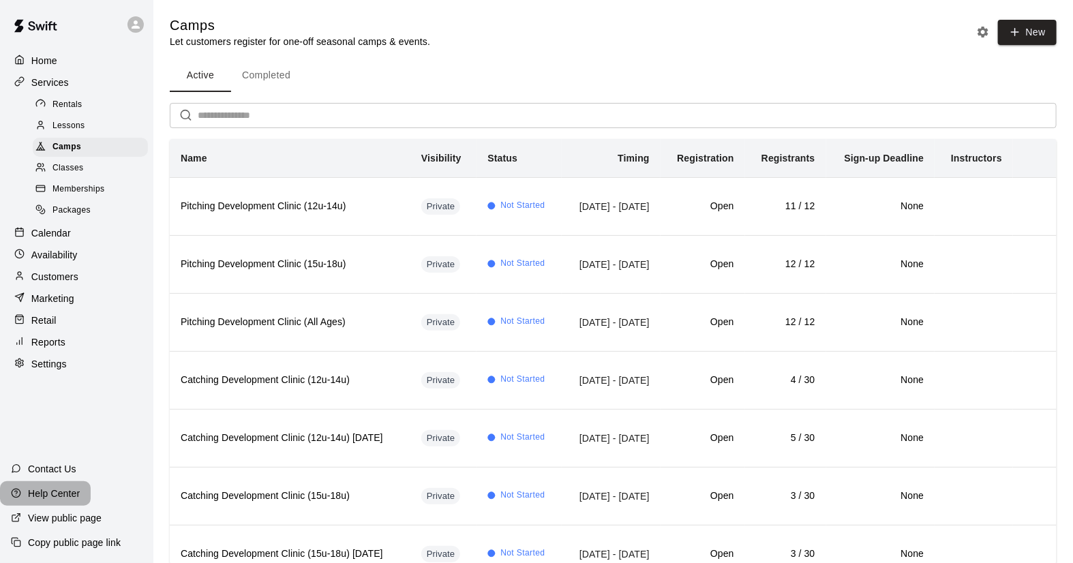
click at [57, 495] on p "Help Center" at bounding box center [54, 494] width 52 height 14
click at [62, 464] on p "Contact Us" at bounding box center [52, 469] width 48 height 14
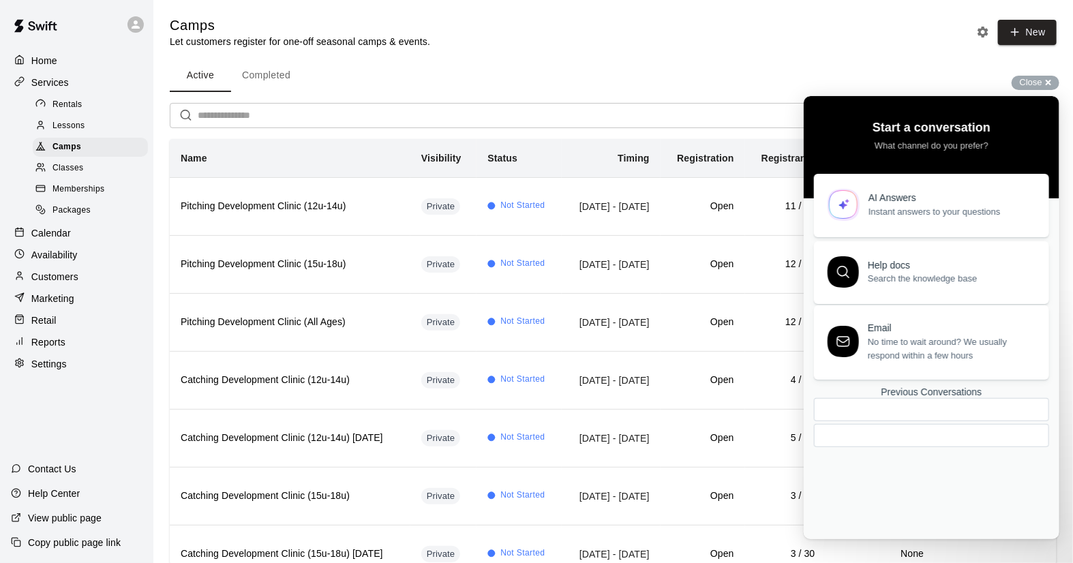
click at [880, 342] on span "No time to wait around? We usually respond within a few hours" at bounding box center [950, 348] width 166 height 27
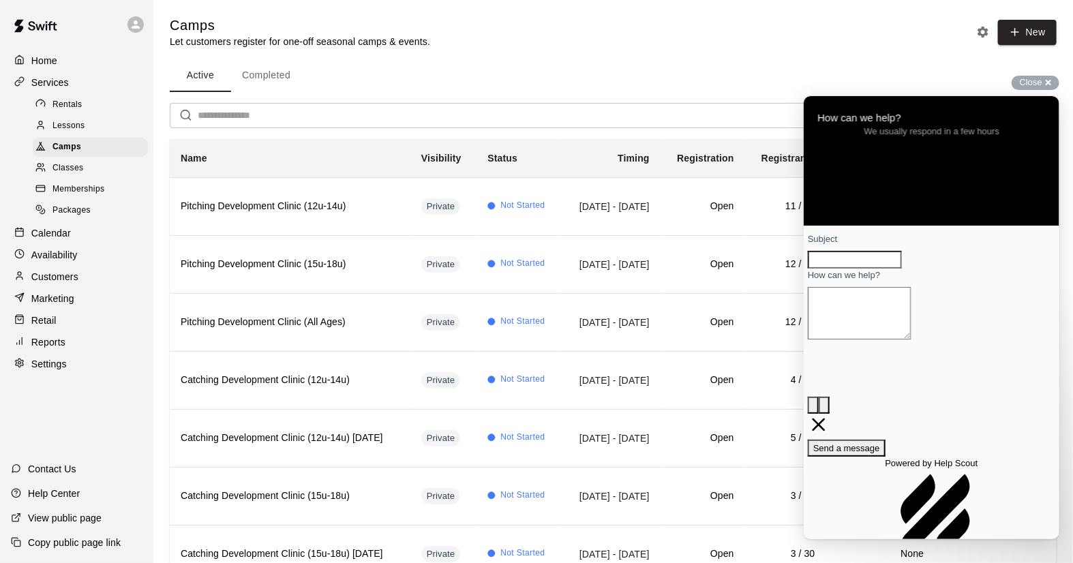
click at [854, 268] on input "Subject" at bounding box center [854, 259] width 94 height 18
type input "**********"
click at [852, 339] on textarea "How can we help?" at bounding box center [858, 312] width 103 height 53
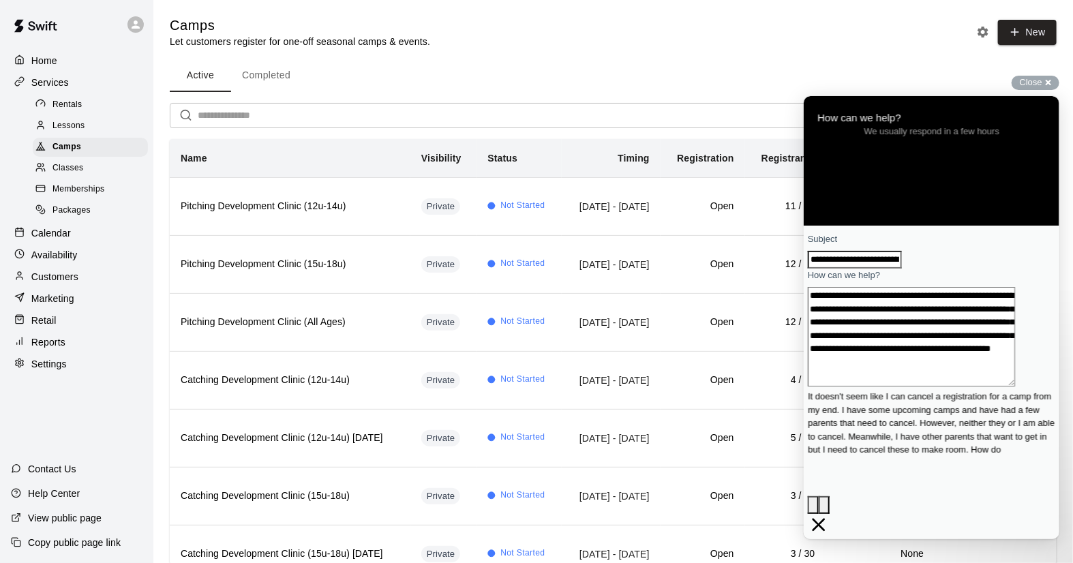
scroll to position [17, 0]
type textarea "**********"
click at [880, 542] on span "Send a message" at bounding box center [846, 547] width 67 height 10
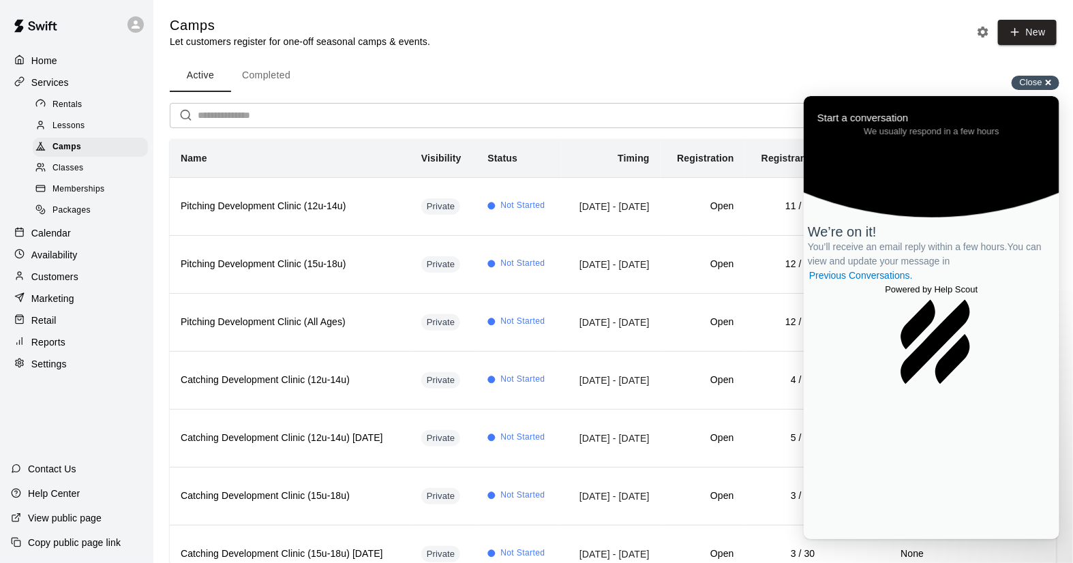
click at [1035, 83] on span "Close" at bounding box center [1031, 82] width 23 height 10
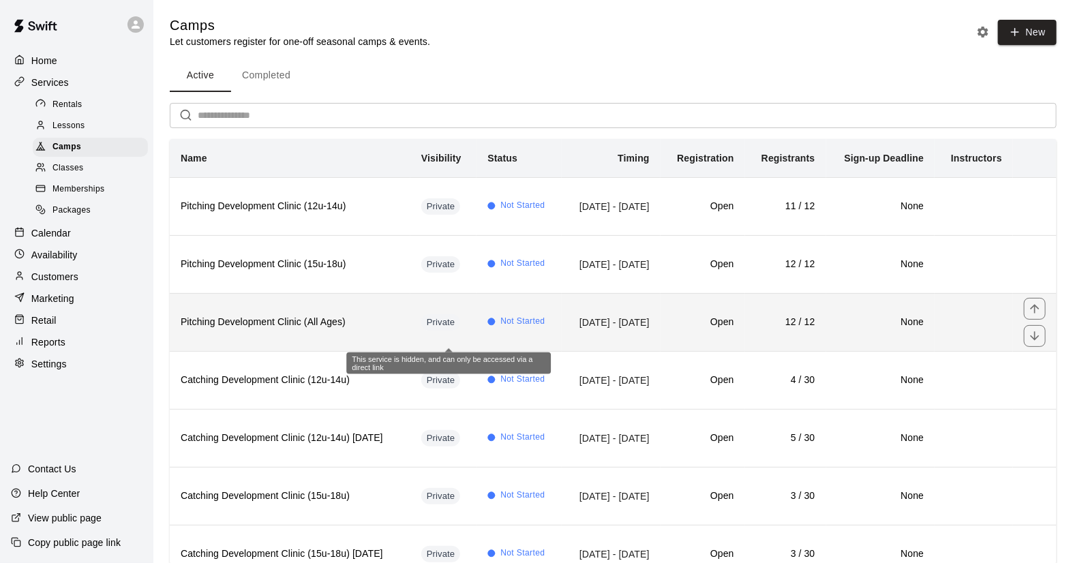
click at [450, 329] on span "Private" at bounding box center [441, 322] width 40 height 13
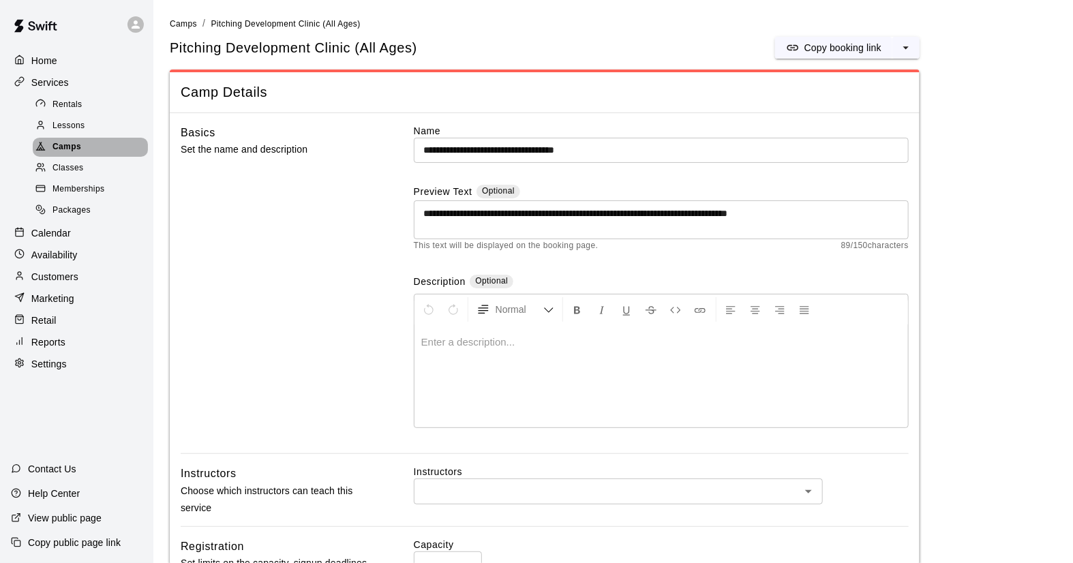
click at [60, 151] on span "Camps" at bounding box center [67, 147] width 29 height 14
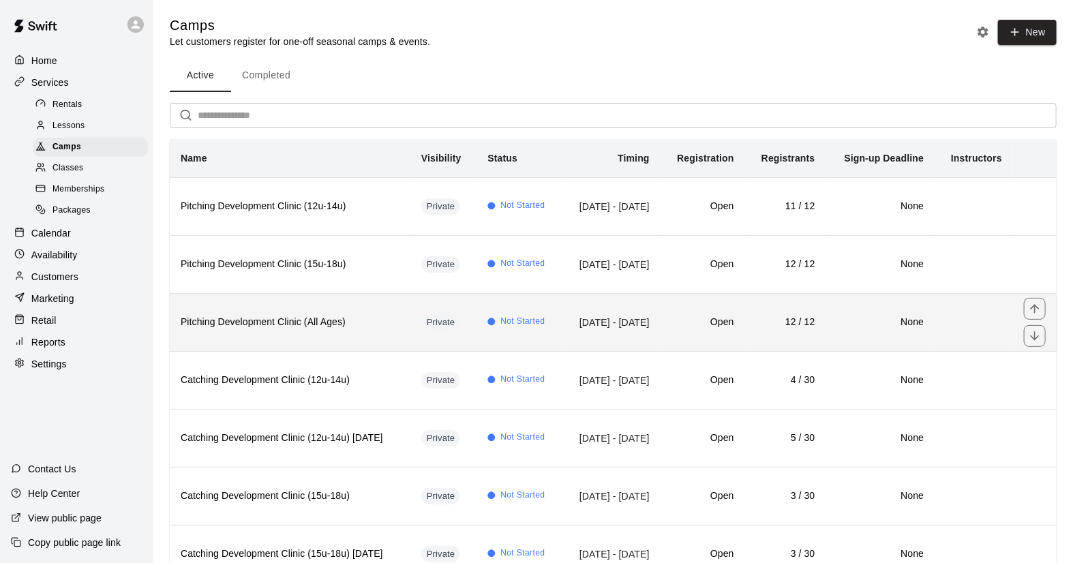
click at [360, 330] on h6 "Pitching Development Clinic (All Ages)" at bounding box center [290, 322] width 219 height 15
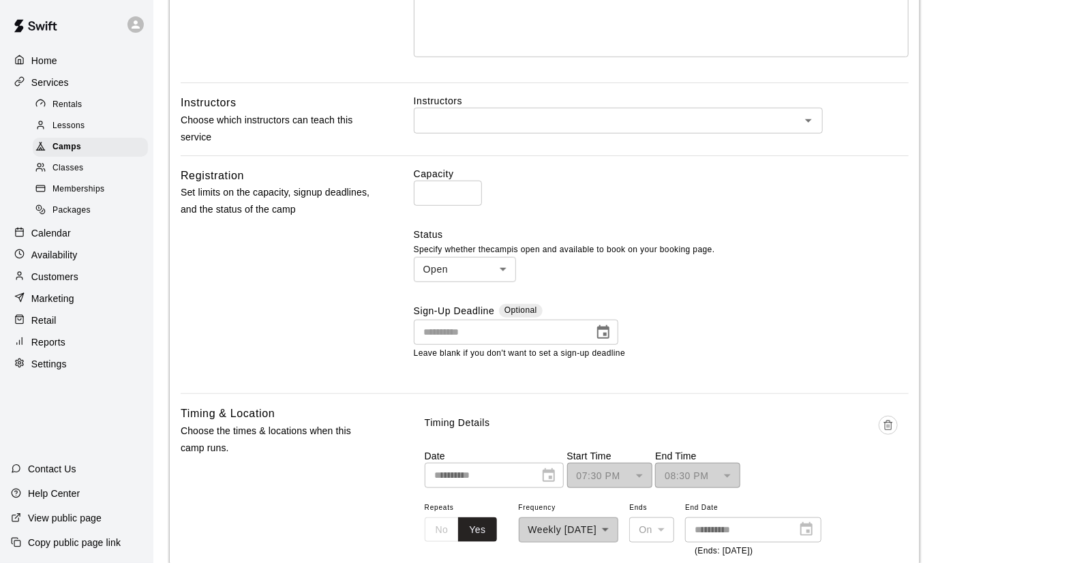
scroll to position [377, 0]
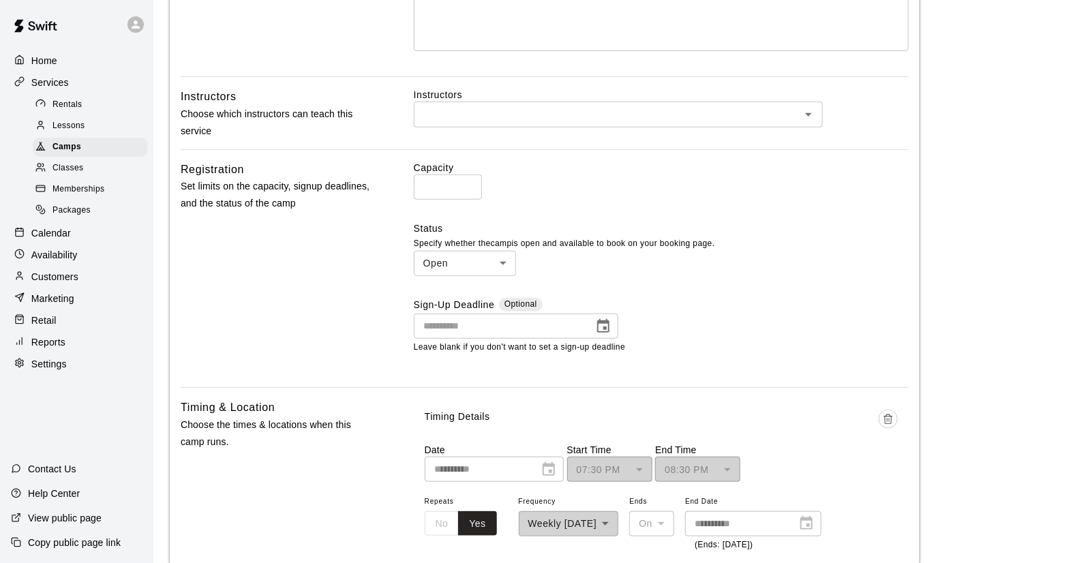
type input "**"
click at [465, 179] on input "**" at bounding box center [448, 187] width 68 height 25
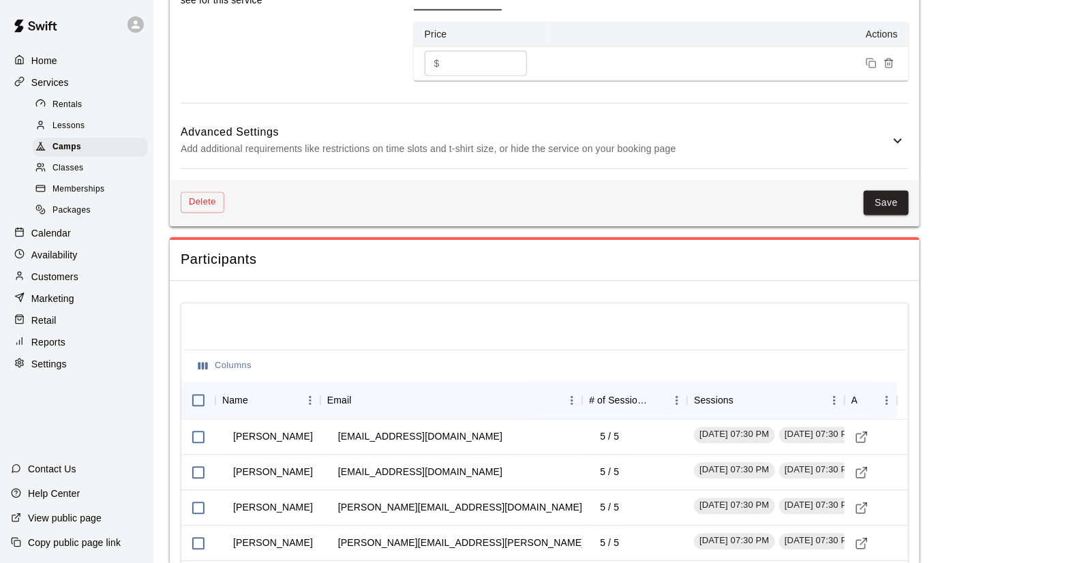
scroll to position [1118, 0]
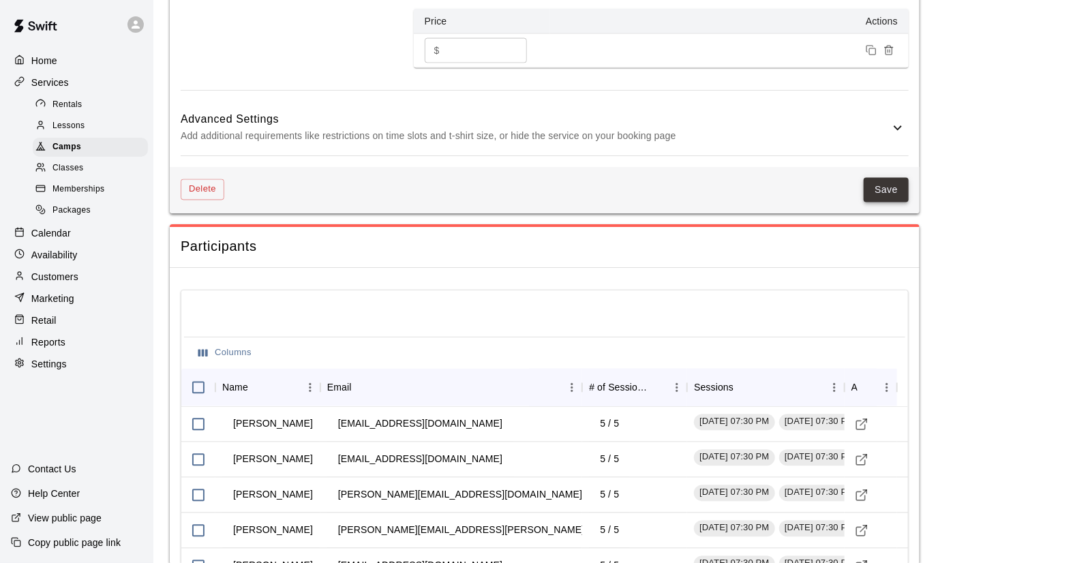
click at [888, 181] on button "Save" at bounding box center [886, 190] width 45 height 25
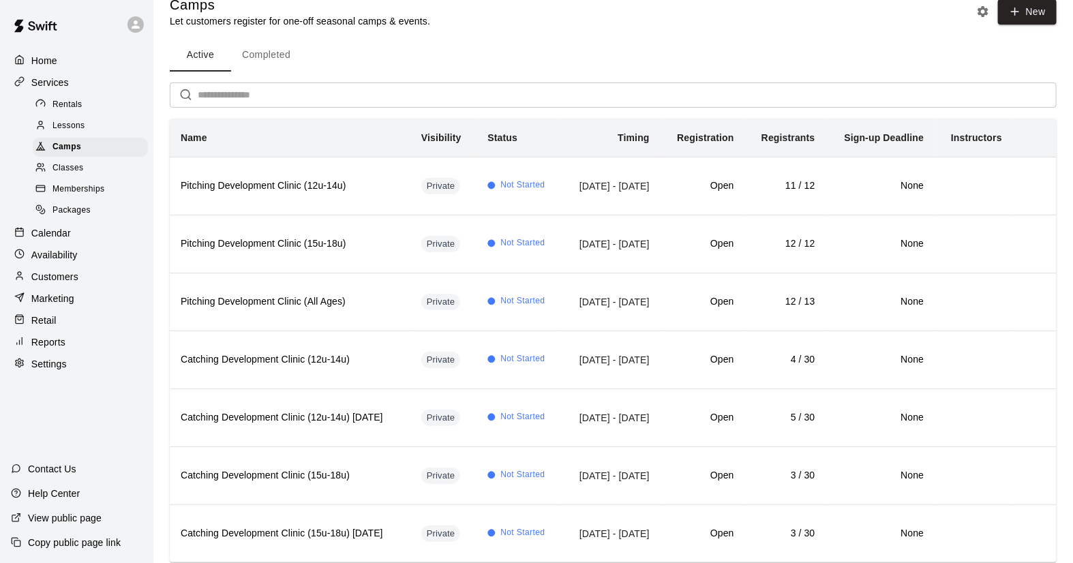
scroll to position [19, 0]
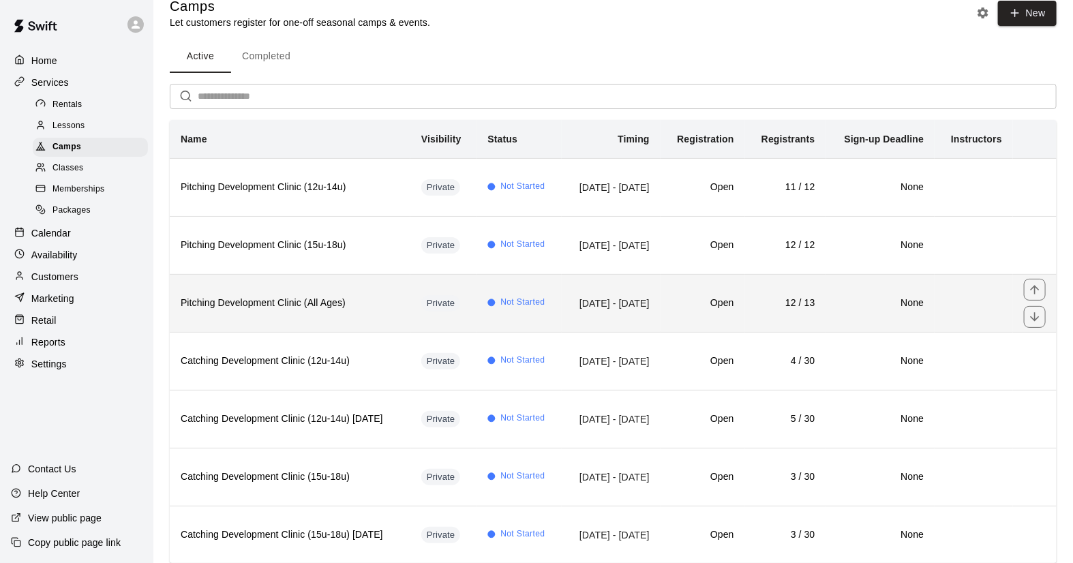
click at [661, 316] on td "[DATE] - [DATE]" at bounding box center [611, 303] width 99 height 58
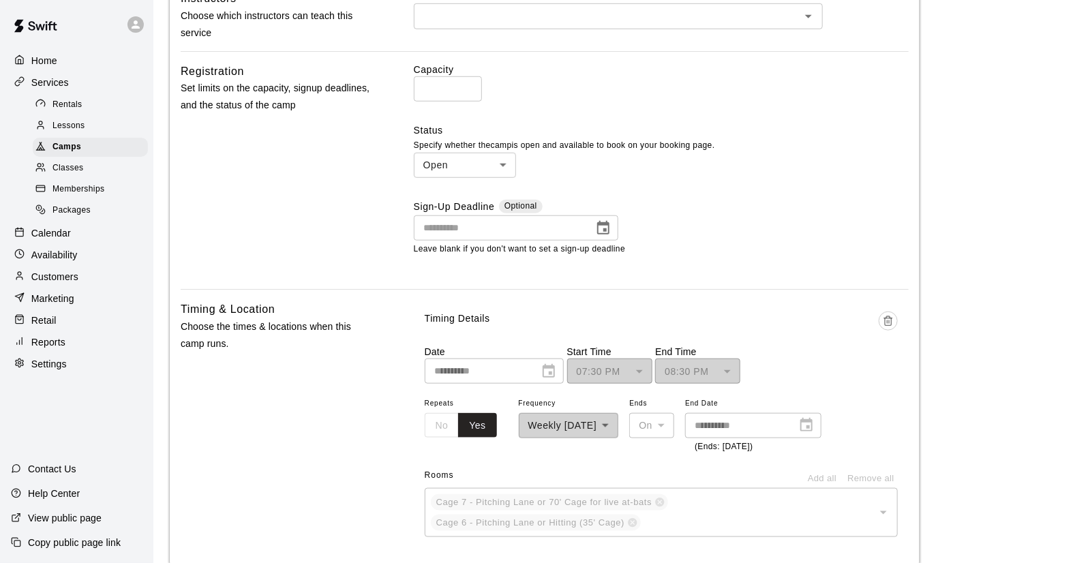
scroll to position [462, 0]
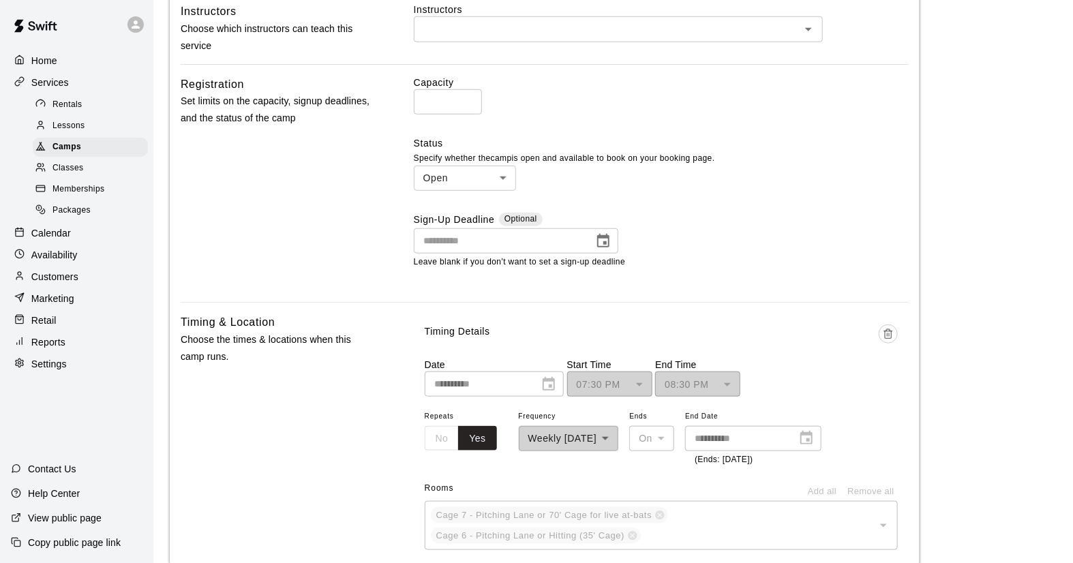
click at [465, 95] on input "**" at bounding box center [448, 101] width 68 height 25
type input "**"
click at [465, 95] on input "**" at bounding box center [448, 101] width 68 height 25
click at [815, 240] on div "Sign-Up Deadline Optional ​ Leave blank if you don't want to set a sign-up dead…" at bounding box center [661, 241] width 495 height 57
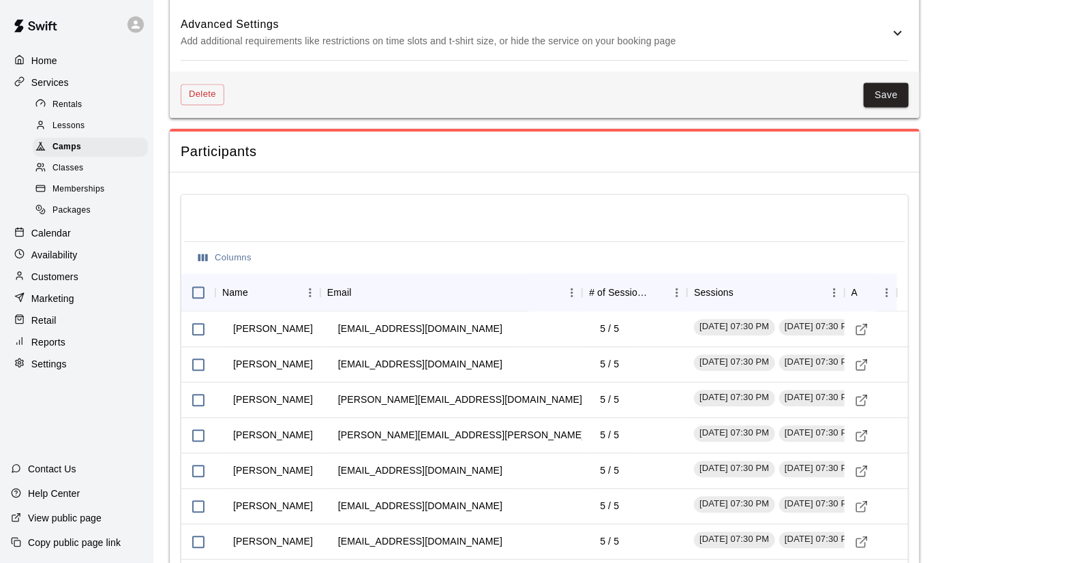
scroll to position [1223, 0]
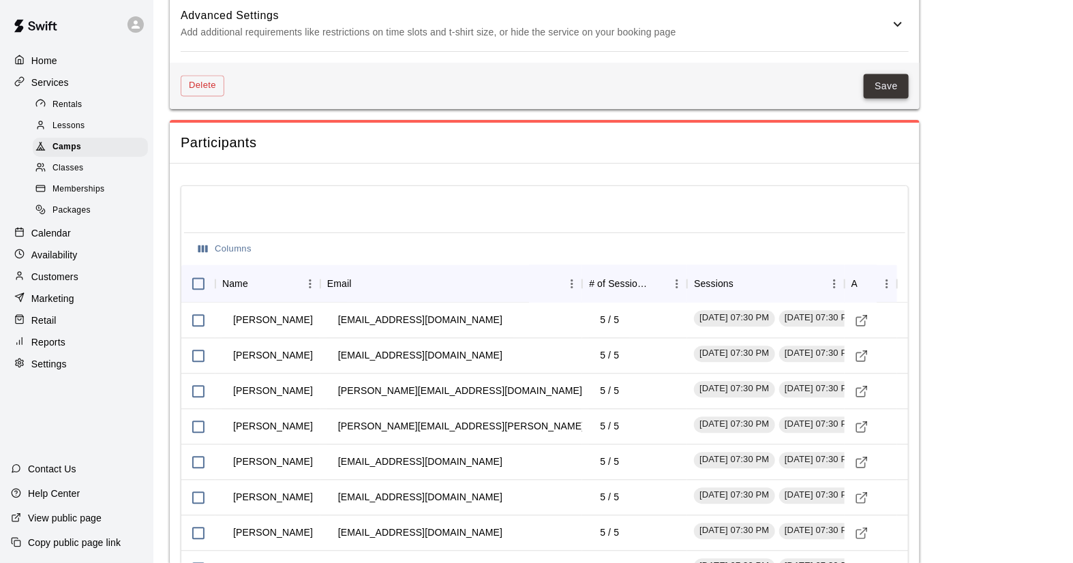
click at [890, 84] on button "Save" at bounding box center [886, 86] width 45 height 25
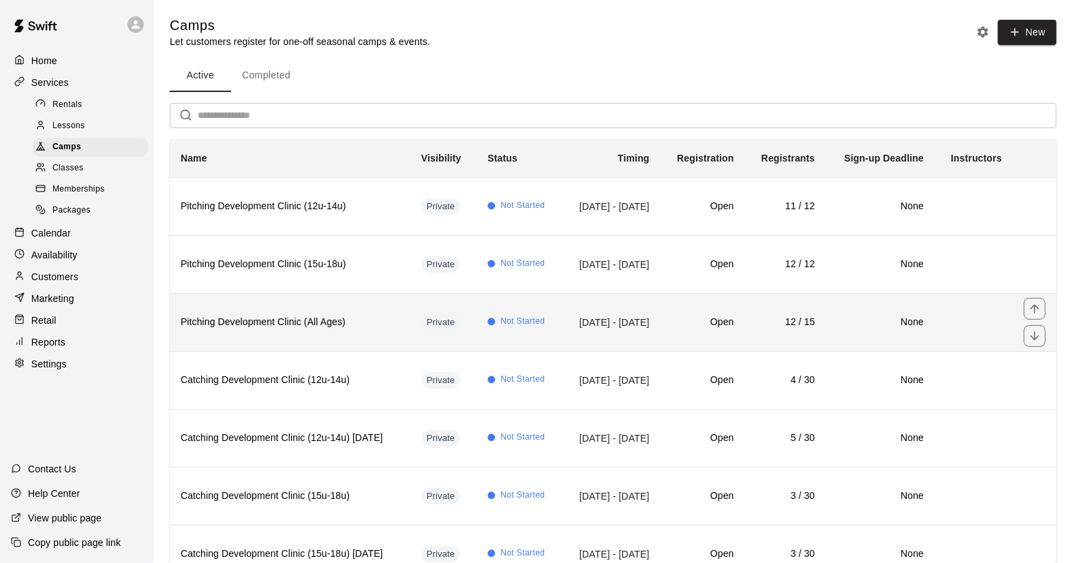
click at [367, 330] on h6 "Pitching Development Clinic (All Ages)" at bounding box center [290, 322] width 219 height 15
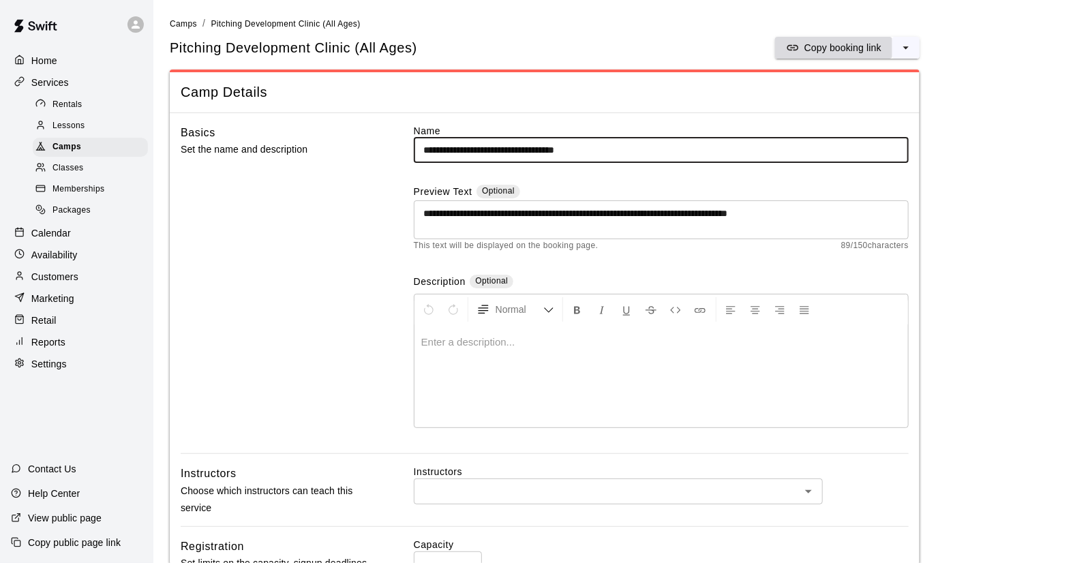
click at [826, 49] on p "Copy booking link" at bounding box center [843, 48] width 77 height 14
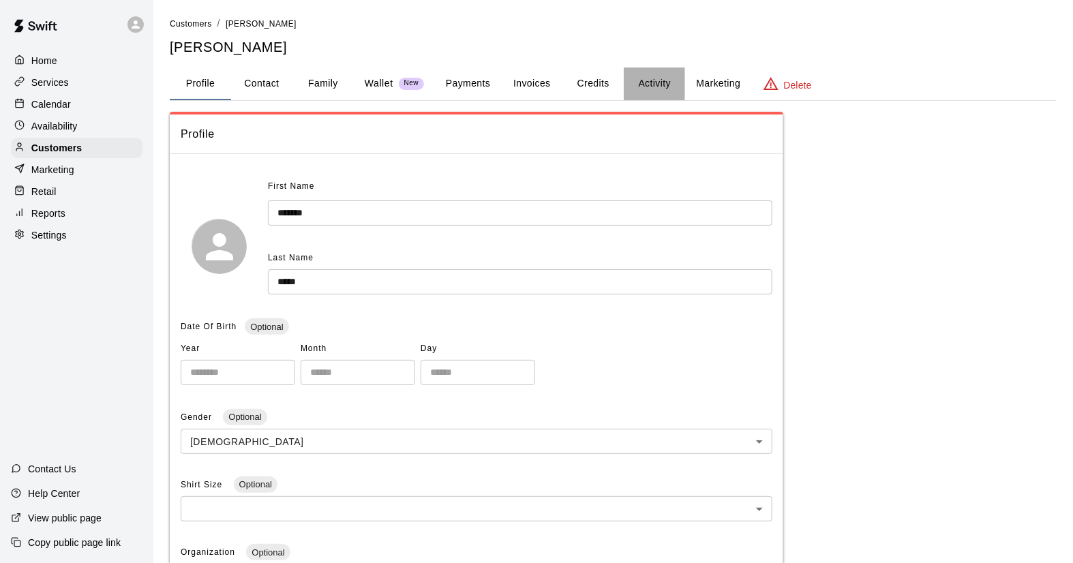
click at [655, 84] on button "Activity" at bounding box center [654, 84] width 61 height 33
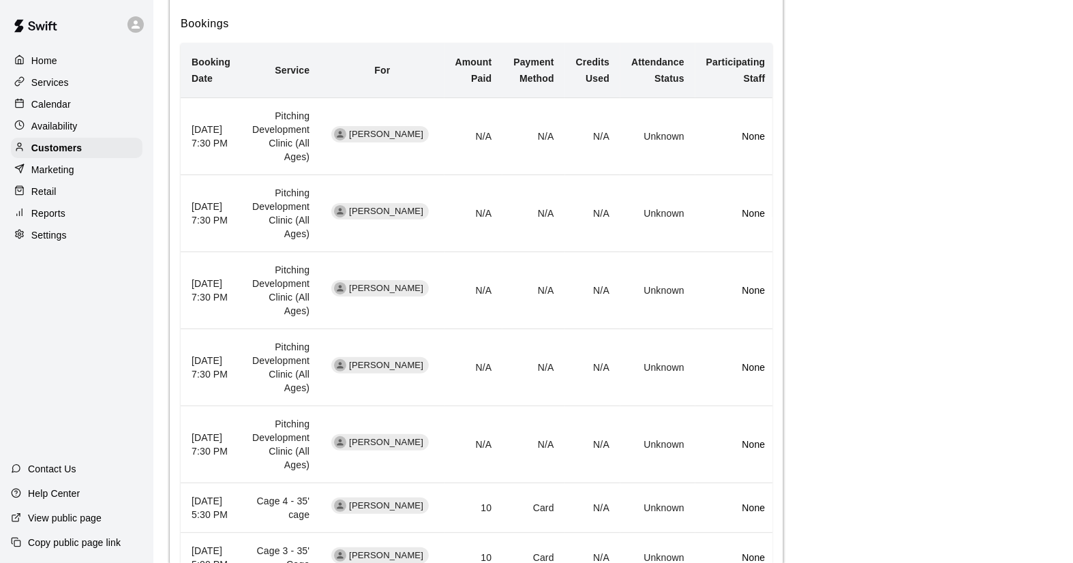
scroll to position [376, 0]
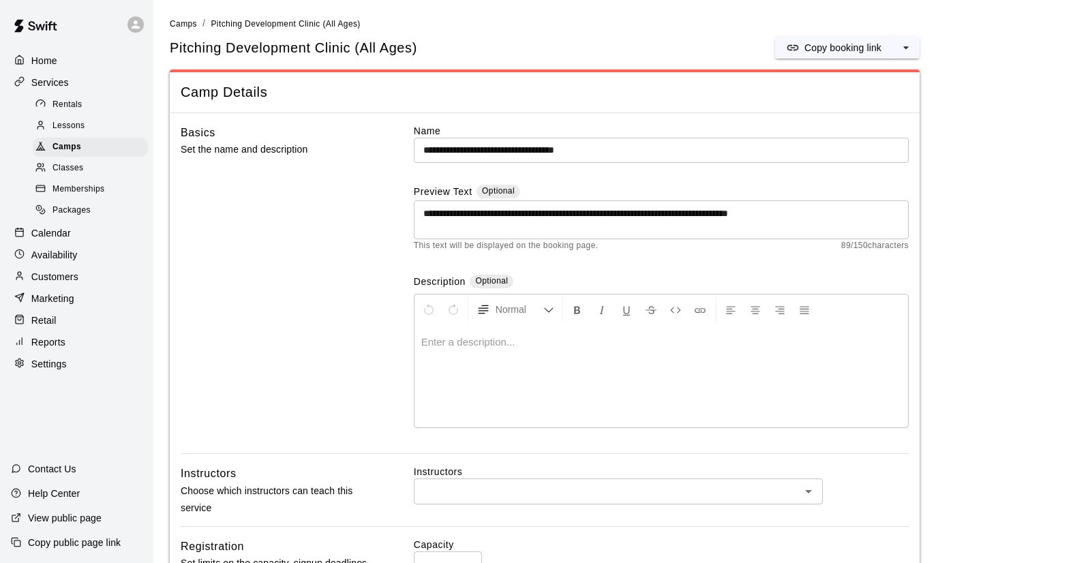
scroll to position [1334, 0]
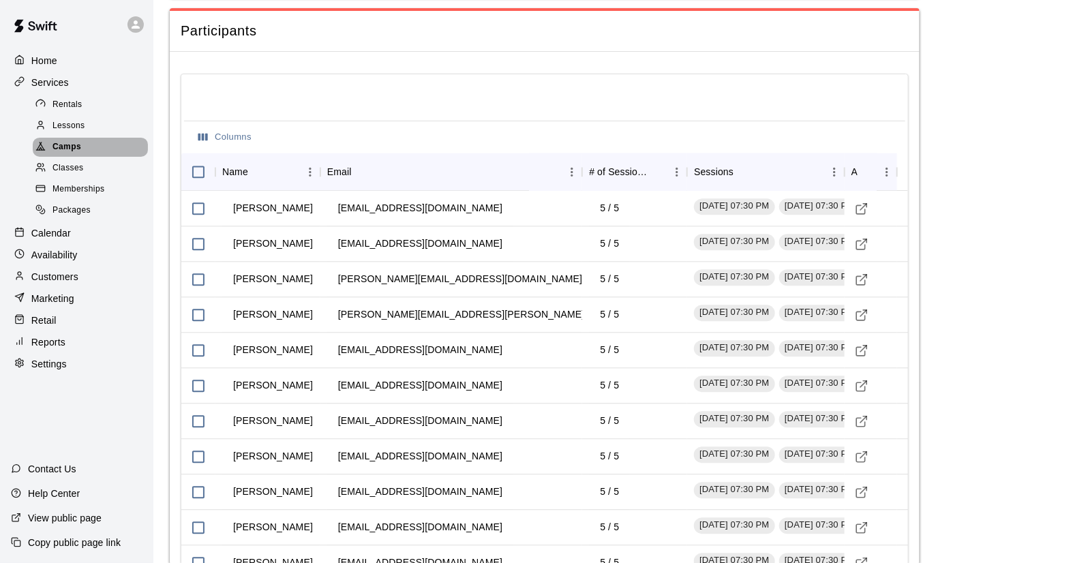
click at [70, 153] on span "Camps" at bounding box center [67, 147] width 29 height 14
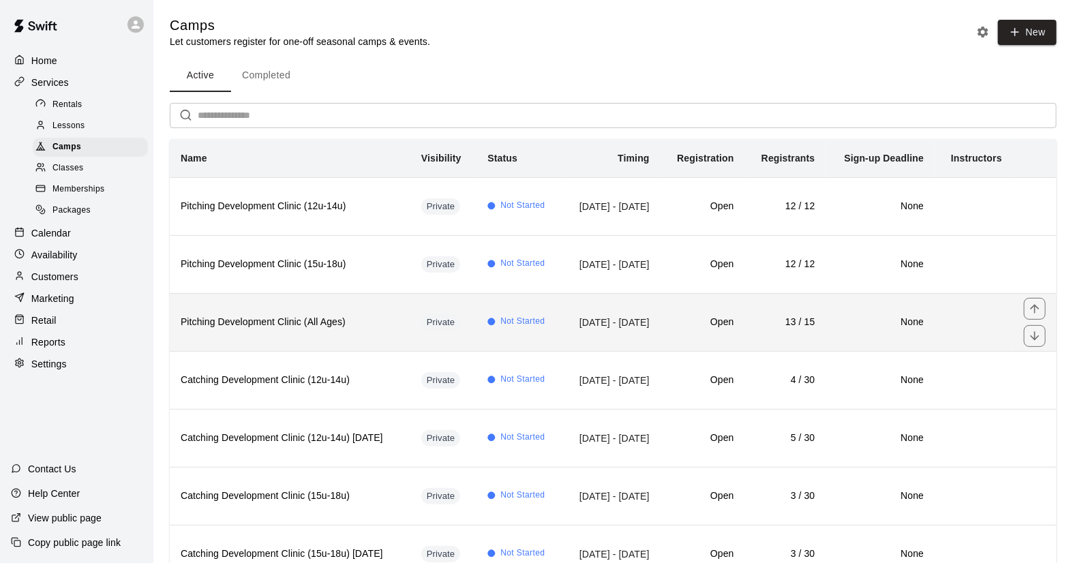
click at [290, 323] on th "Pitching Development Clinic (All Ages)" at bounding box center [290, 322] width 241 height 58
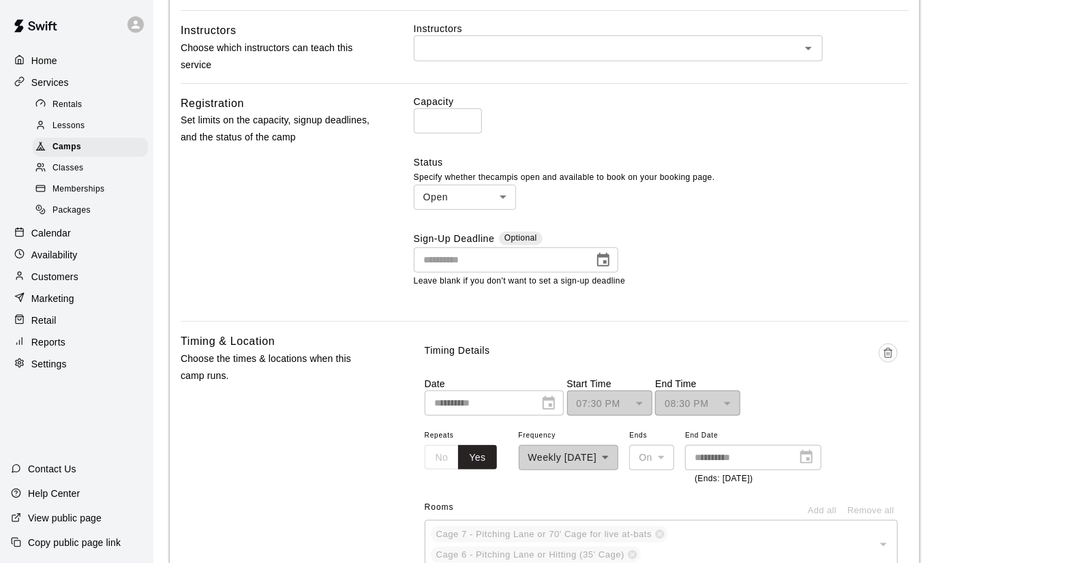
scroll to position [441, 0]
click at [445, 123] on input "**" at bounding box center [448, 122] width 68 height 25
type input "**"
click at [465, 116] on input "**" at bounding box center [448, 122] width 68 height 25
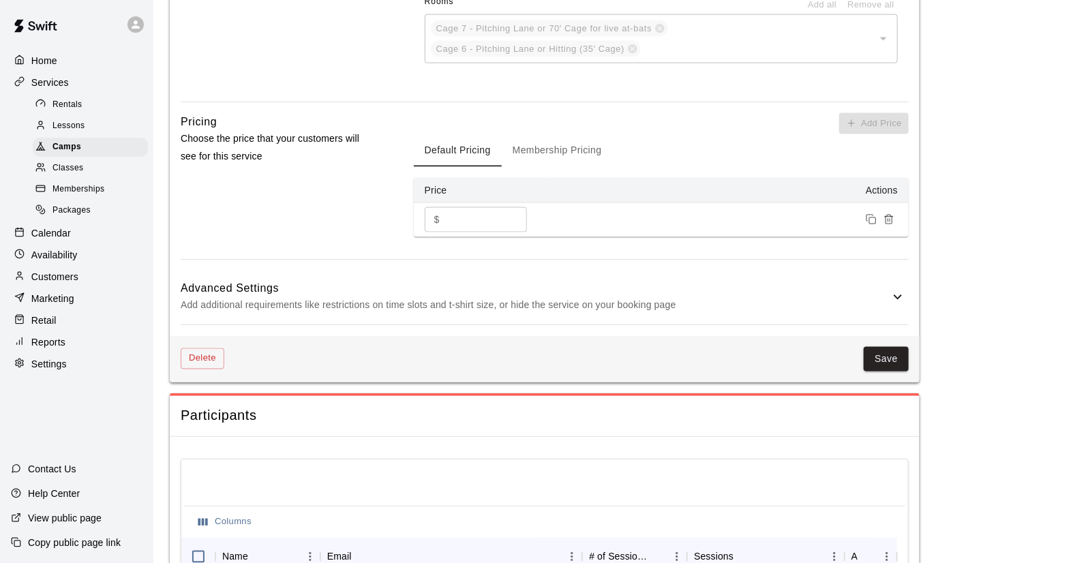
scroll to position [991, 0]
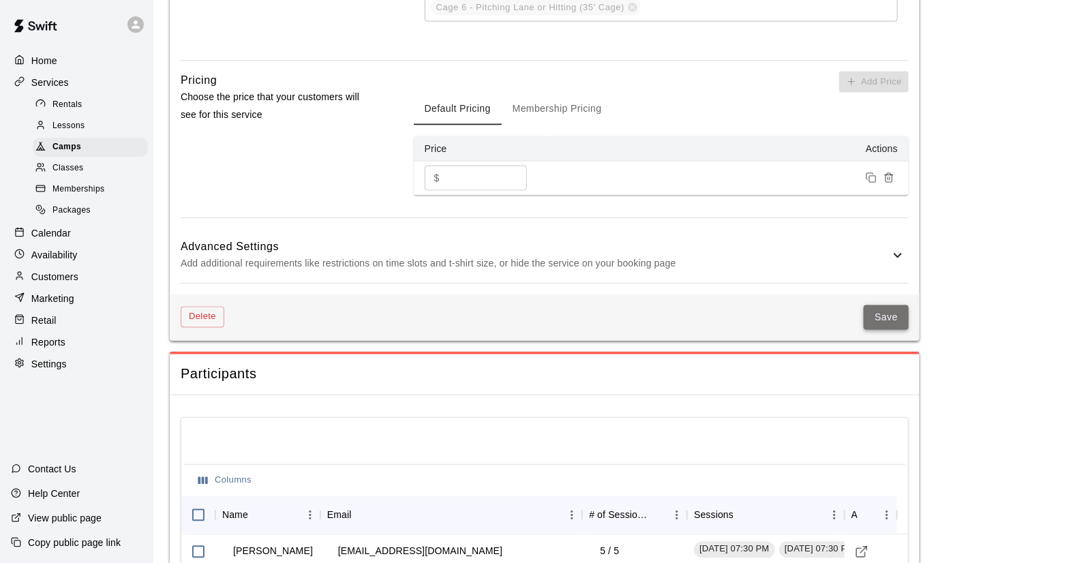
click at [880, 305] on button "Save" at bounding box center [886, 317] width 45 height 25
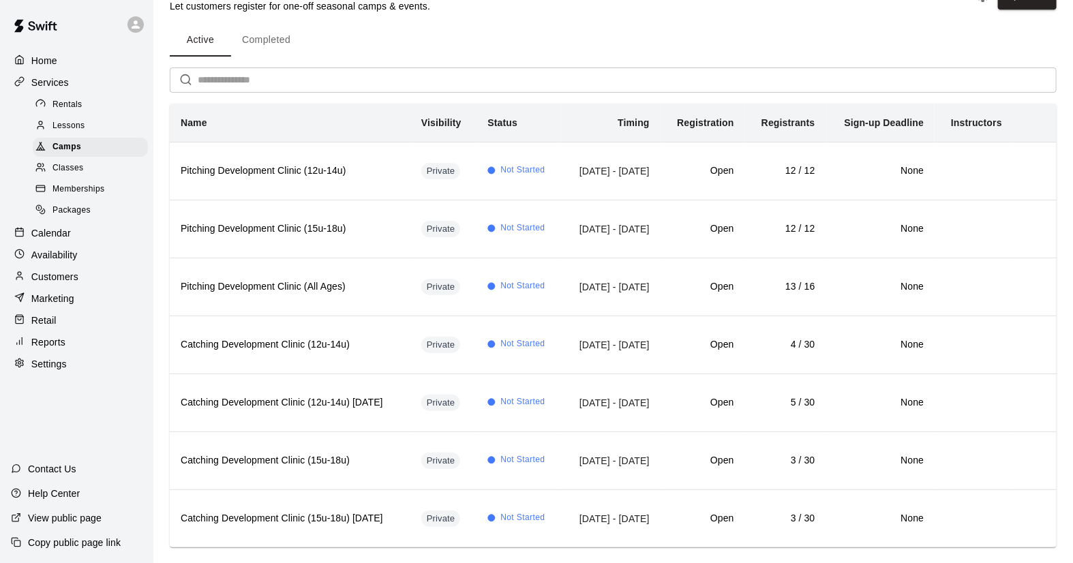
scroll to position [35, 0]
